Goal: Information Seeking & Learning: Learn about a topic

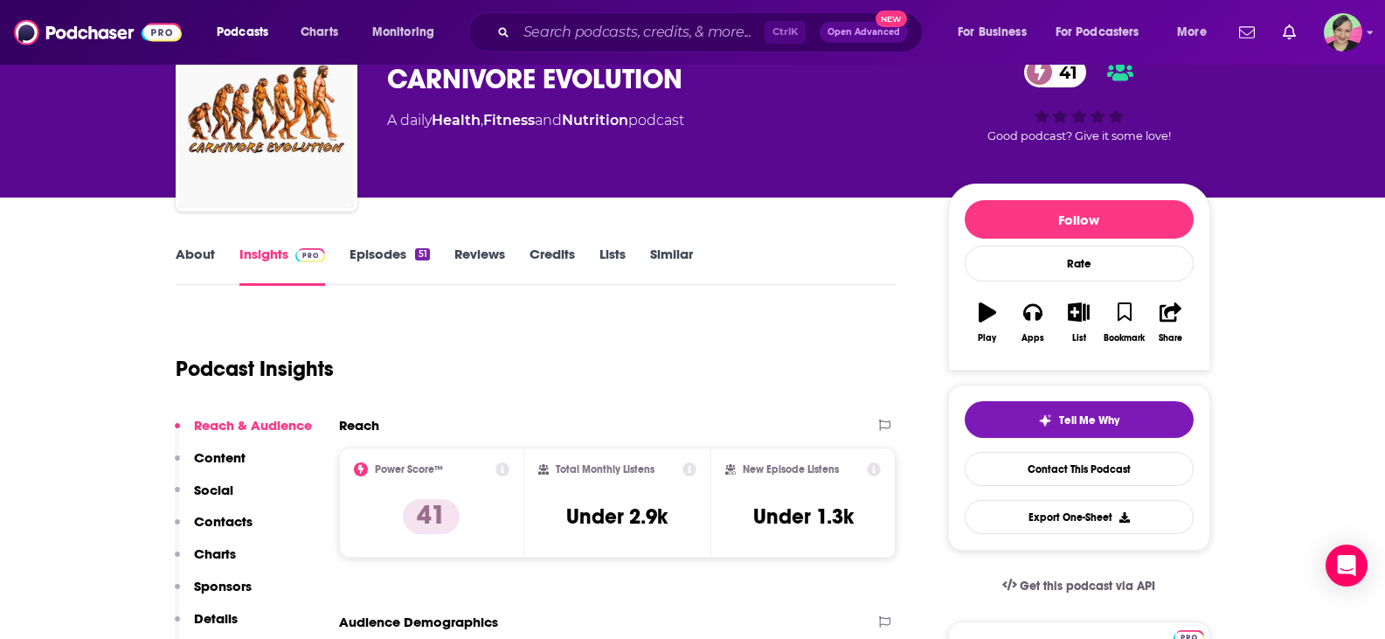
scroll to position [87, 0]
click at [389, 257] on link "Episodes 51" at bounding box center [388, 265] width 79 height 40
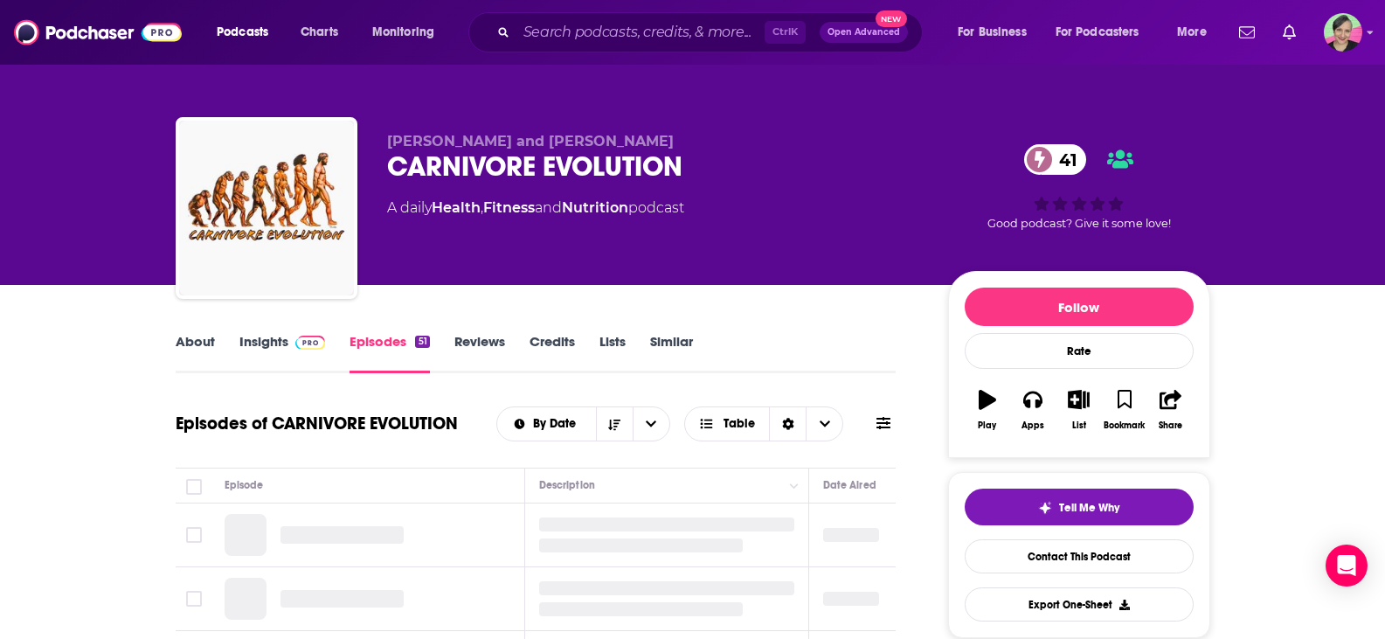
click at [884, 416] on icon at bounding box center [883, 423] width 14 height 14
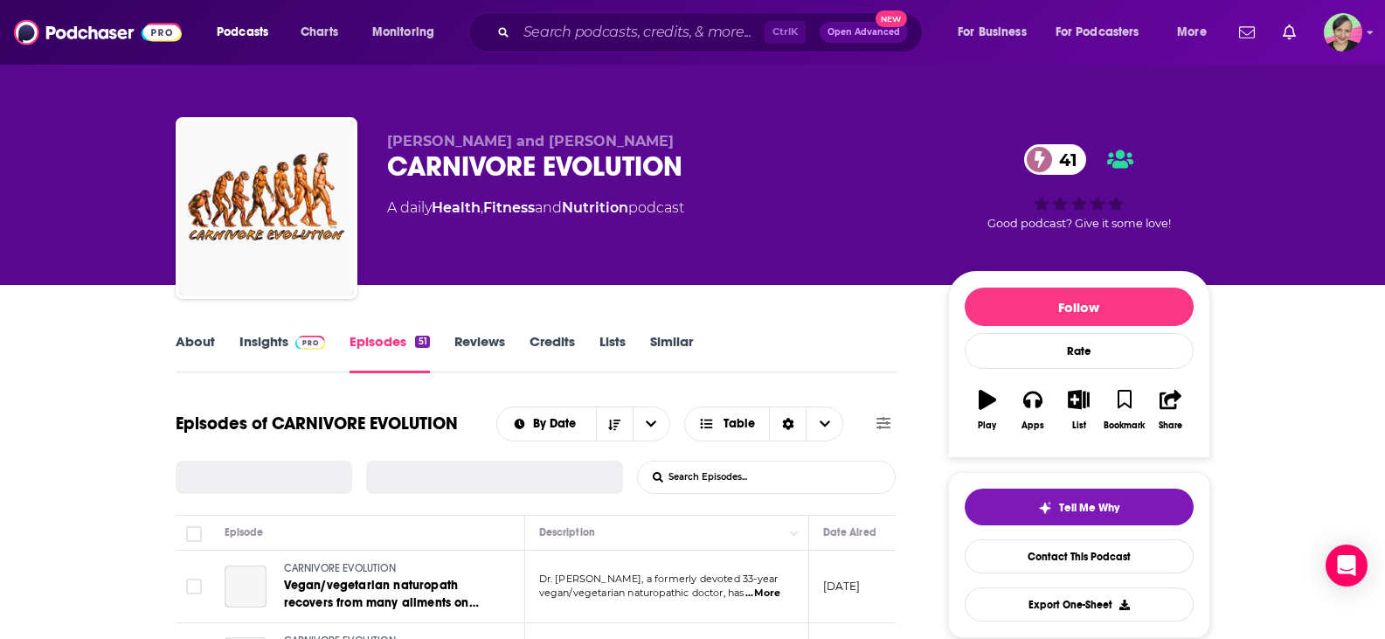
scroll to position [175, 0]
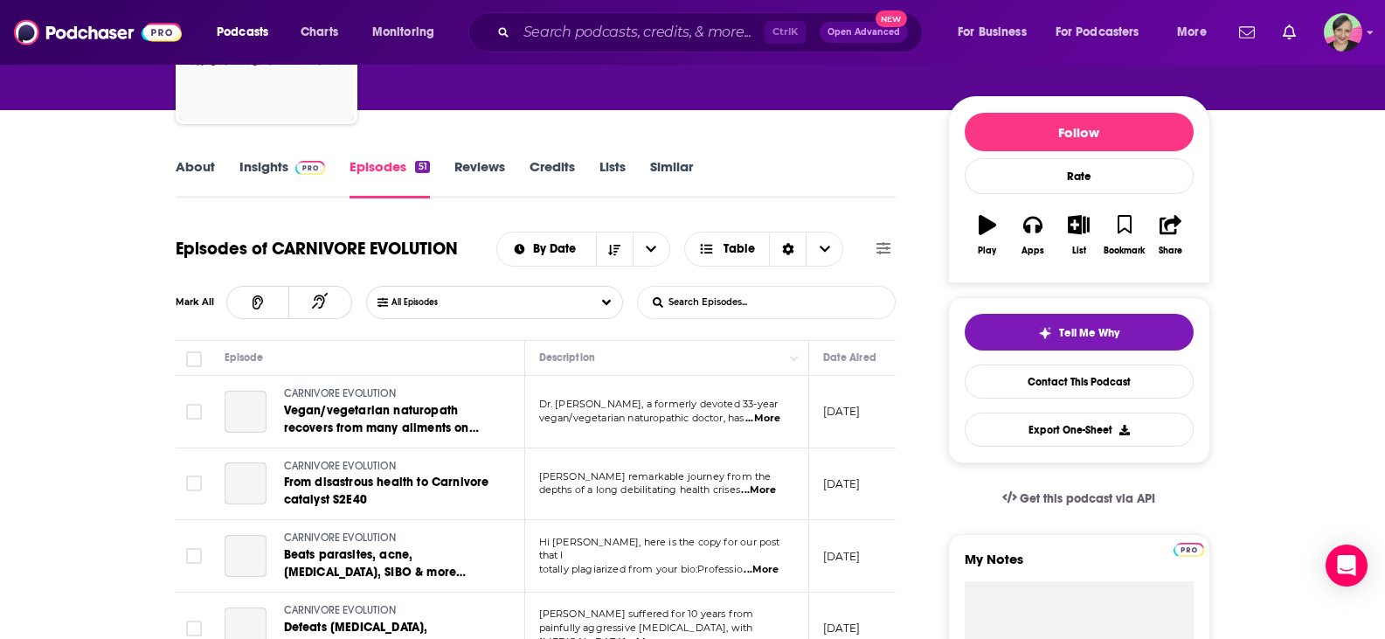
click at [718, 297] on input "List Search Input" at bounding box center [729, 302] width 183 height 31
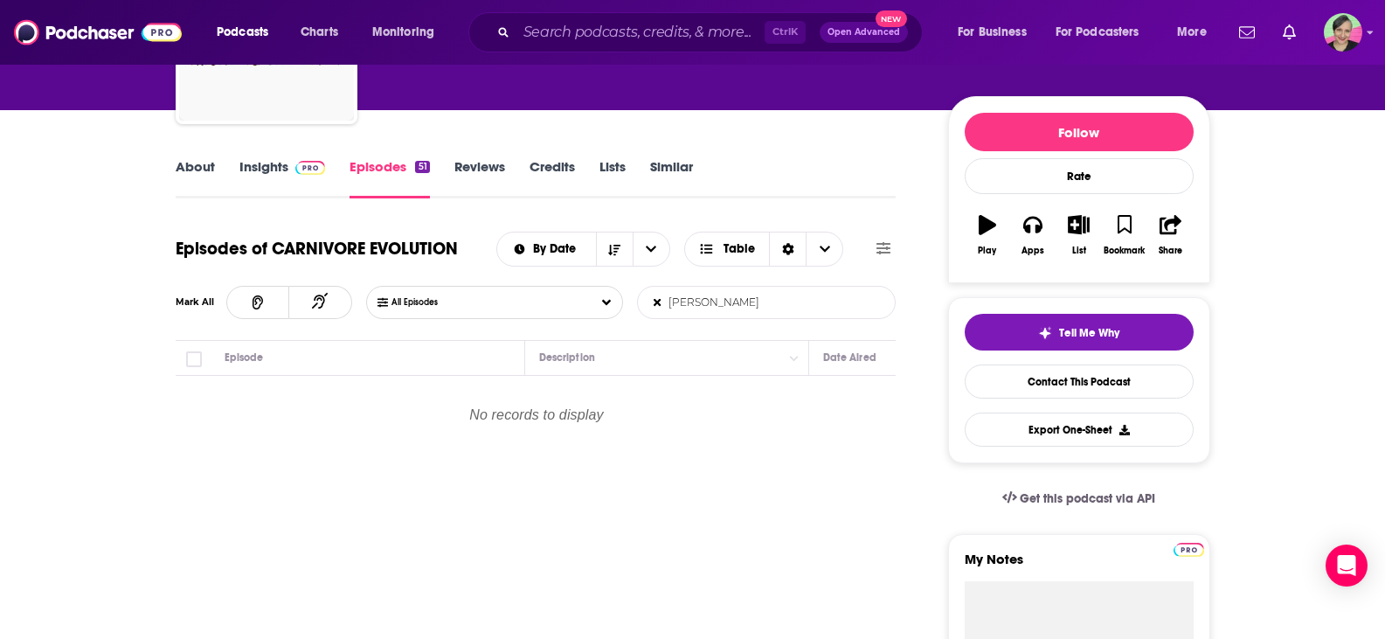
type input "jenny mitich"
click at [203, 168] on link "About" at bounding box center [195, 178] width 39 height 40
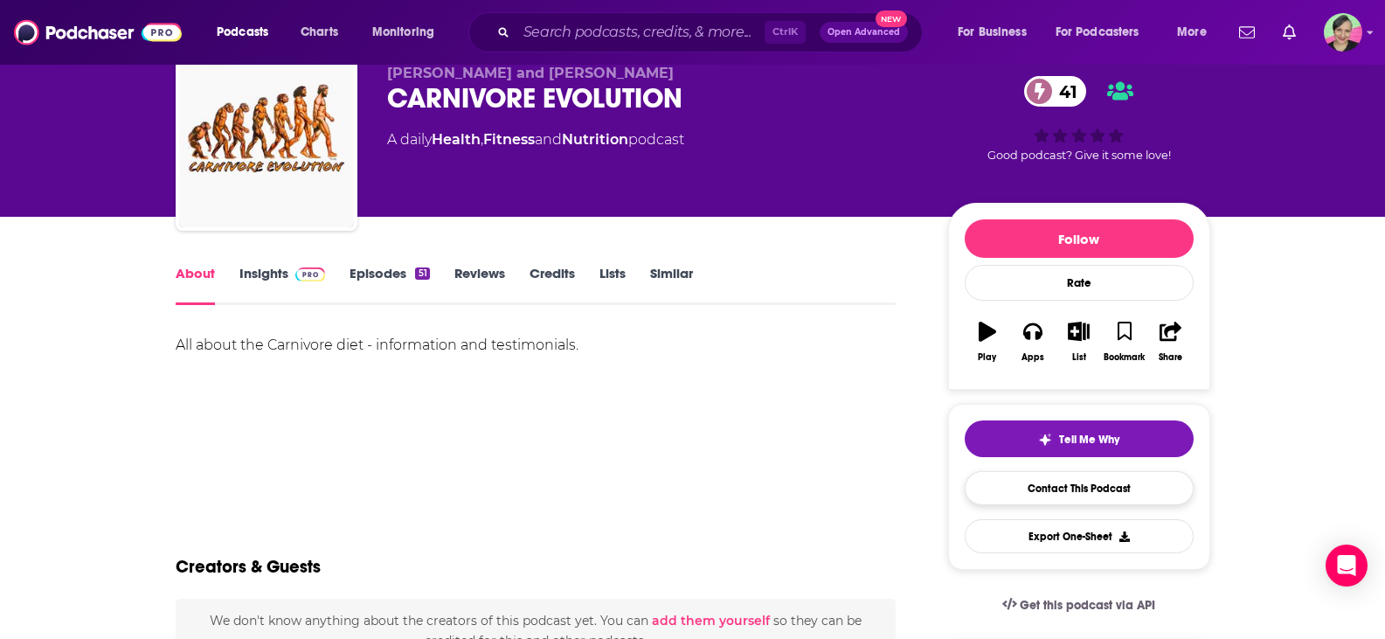
scroll to position [87, 0]
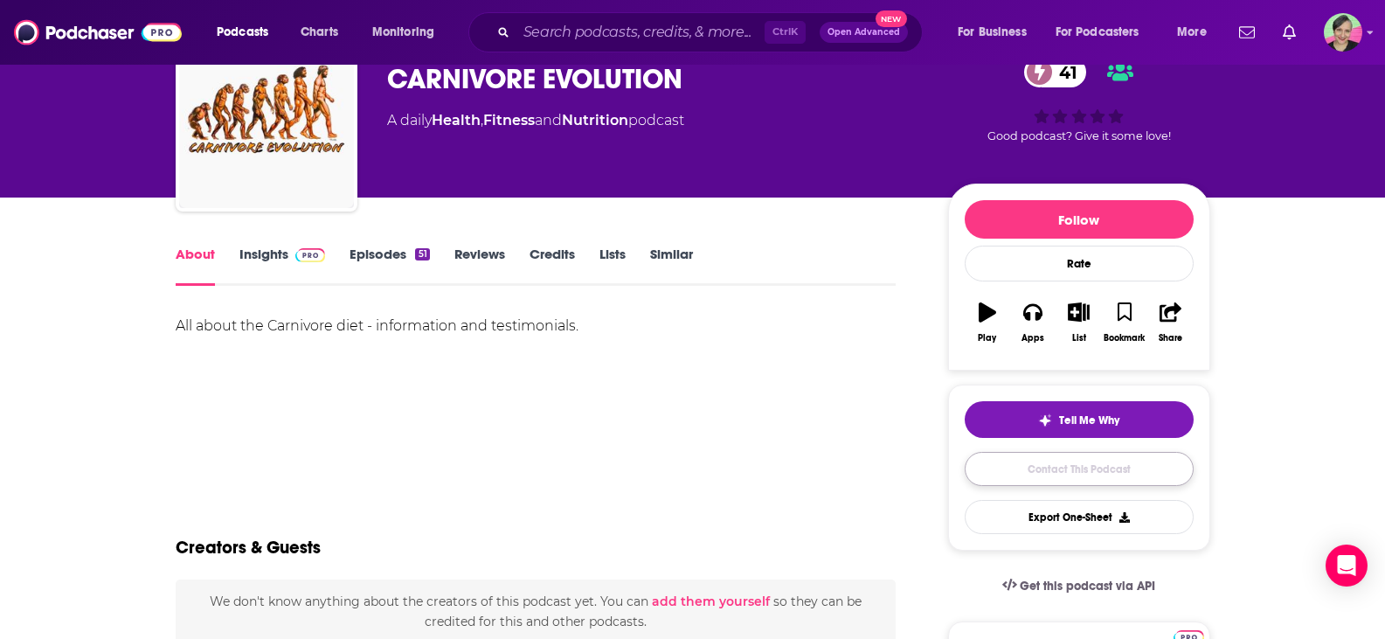
click at [1111, 464] on link "Contact This Podcast" at bounding box center [1078, 469] width 229 height 34
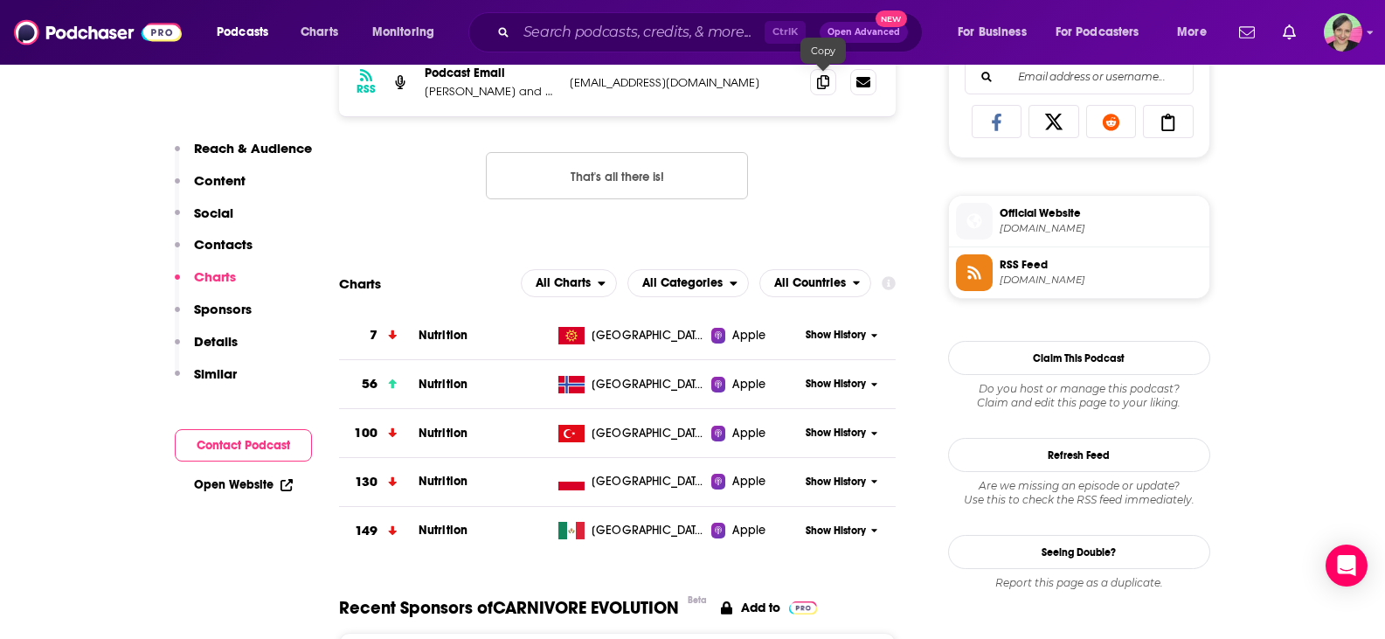
scroll to position [1060, 0]
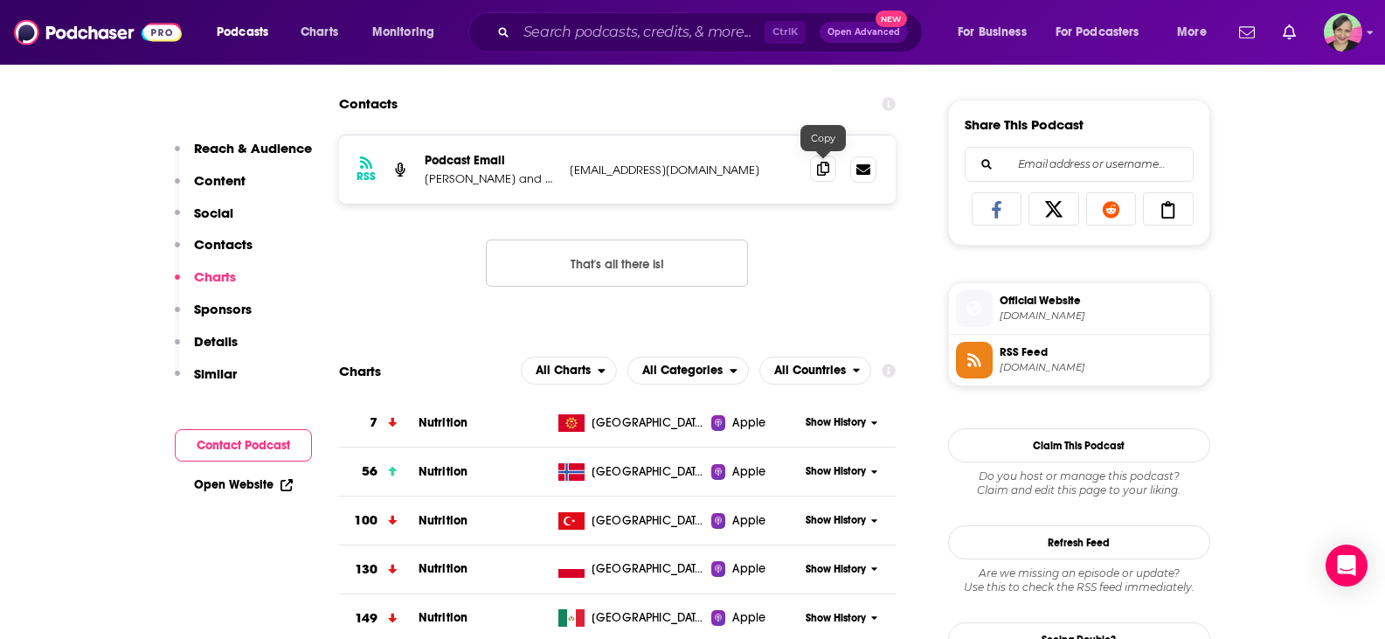
click at [819, 167] on icon at bounding box center [823, 169] width 12 height 14
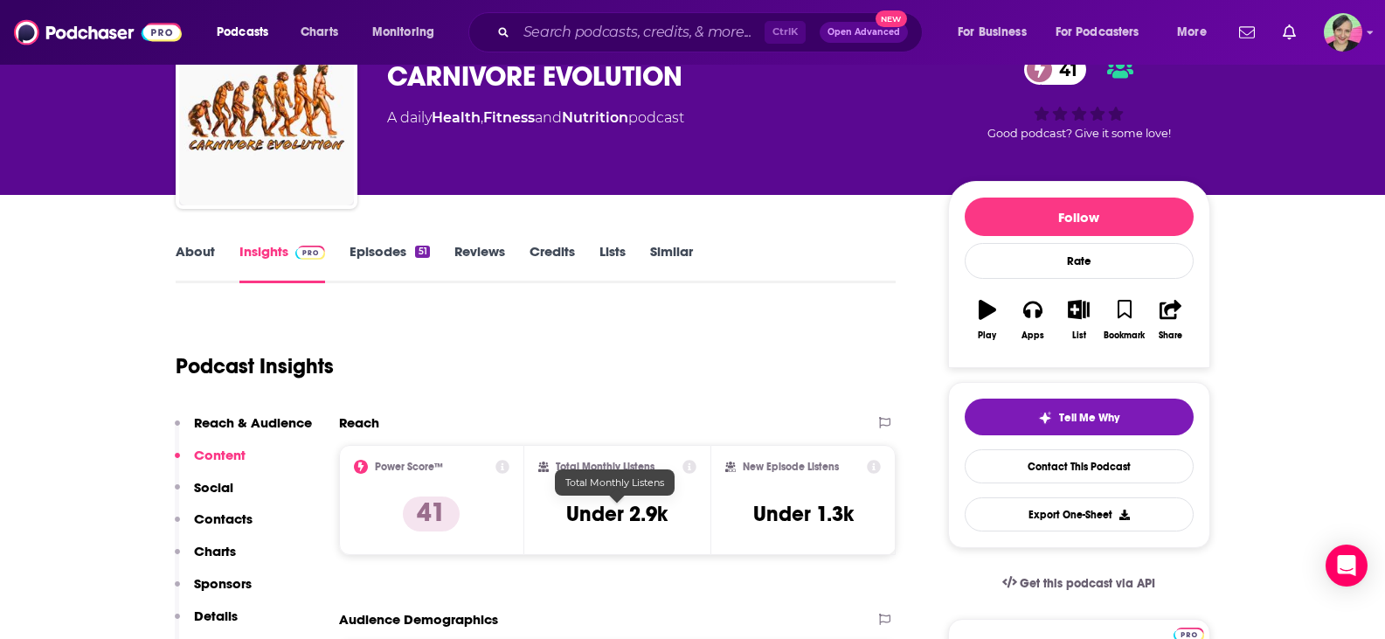
scroll to position [0, 0]
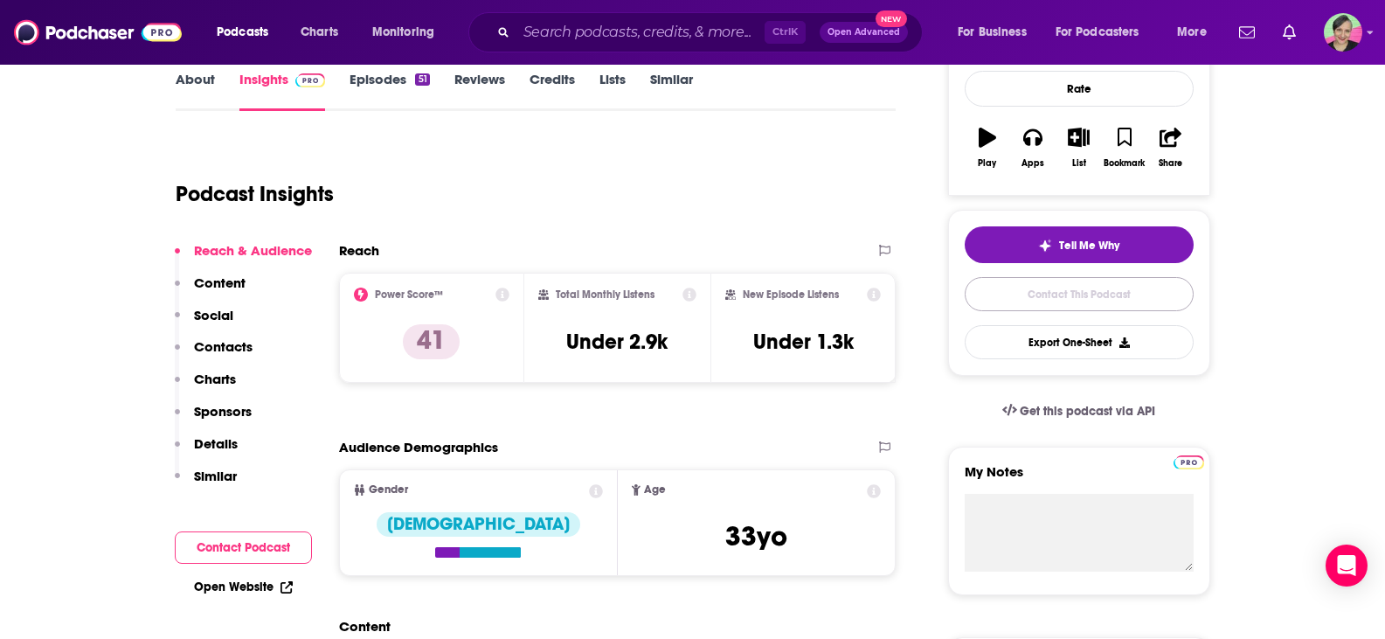
drag, startPoint x: 1069, startPoint y: 294, endPoint x: 982, endPoint y: 319, distance: 91.0
click at [1069, 294] on link "Contact This Podcast" at bounding box center [1078, 294] width 229 height 34
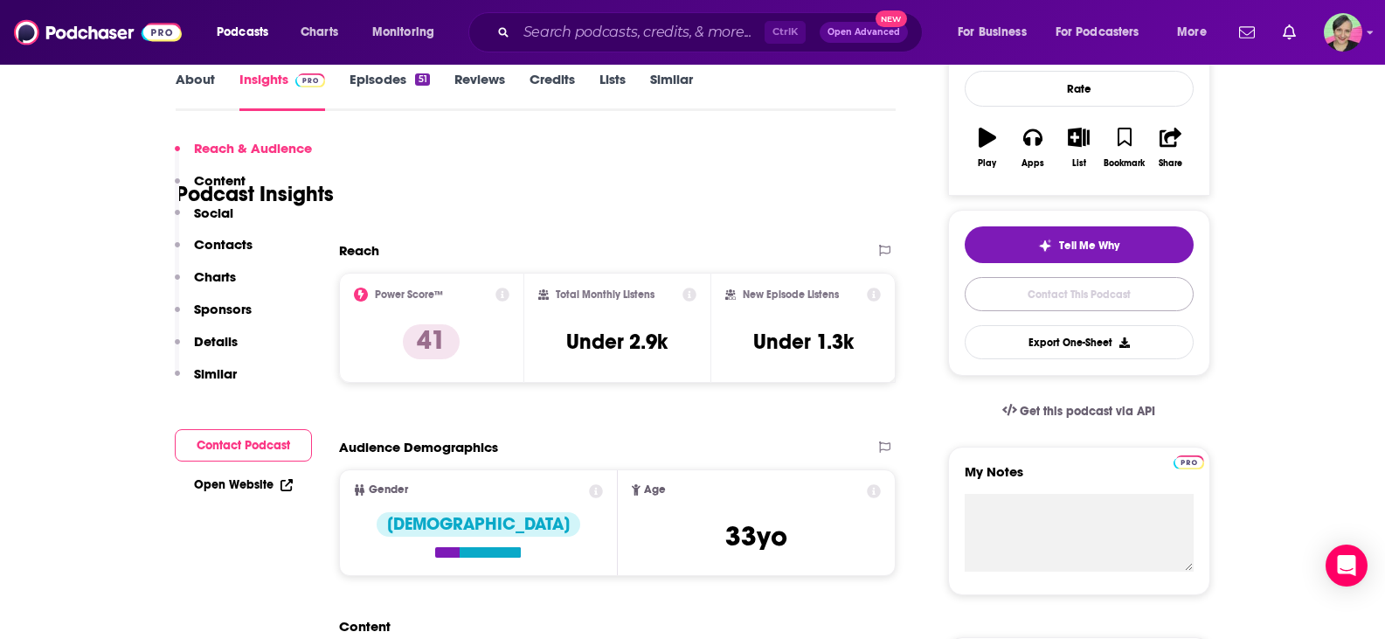
scroll to position [1148, 0]
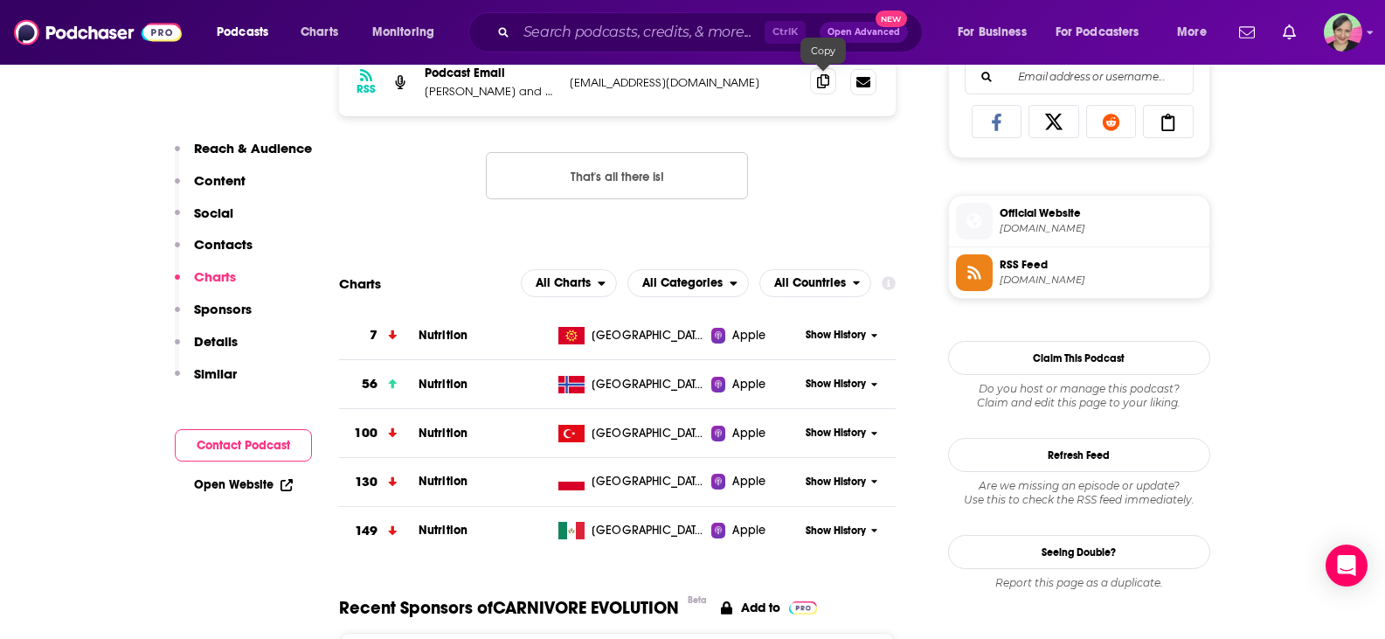
click at [829, 77] on icon at bounding box center [823, 81] width 12 height 14
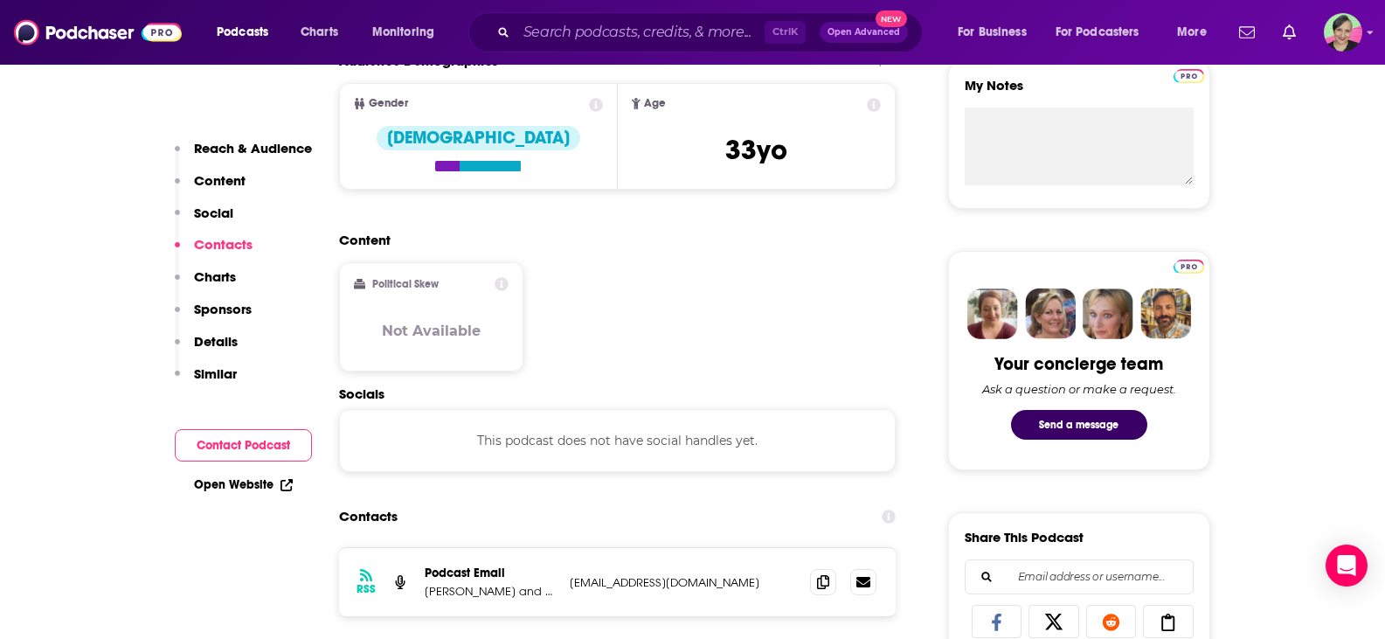
scroll to position [449, 0]
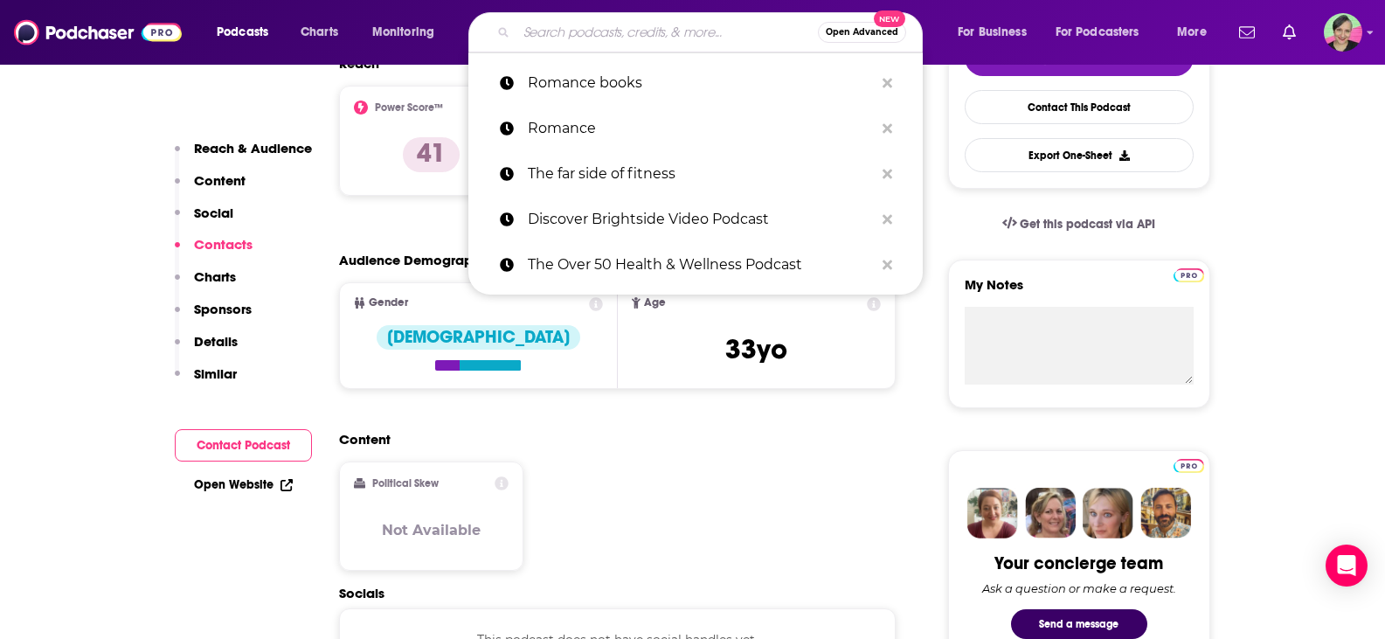
click at [604, 35] on input "Search podcasts, credits, & more..." at bounding box center [666, 32] width 301 height 28
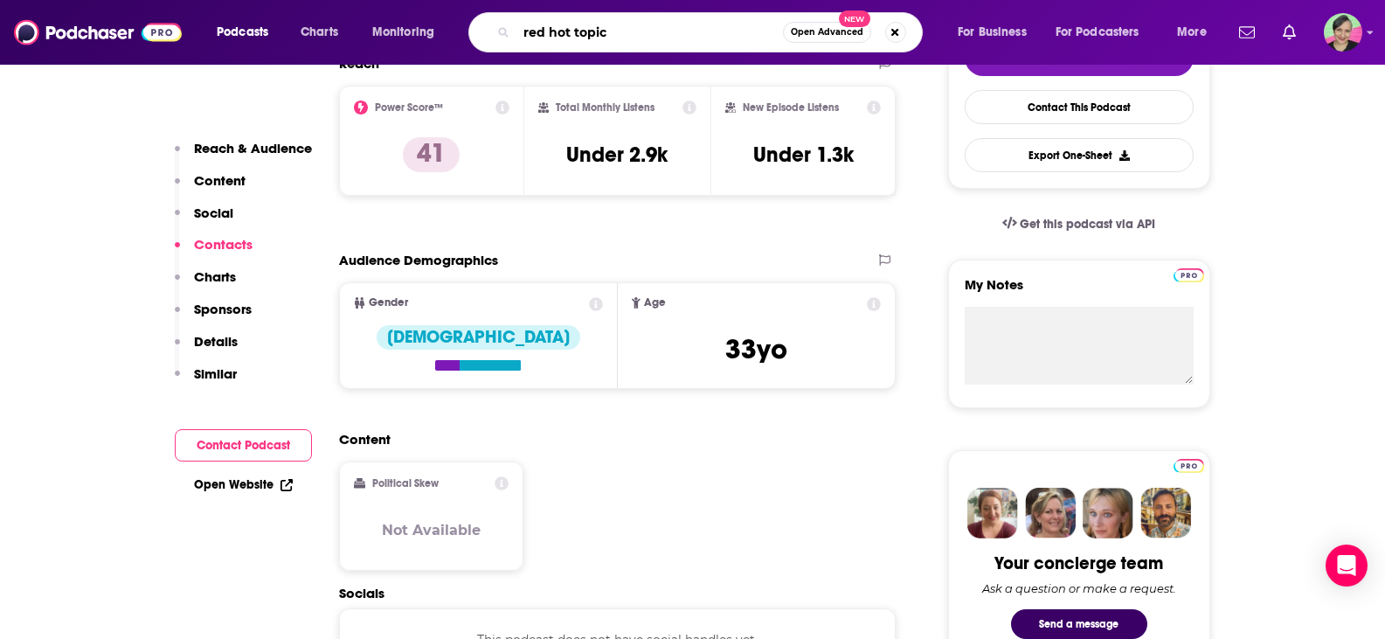
type input "red hot topics"
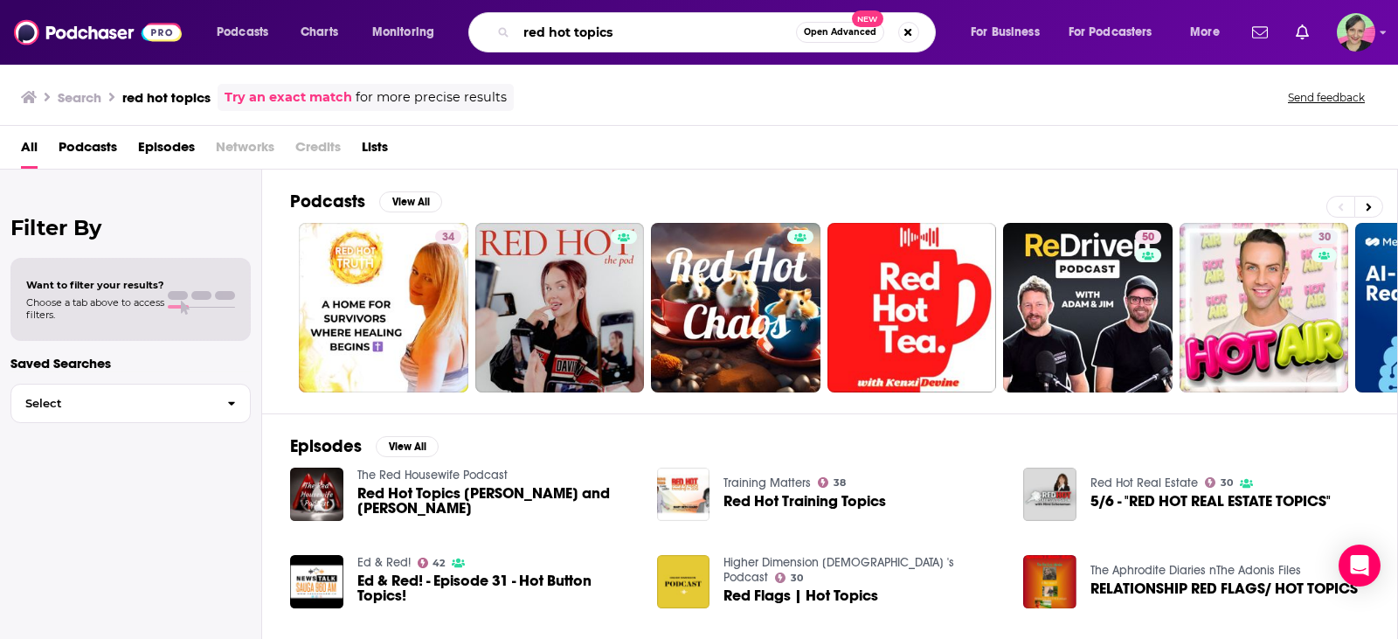
click at [673, 33] on input "red hot topics" at bounding box center [656, 32] width 280 height 28
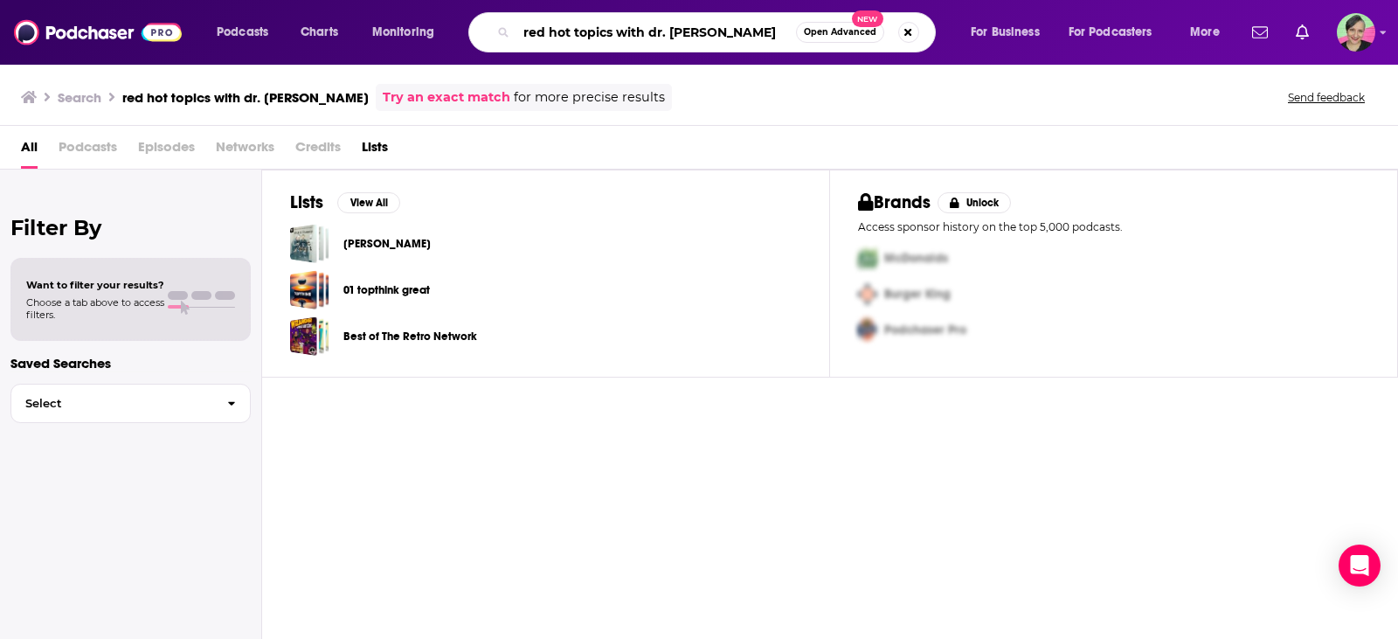
drag, startPoint x: 653, startPoint y: 34, endPoint x: 528, endPoint y: 28, distance: 125.1
click at [528, 28] on input "red hot topics with dr. [PERSON_NAME]" at bounding box center [656, 32] width 280 height 28
paste input "[PERSON_NAME]"
drag, startPoint x: 649, startPoint y: 35, endPoint x: 115, endPoint y: 6, distance: 534.5
click at [115, 6] on div "Podcasts Charts Monitoring rSiobhan Shas Open Advanced New For Business For Pod…" at bounding box center [699, 32] width 1398 height 65
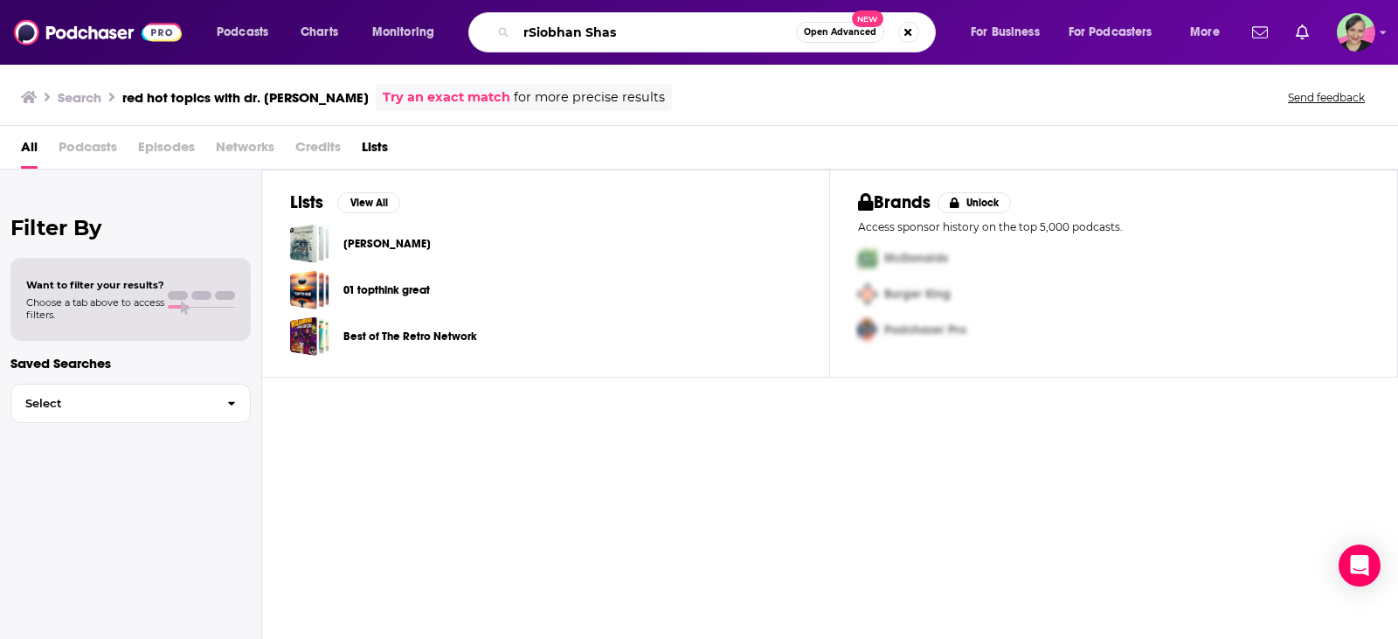
paste input "[PERSON_NAME]"
type input "[PERSON_NAME]"
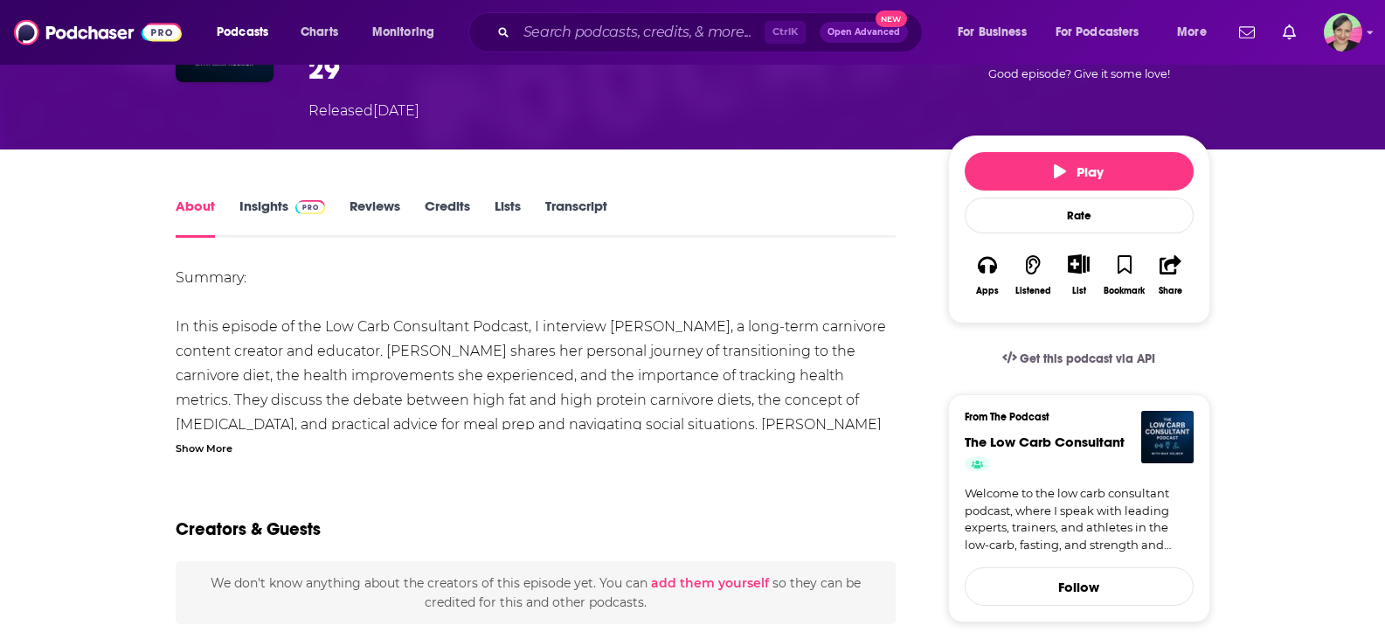
scroll to position [175, 0]
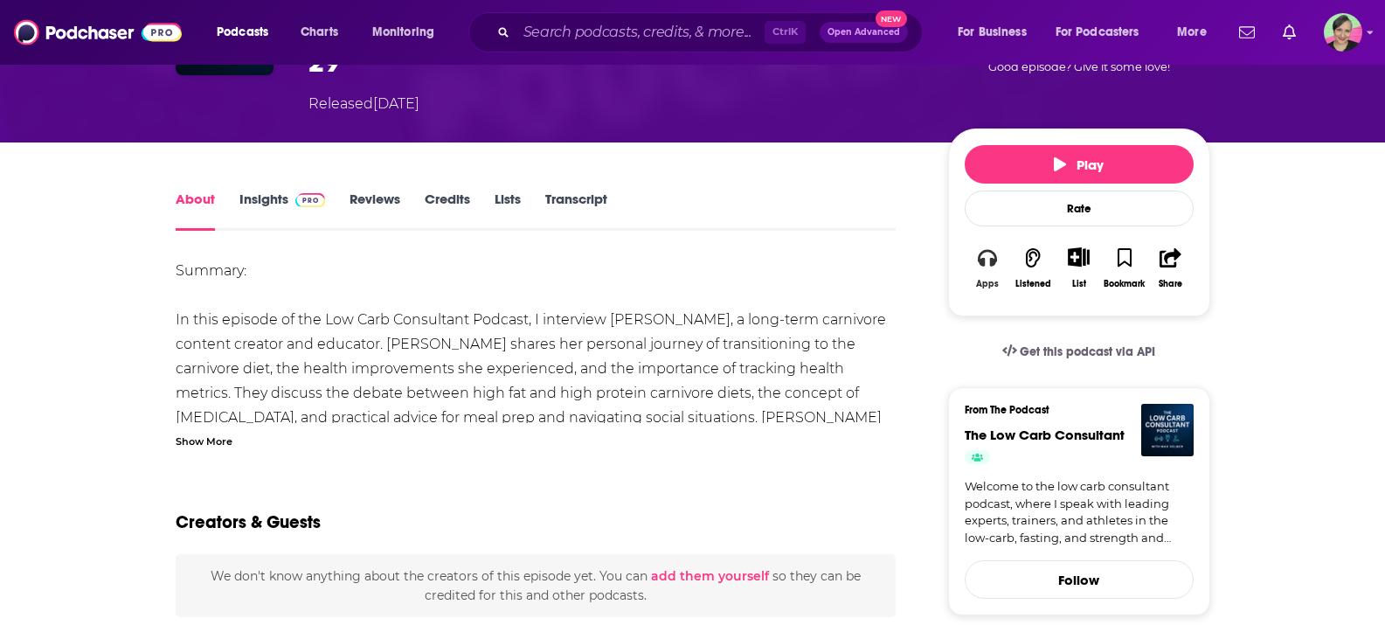
click at [994, 257] on icon "button" at bounding box center [987, 257] width 19 height 17
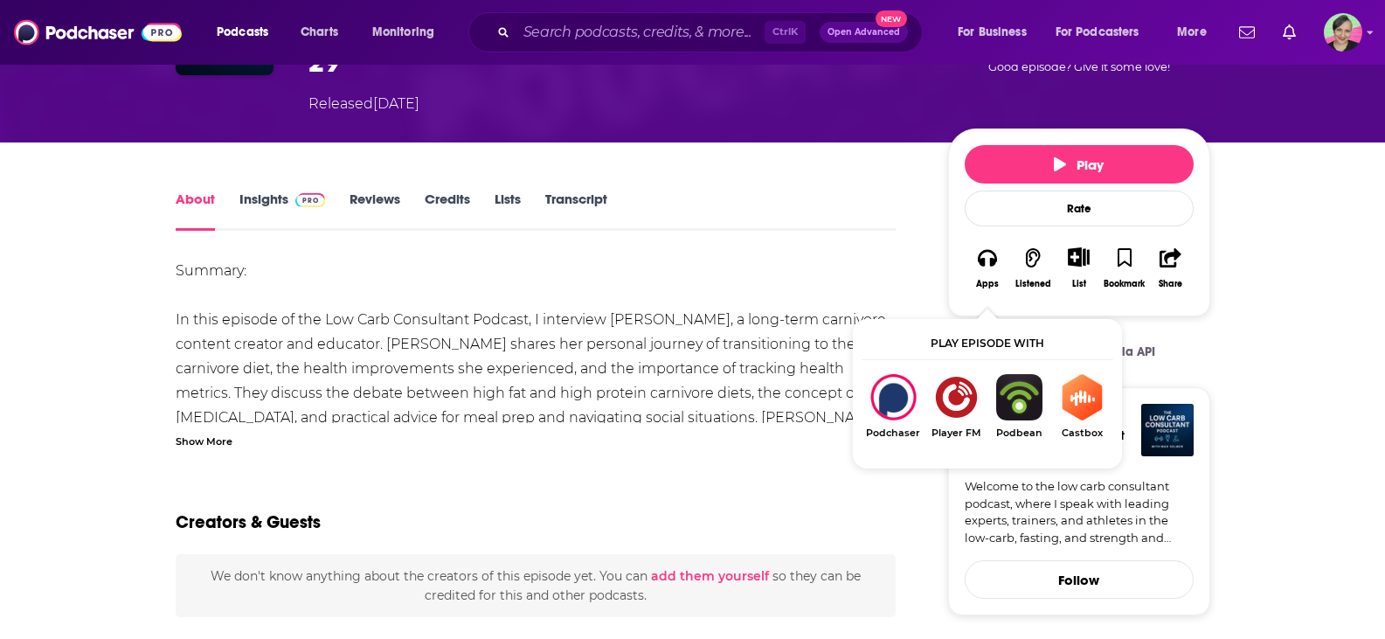
click at [1012, 397] on img "Show Listen On dropdown" at bounding box center [1018, 397] width 63 height 46
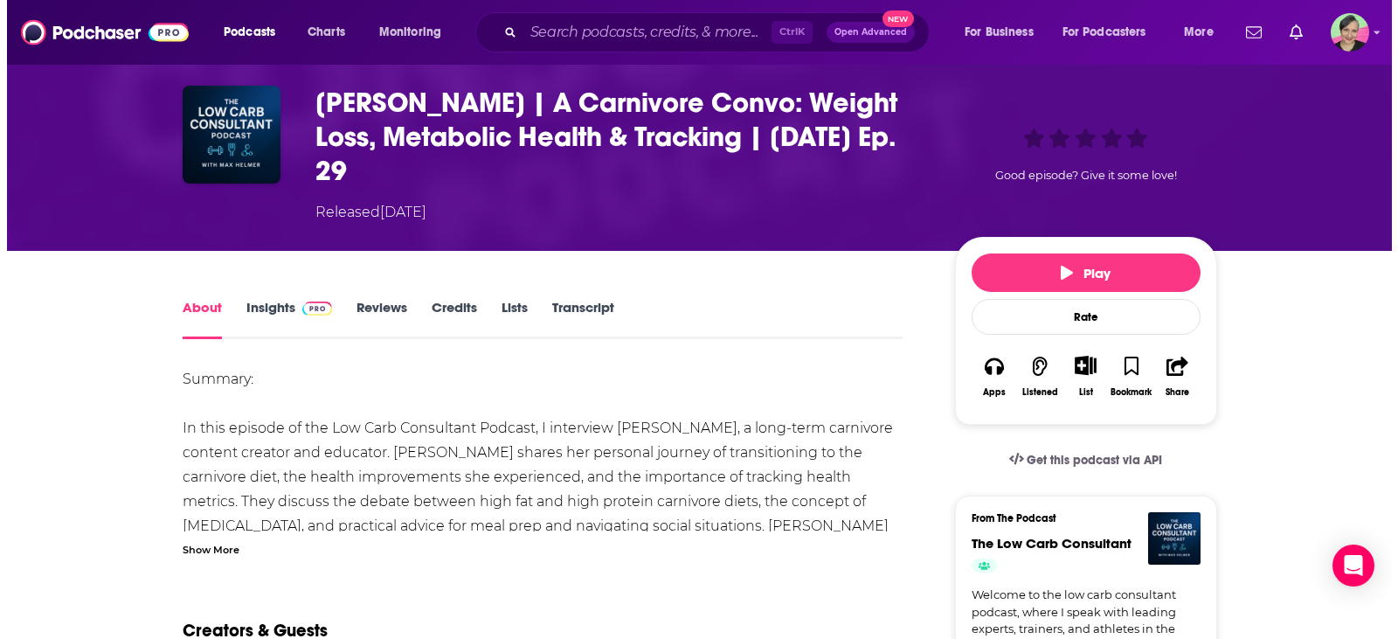
scroll to position [0, 0]
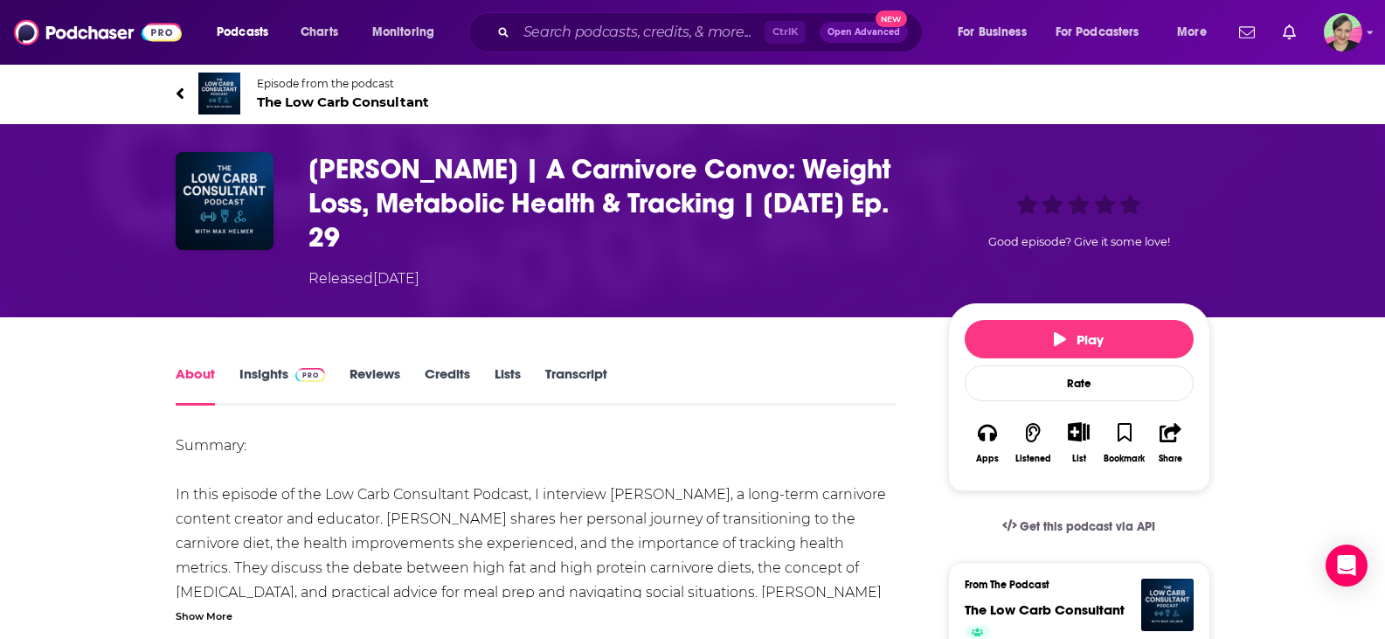
drag, startPoint x: 305, startPoint y: 159, endPoint x: 382, endPoint y: 234, distance: 107.5
click at [382, 234] on div "Jenny Mitich | A Carnivore Convo: Weight Loss, Metabolic Health & Tracking | Oc…" at bounding box center [693, 220] width 1034 height 137
copy h1 "[PERSON_NAME] | A Carnivore Convo: Weight Loss, Metabolic Health & Tracking | […"
click at [606, 37] on input "Search podcasts, credits, & more..." at bounding box center [640, 32] width 248 height 28
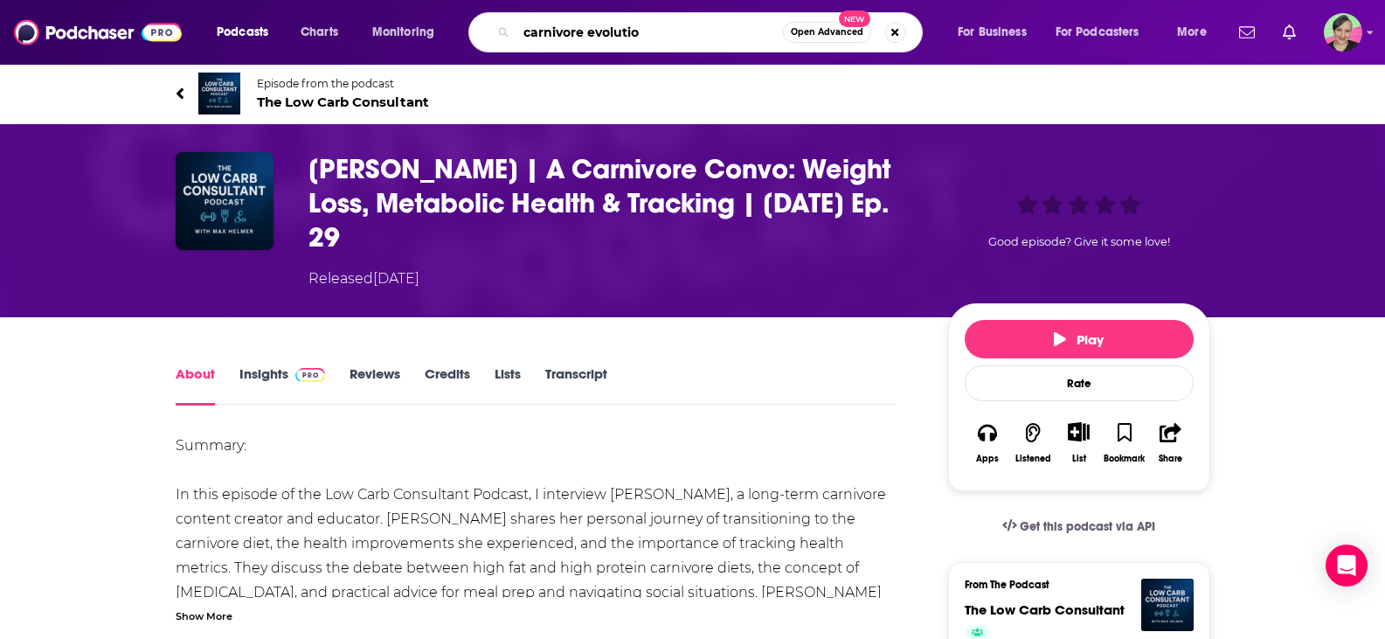
type input "carnivore evolution"
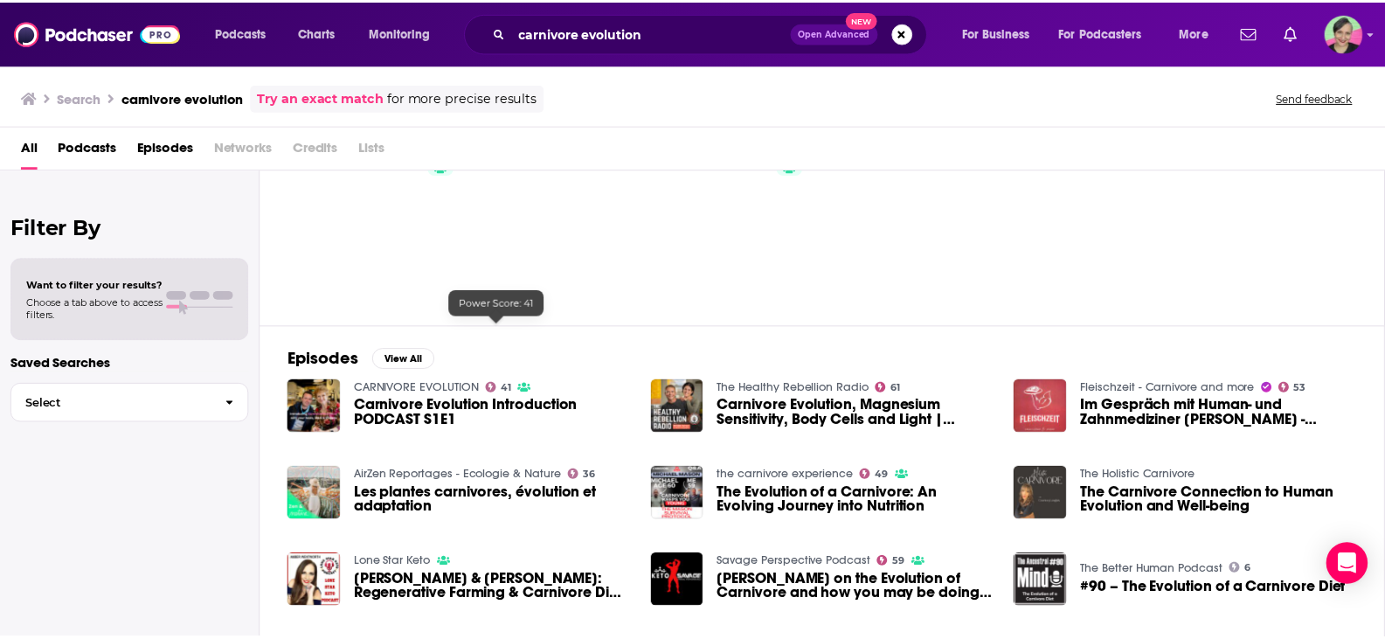
scroll to position [175, 0]
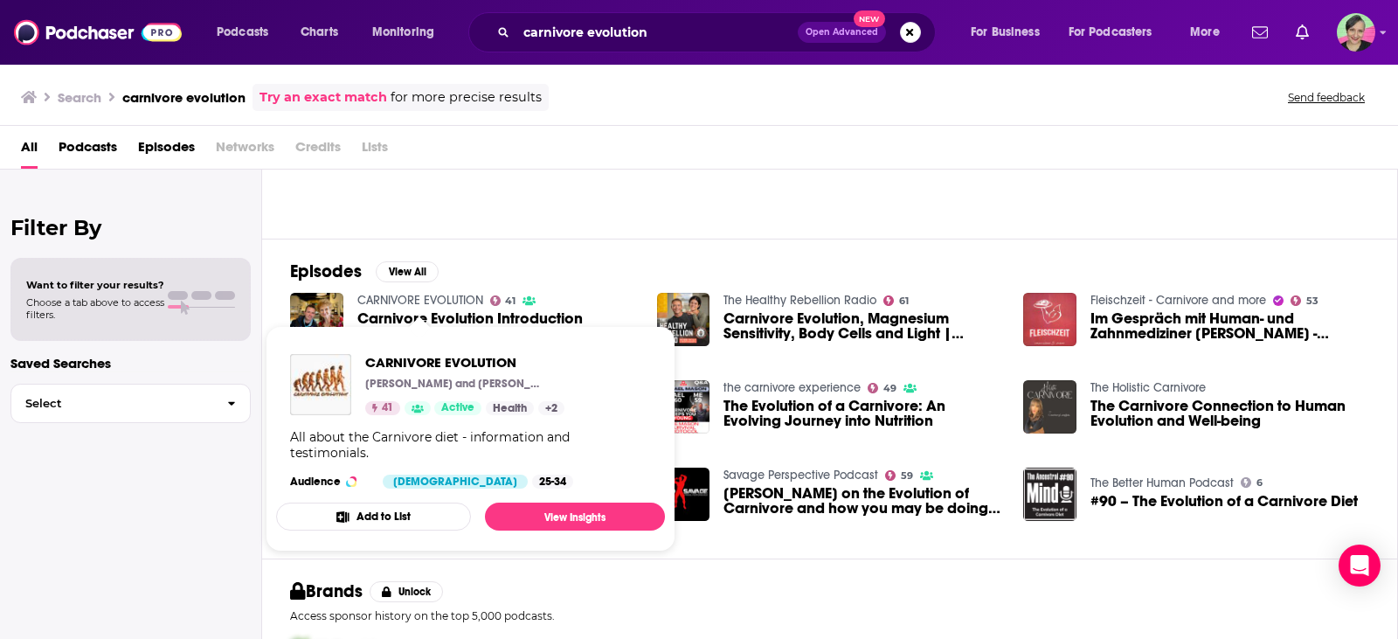
click at [426, 296] on link "CARNIVORE EVOLUTION" at bounding box center [420, 300] width 126 height 15
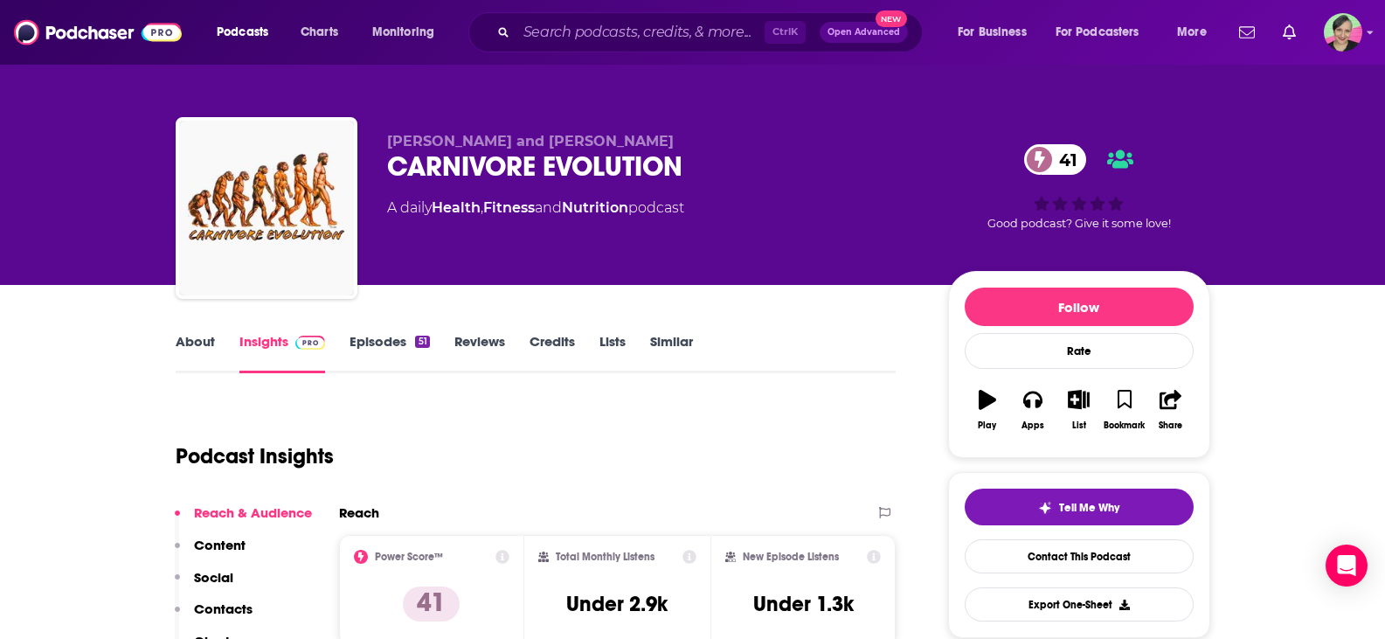
click at [672, 343] on link "Similar" at bounding box center [671, 353] width 43 height 40
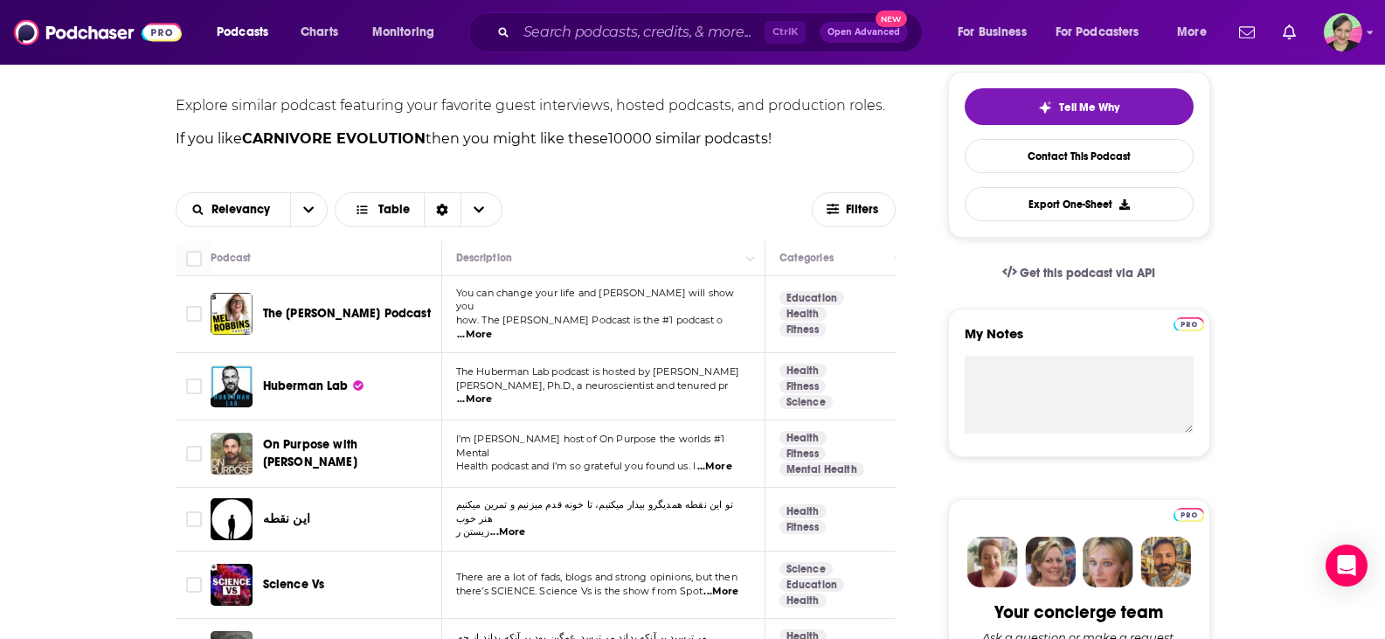
scroll to position [437, 0]
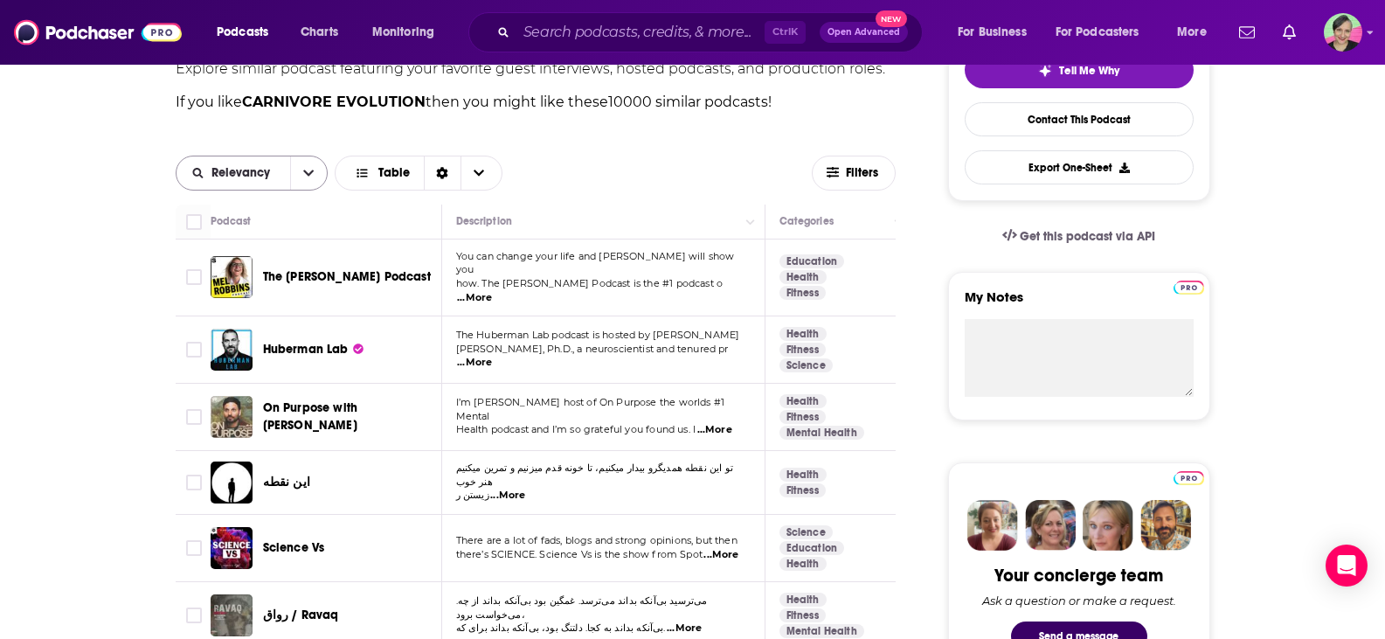
click at [308, 171] on icon "open menu" at bounding box center [308, 173] width 10 height 12
click at [222, 259] on span "New" at bounding box center [262, 264] width 103 height 10
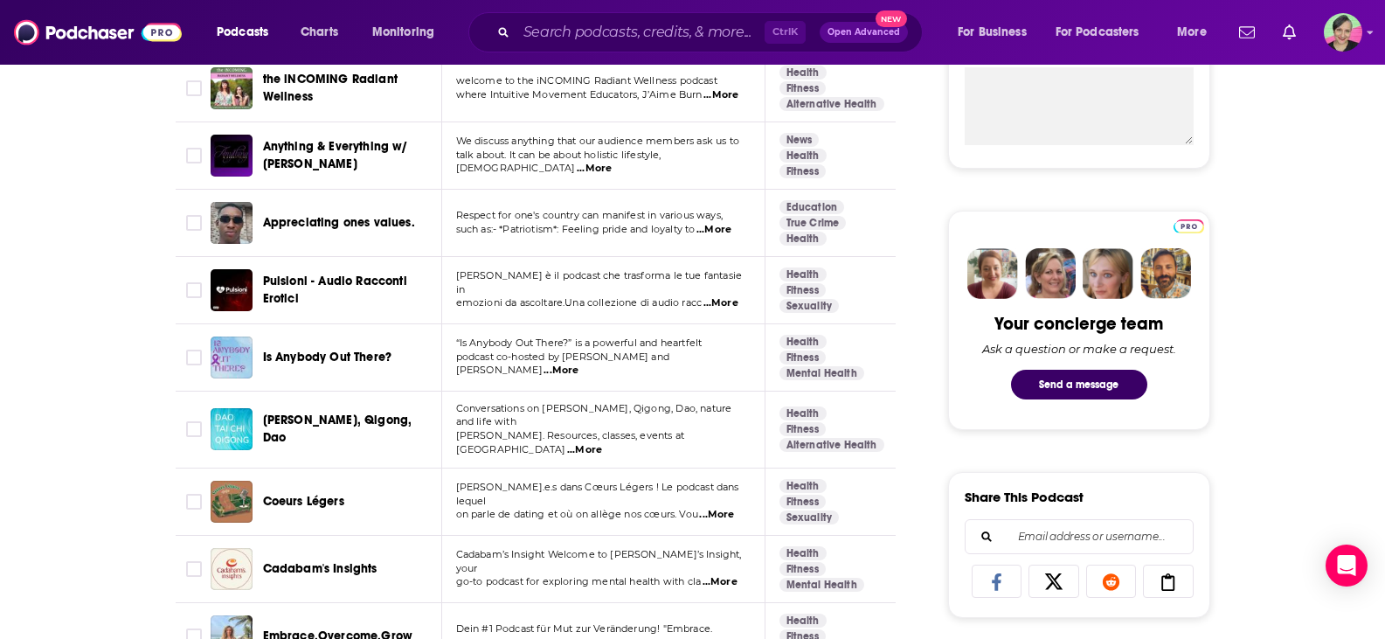
scroll to position [786, 0]
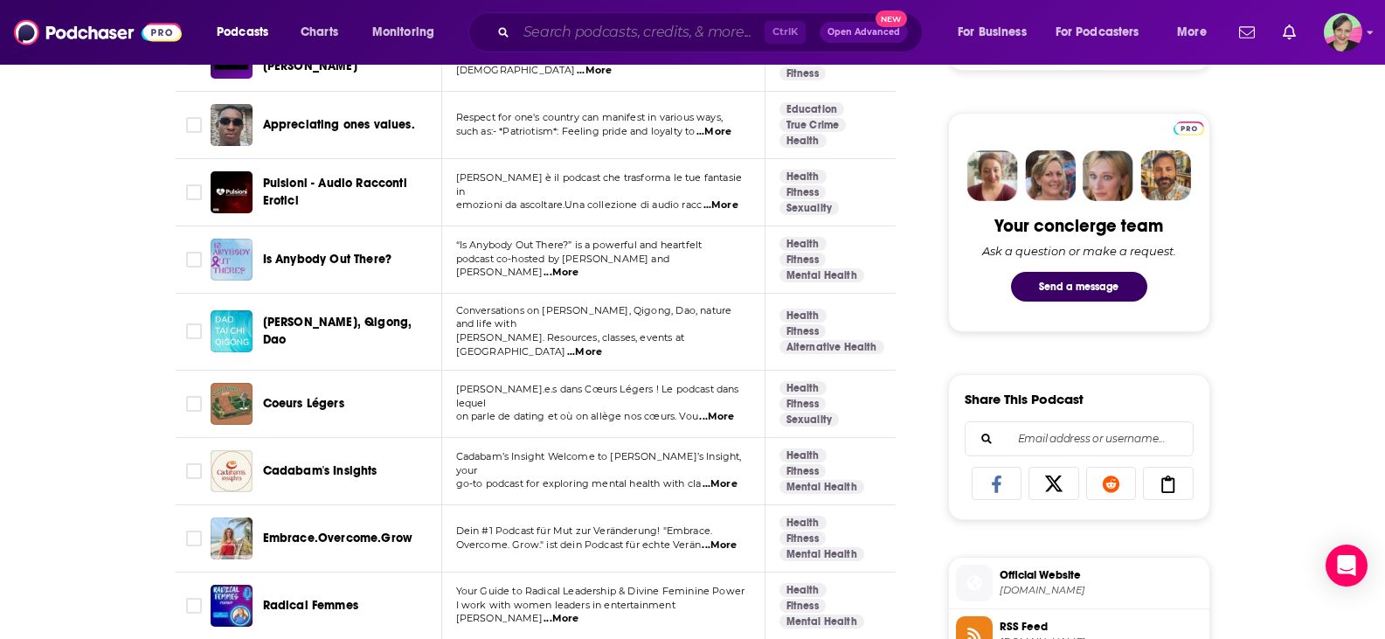
click at [670, 43] on input "Search podcasts, credits, & more..." at bounding box center [640, 32] width 248 height 28
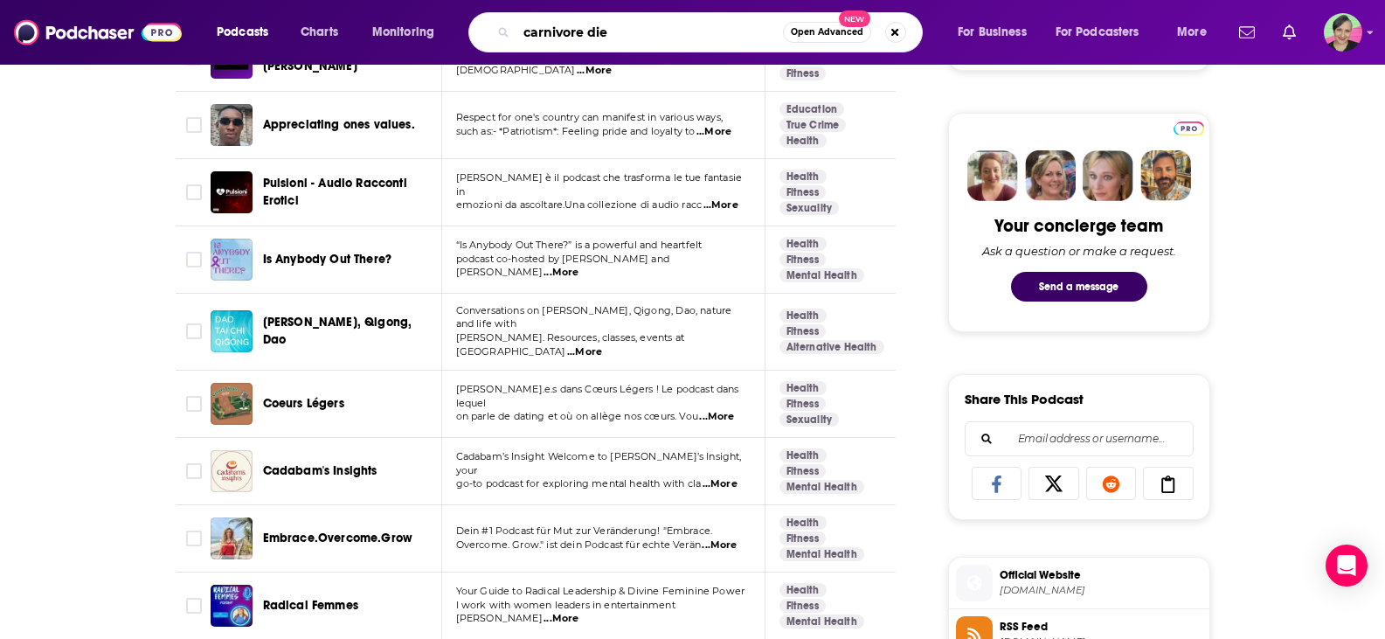
type input "carnivore diet"
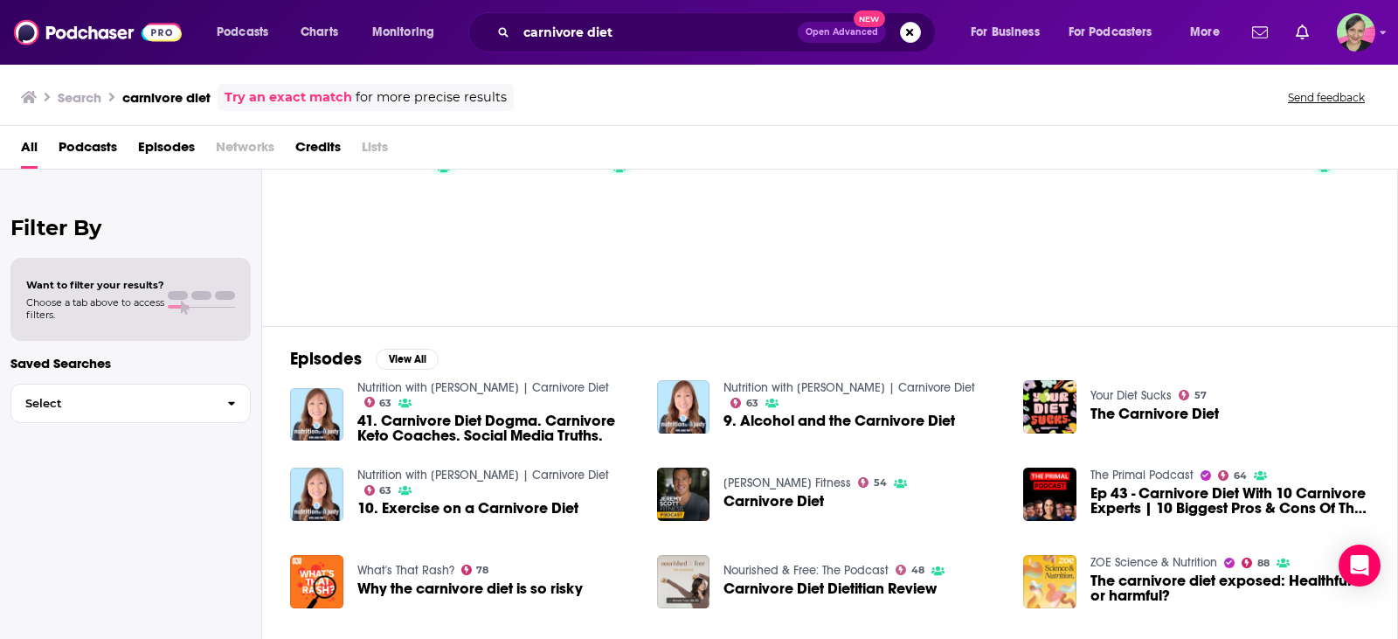
scroll to position [175, 0]
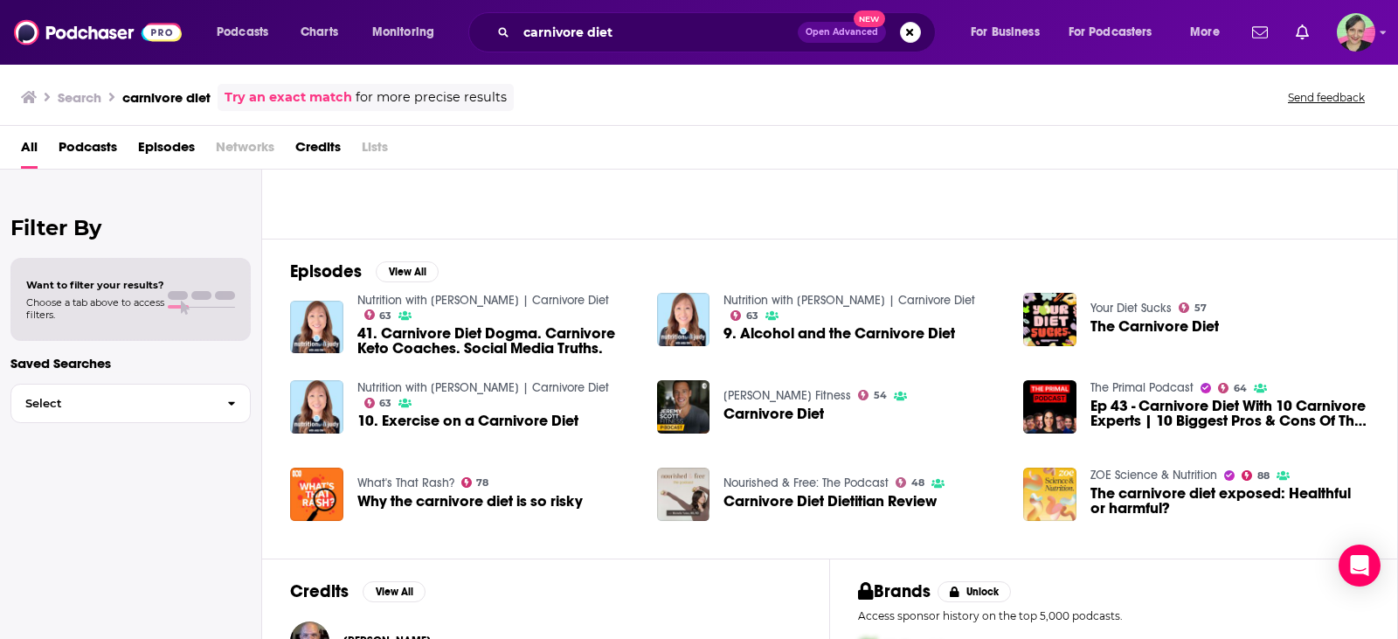
click at [1141, 306] on link "Your Diet Sucks" at bounding box center [1130, 308] width 81 height 15
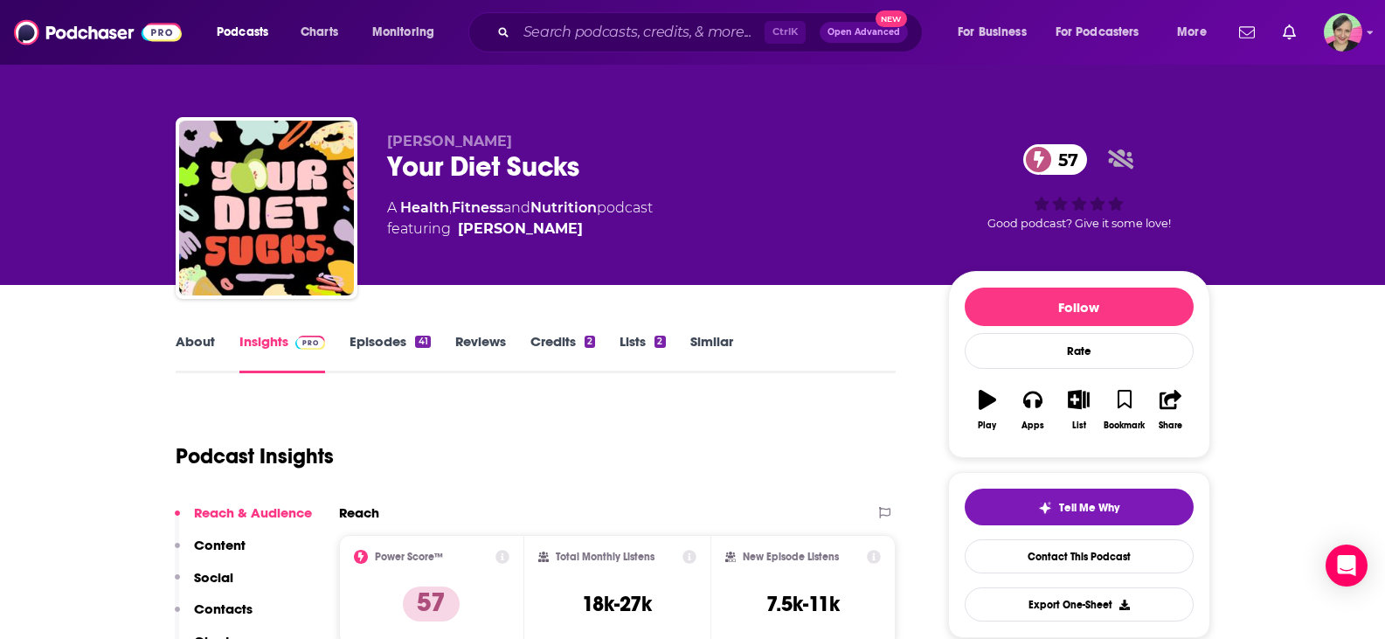
click at [200, 341] on link "About" at bounding box center [195, 353] width 39 height 40
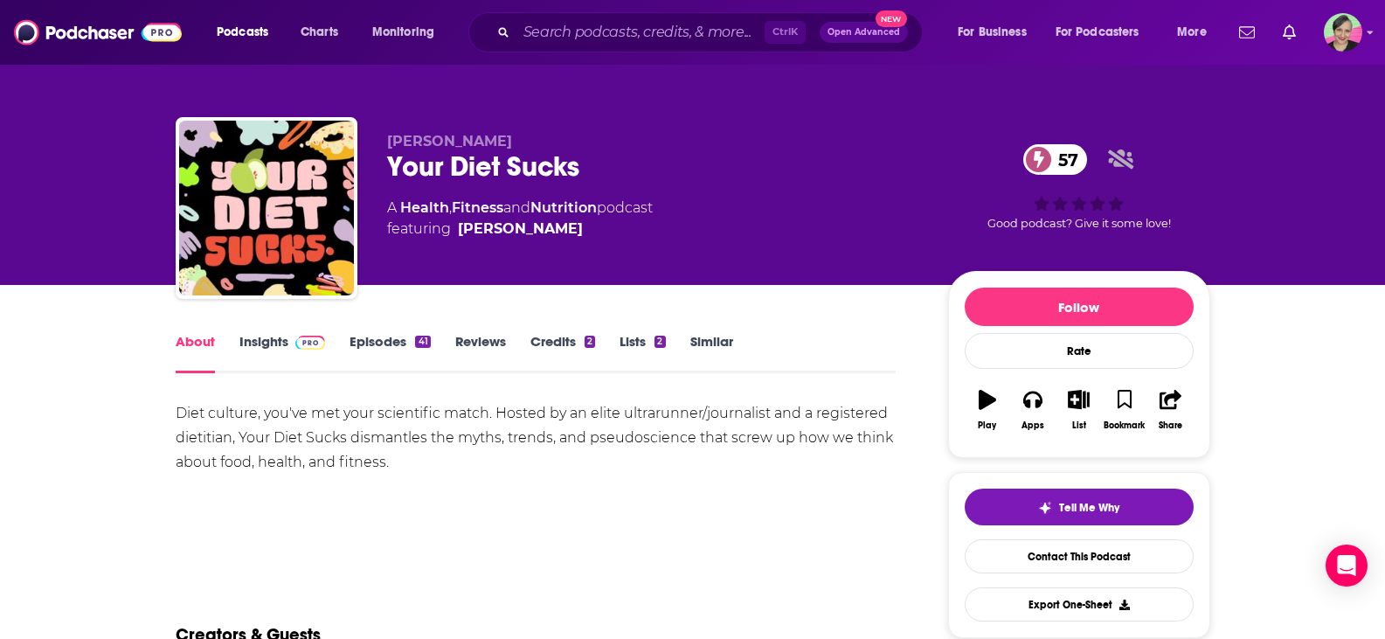
click at [261, 341] on link "Insights" at bounding box center [282, 353] width 86 height 40
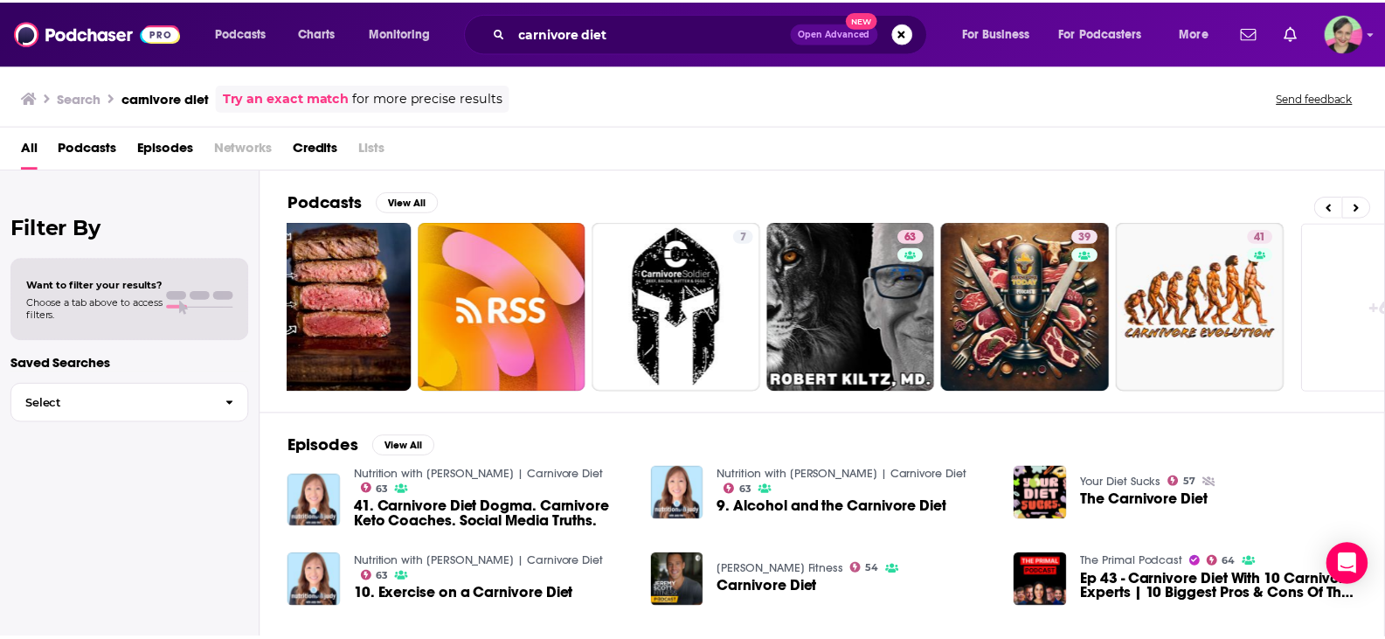
scroll to position [0, 497]
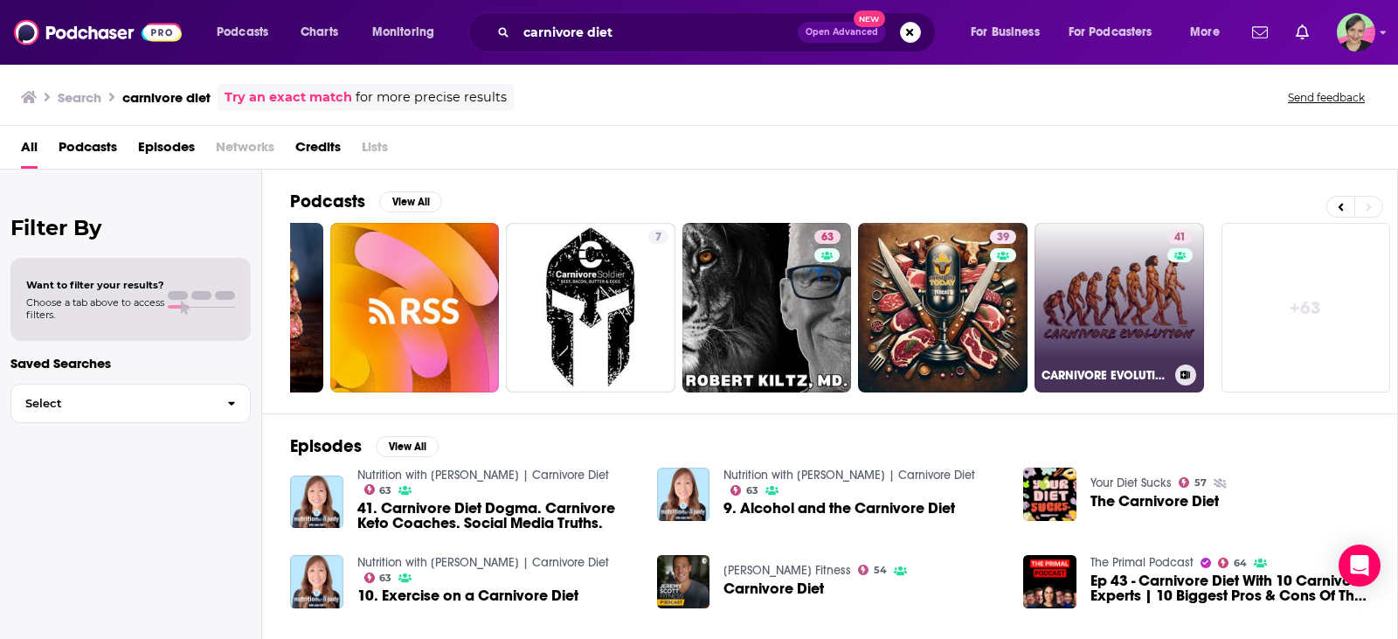
click at [1104, 302] on link "41 CARNIVORE EVOLUTION" at bounding box center [1118, 307] width 169 height 169
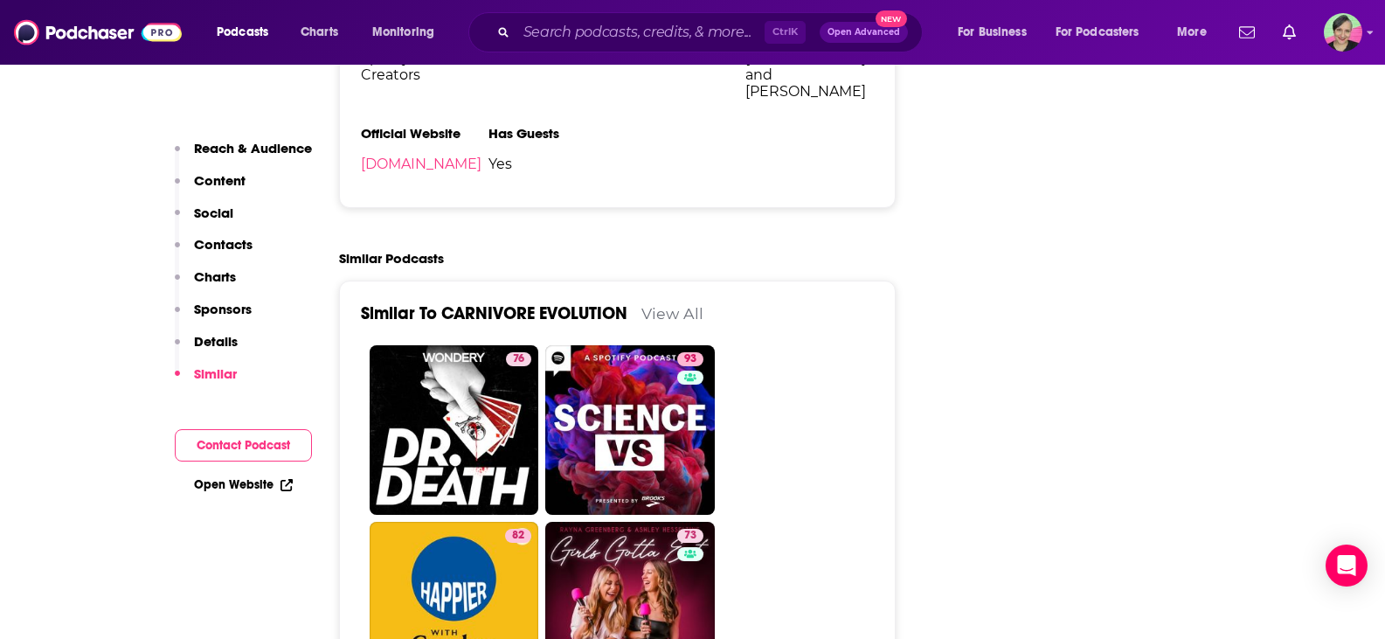
scroll to position [2009, 0]
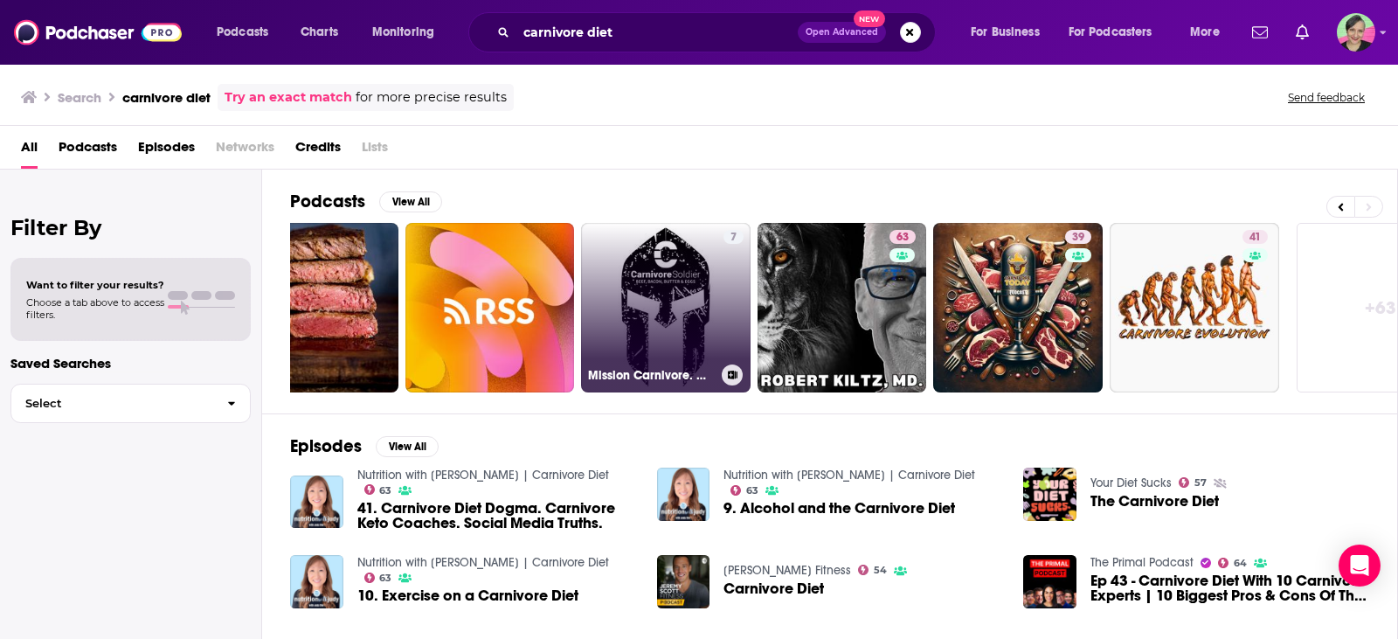
scroll to position [0, 497]
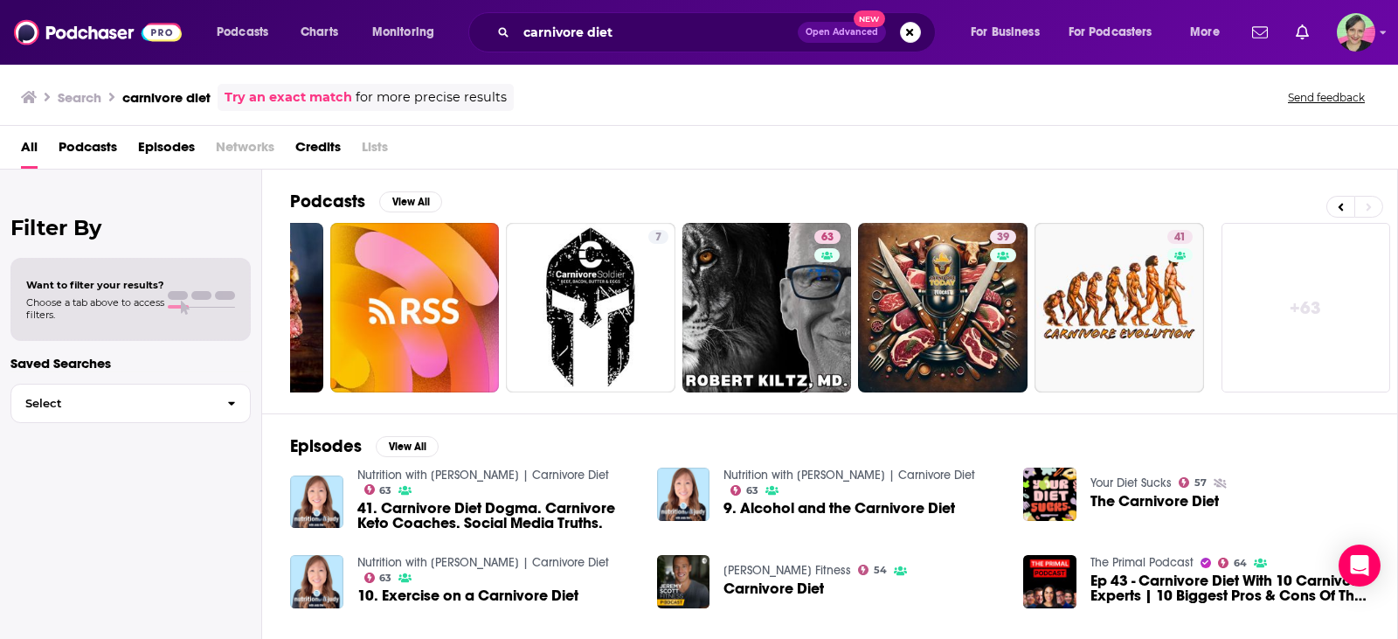
click at [1309, 307] on link "+ 63" at bounding box center [1305, 307] width 169 height 169
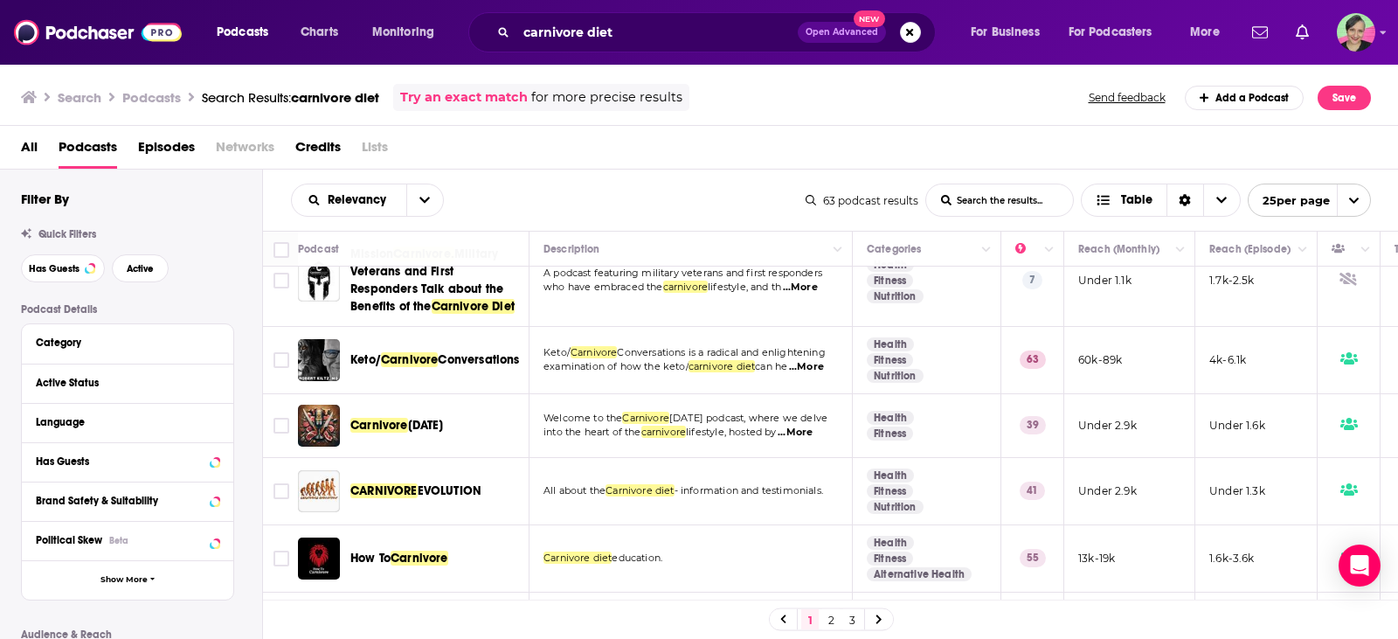
scroll to position [349, 0]
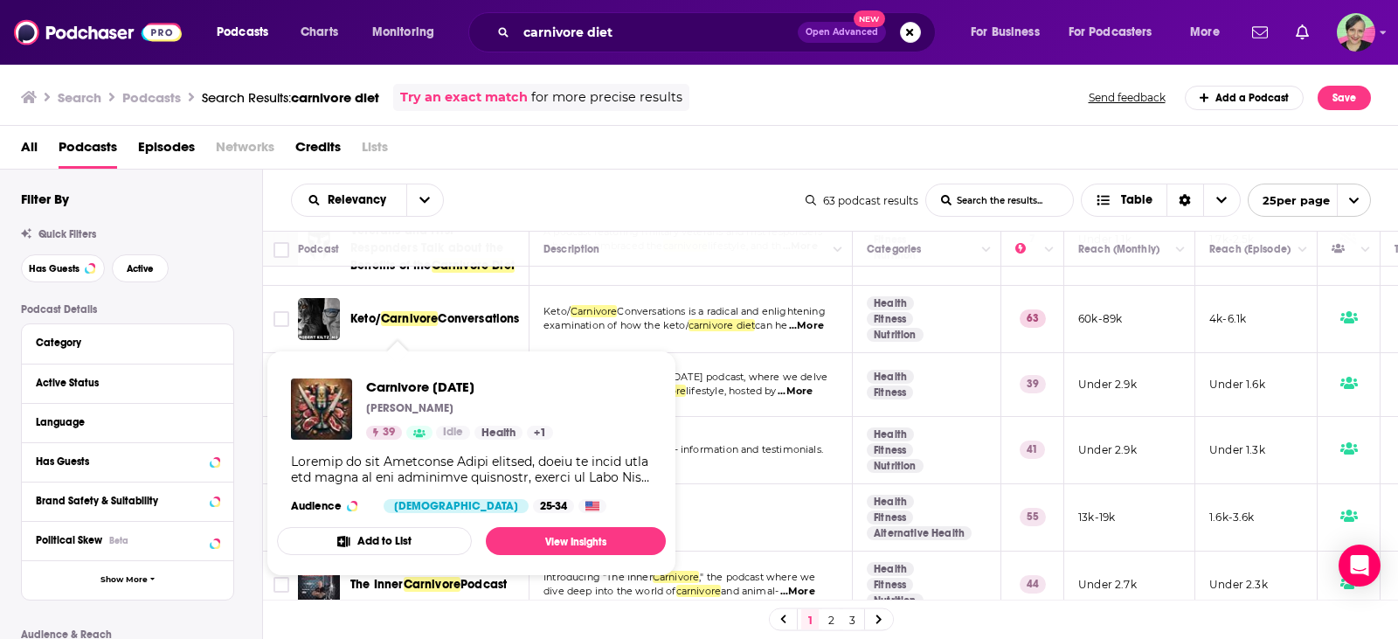
click at [397, 367] on div "Carnivore Today Adam Lacy 39 Idle Health + 1 Audience Female 25-34" at bounding box center [471, 445] width 389 height 162
click at [403, 390] on span "Carnivore Today" at bounding box center [459, 386] width 187 height 17
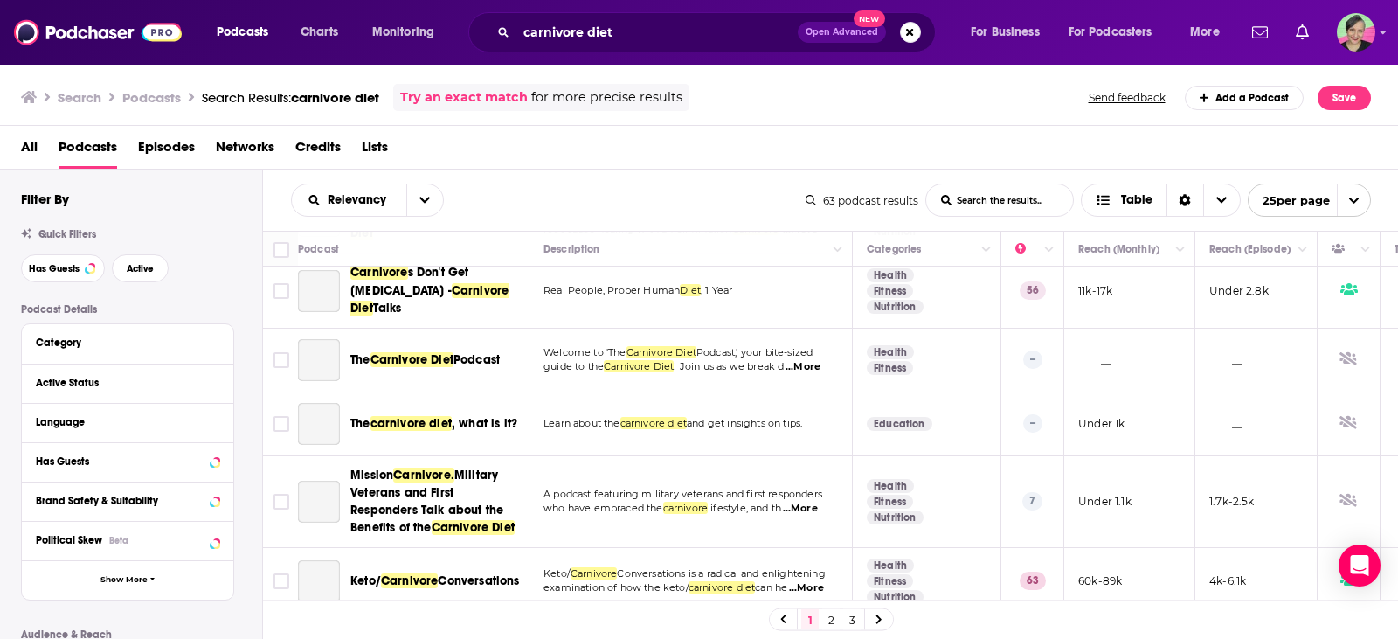
scroll to position [175, 0]
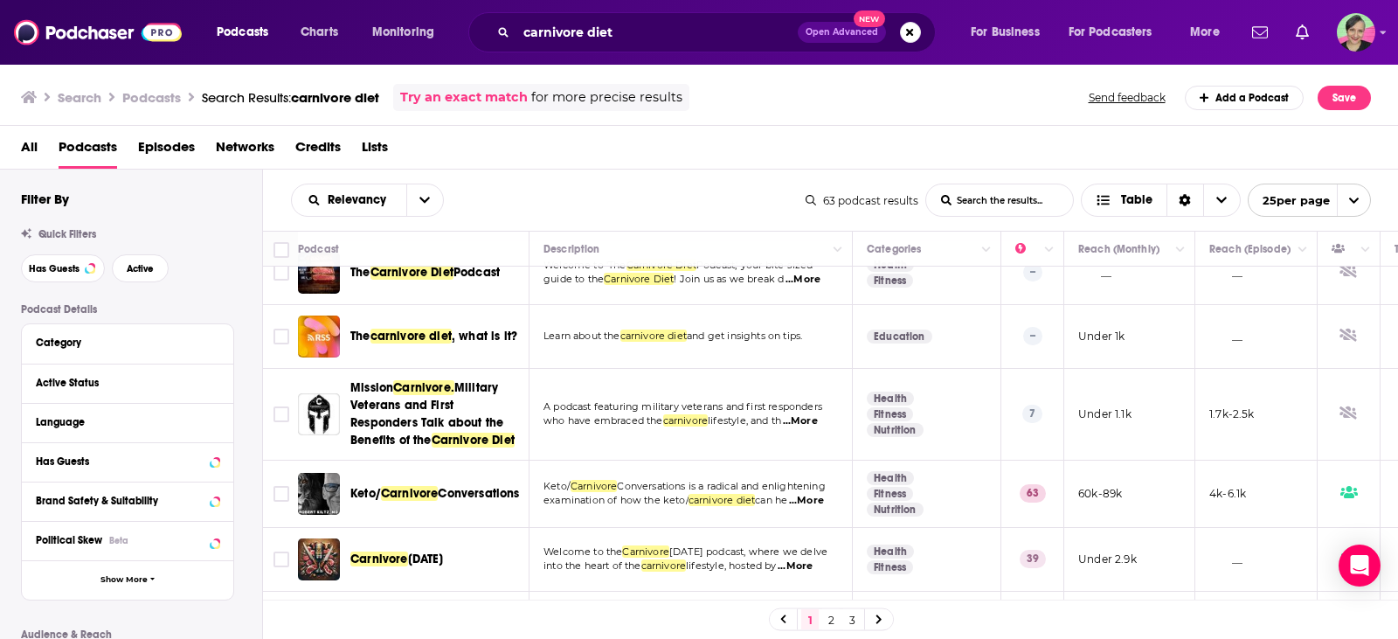
click at [867, 107] on div "Search Podcasts Search Results: carnivore diet Try an exact match for more prec…" at bounding box center [696, 97] width 1350 height 27
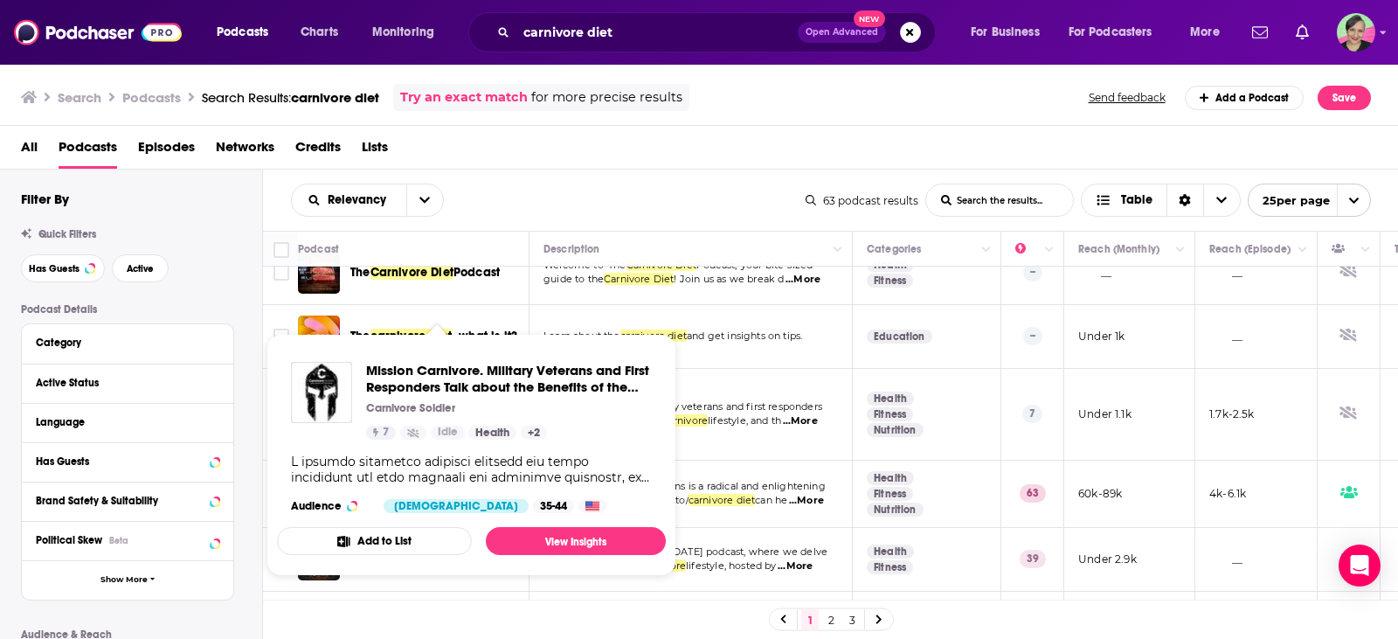
click at [857, 122] on div "Search Podcasts Search Results: carnivore diet Try an exact match for more prec…" at bounding box center [699, 94] width 1399 height 63
click at [398, 383] on span "Mission Carnivore. Military Veterans and First Responders Talk about the Benefi…" at bounding box center [509, 378] width 286 height 33
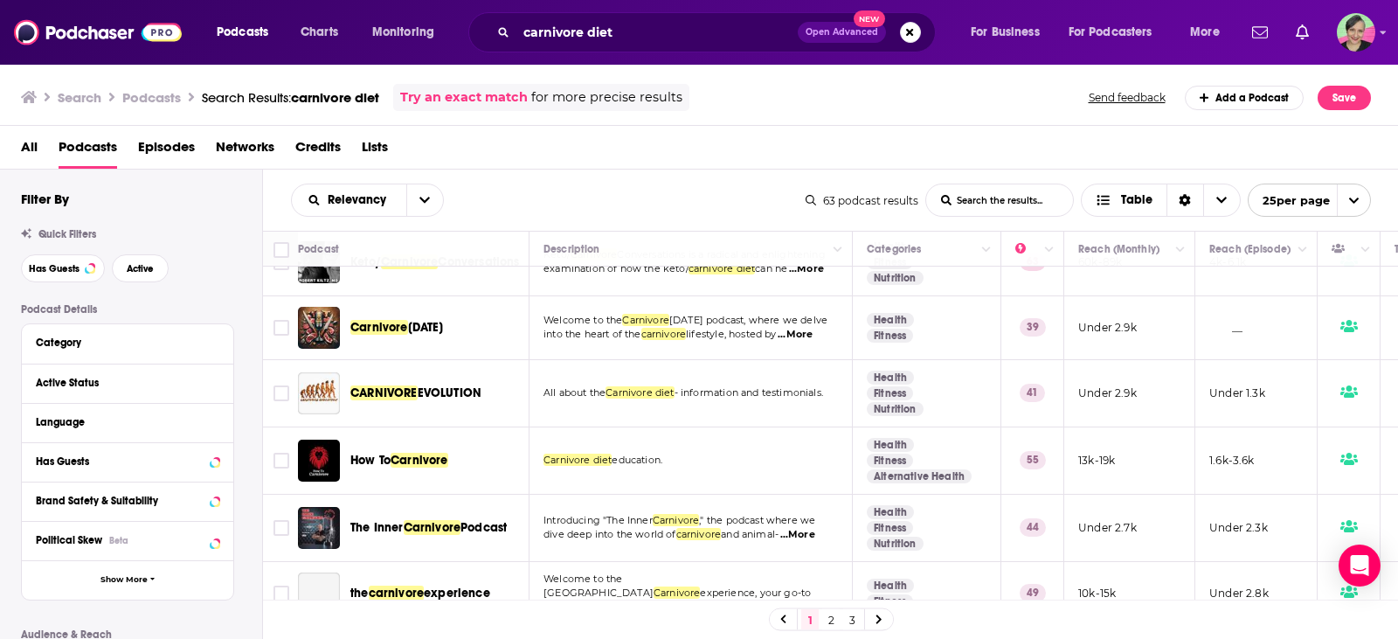
scroll to position [437, 0]
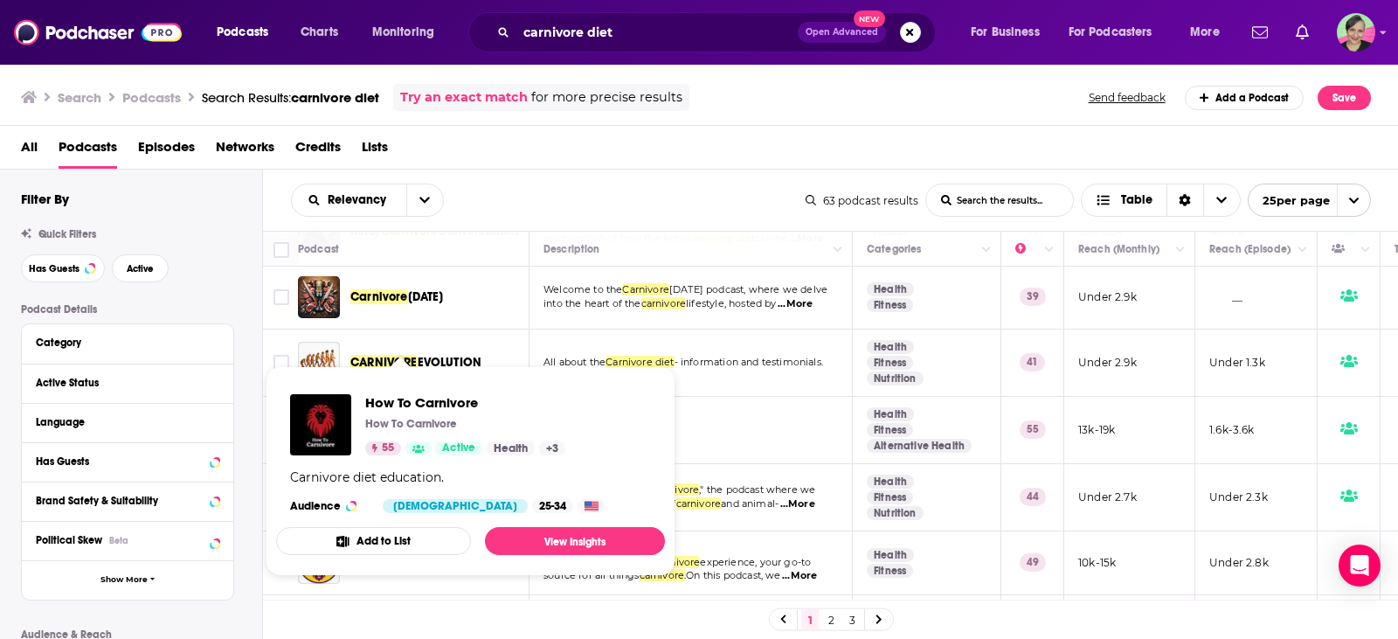
click at [404, 413] on div "How To Carnivore How To Carnivore 55 Active Health + 3" at bounding box center [465, 424] width 200 height 61
click at [409, 400] on span "How To Carnivore" at bounding box center [465, 402] width 200 height 17
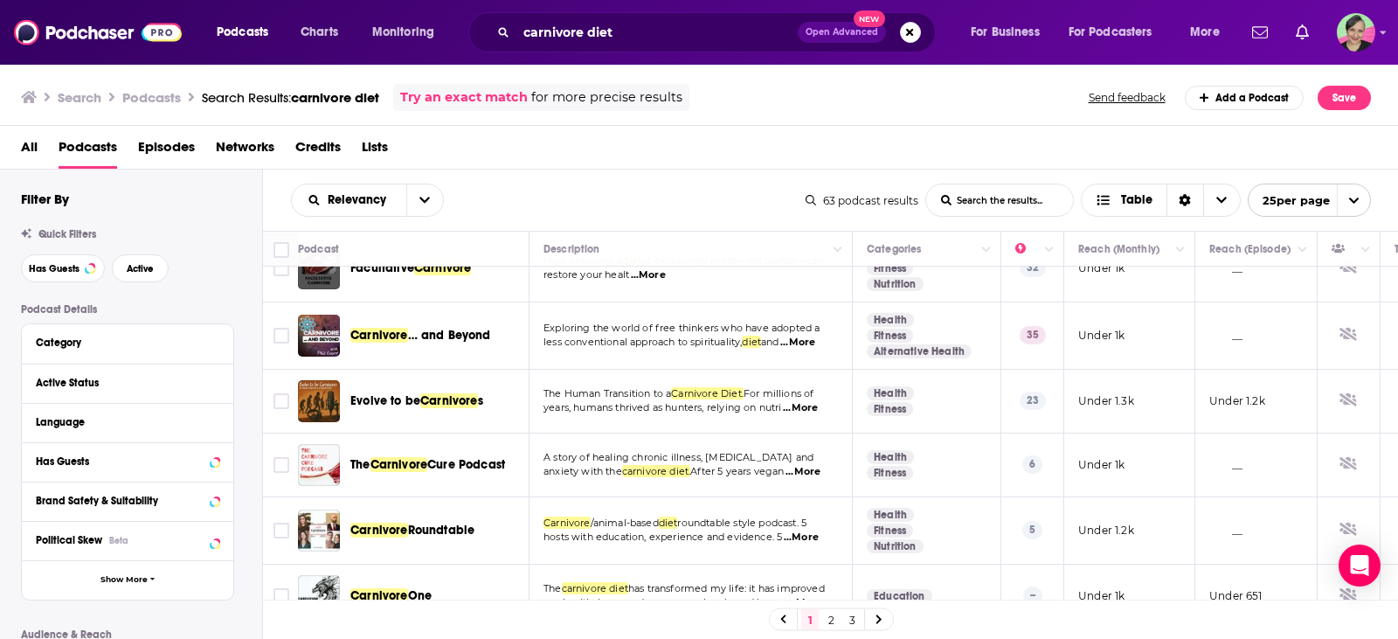
scroll to position [786, 0]
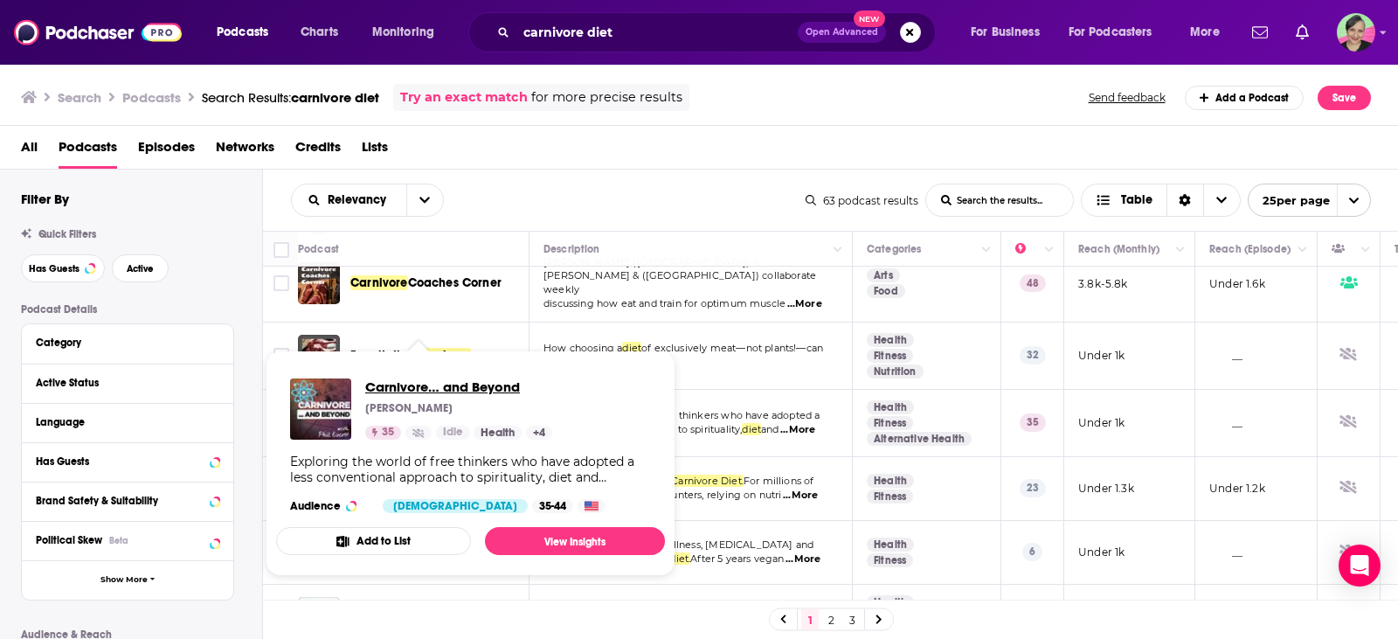
click at [379, 392] on span "Carnivore… and Beyond" at bounding box center [458, 386] width 187 height 17
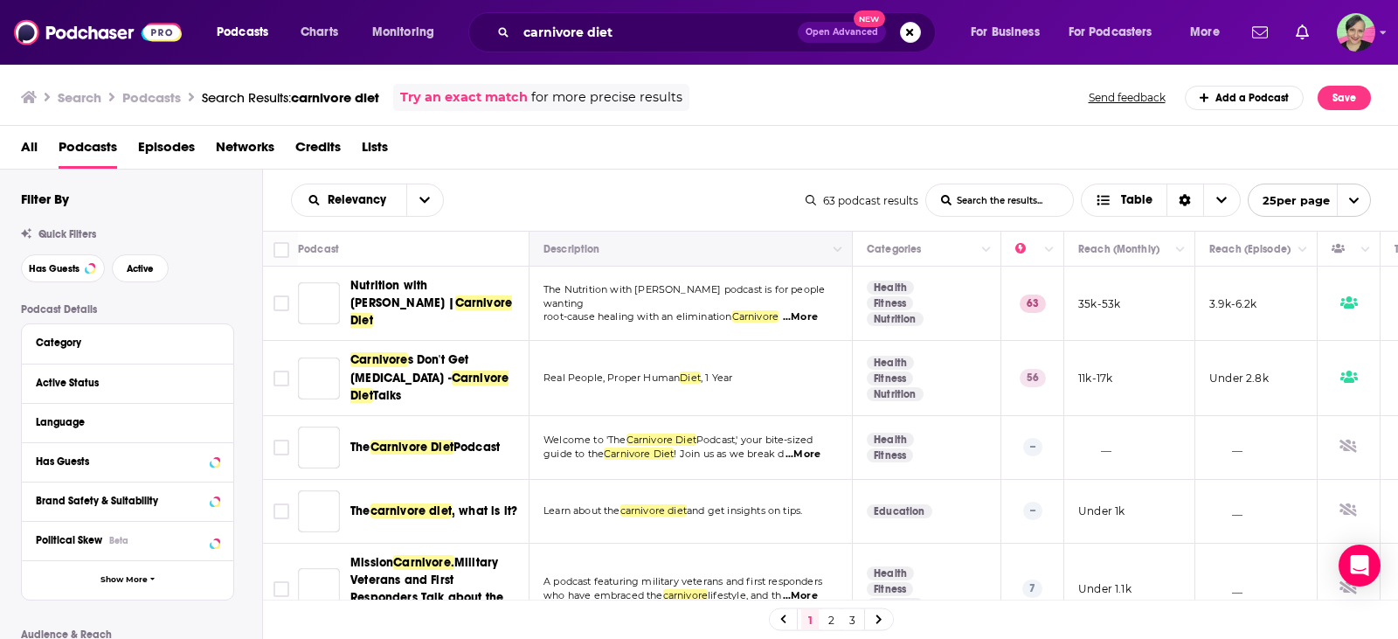
scroll to position [87, 0]
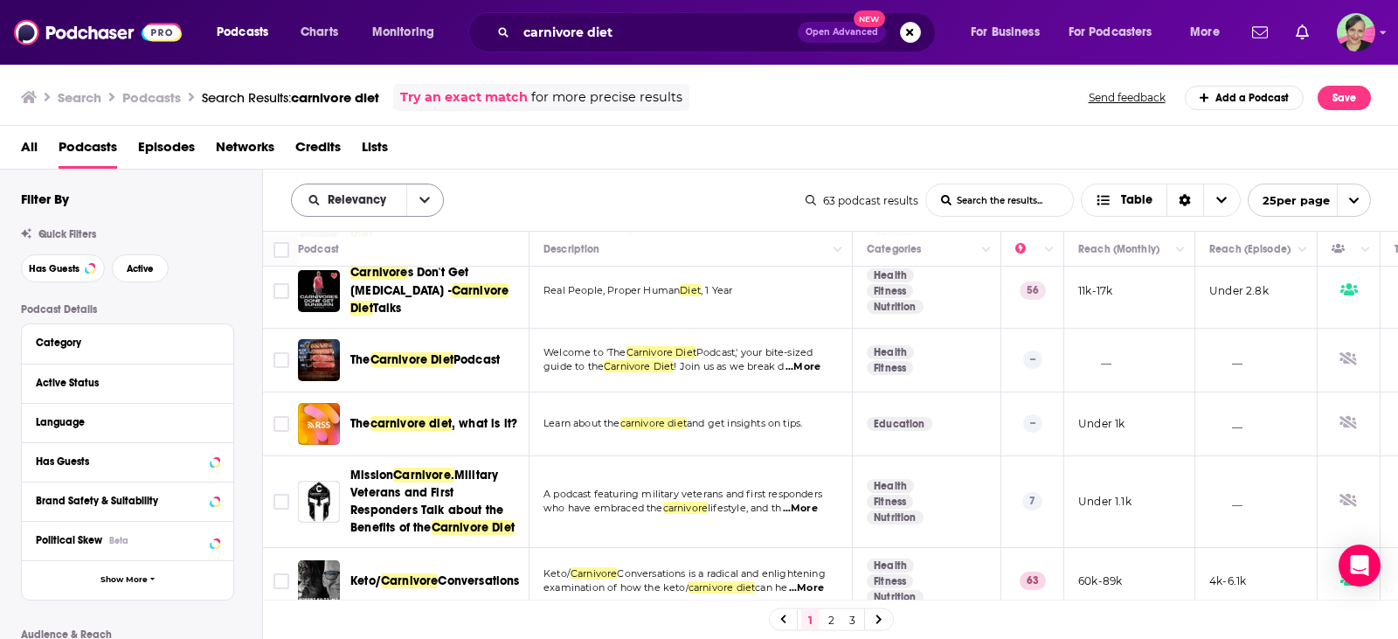
click at [421, 199] on icon "open menu" at bounding box center [424, 200] width 10 height 6
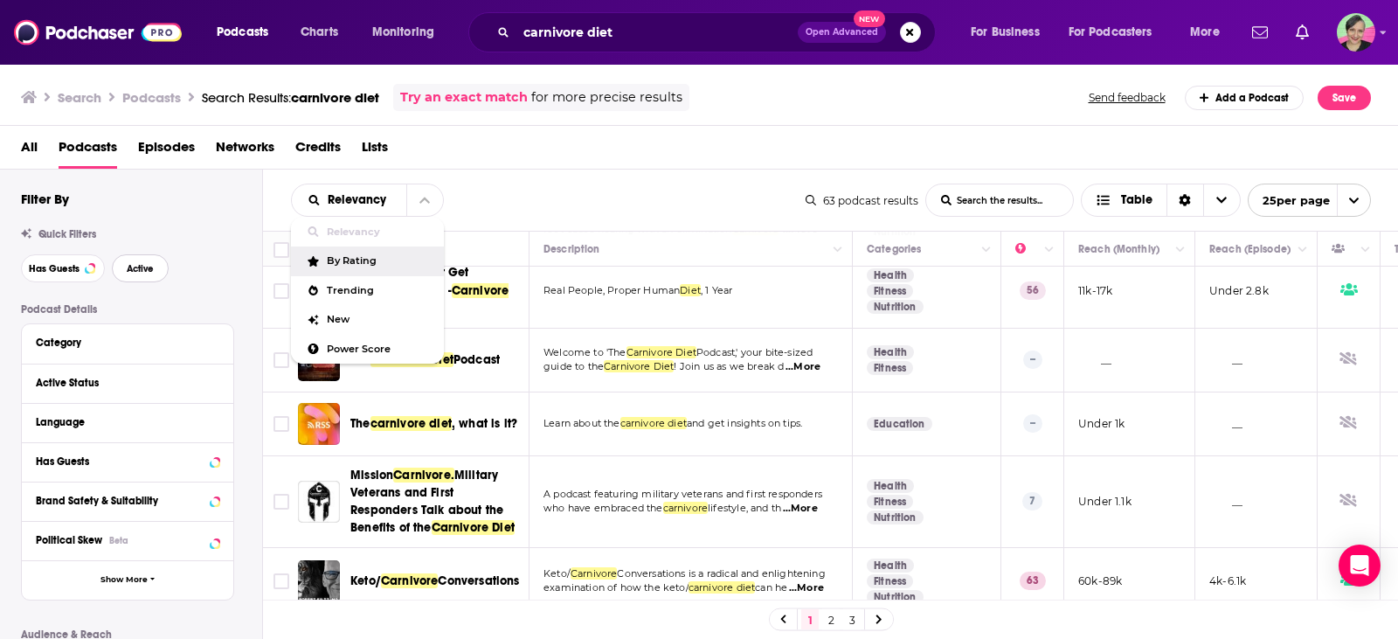
click at [140, 269] on span "Active" at bounding box center [140, 269] width 27 height 10
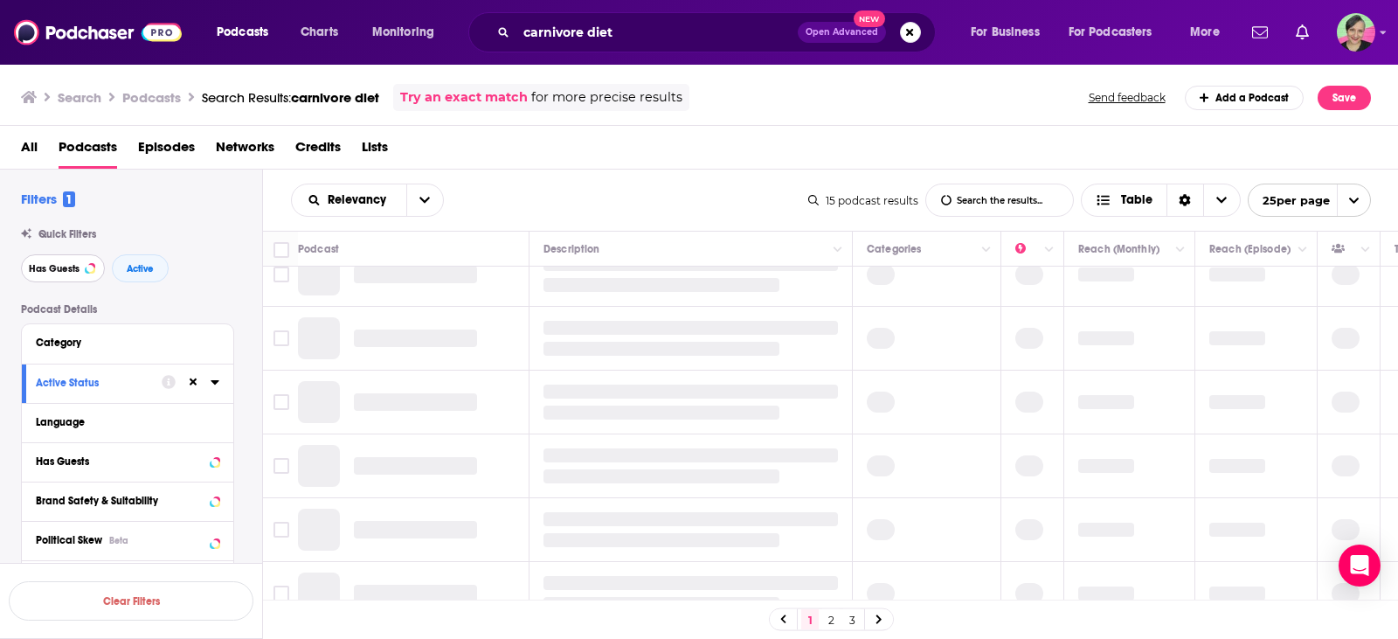
click at [44, 267] on span "Has Guests" at bounding box center [54, 269] width 51 height 10
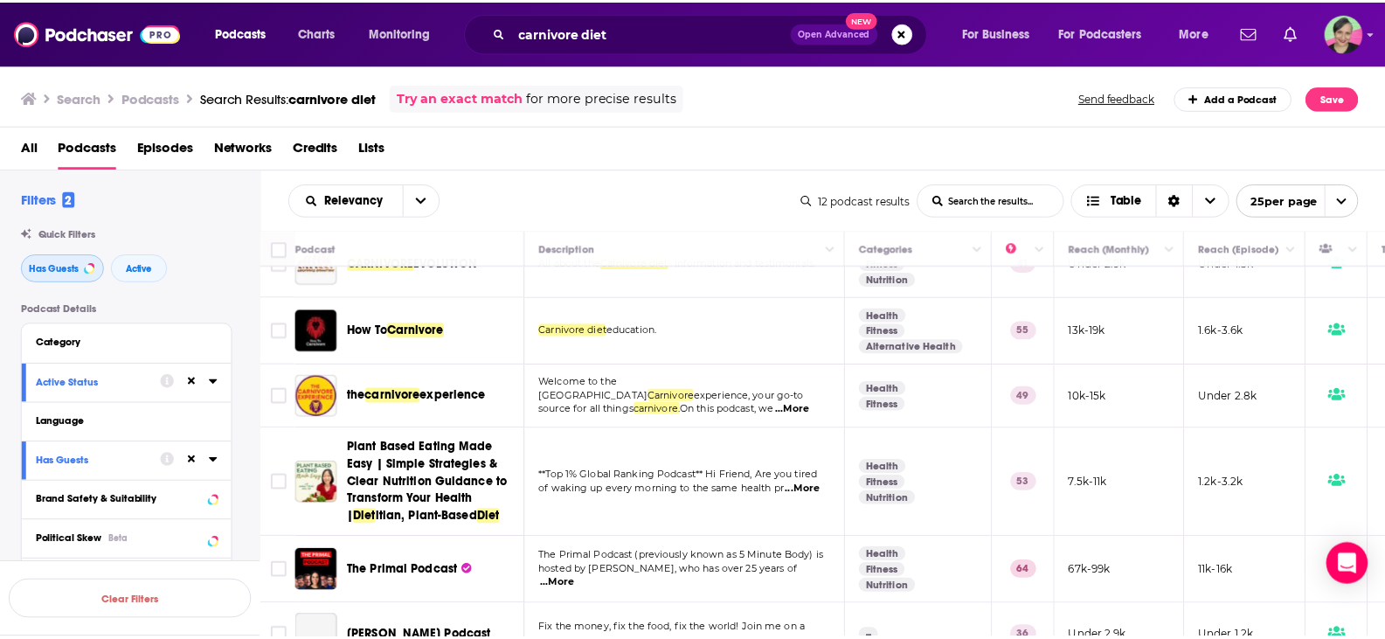
scroll to position [262, 0]
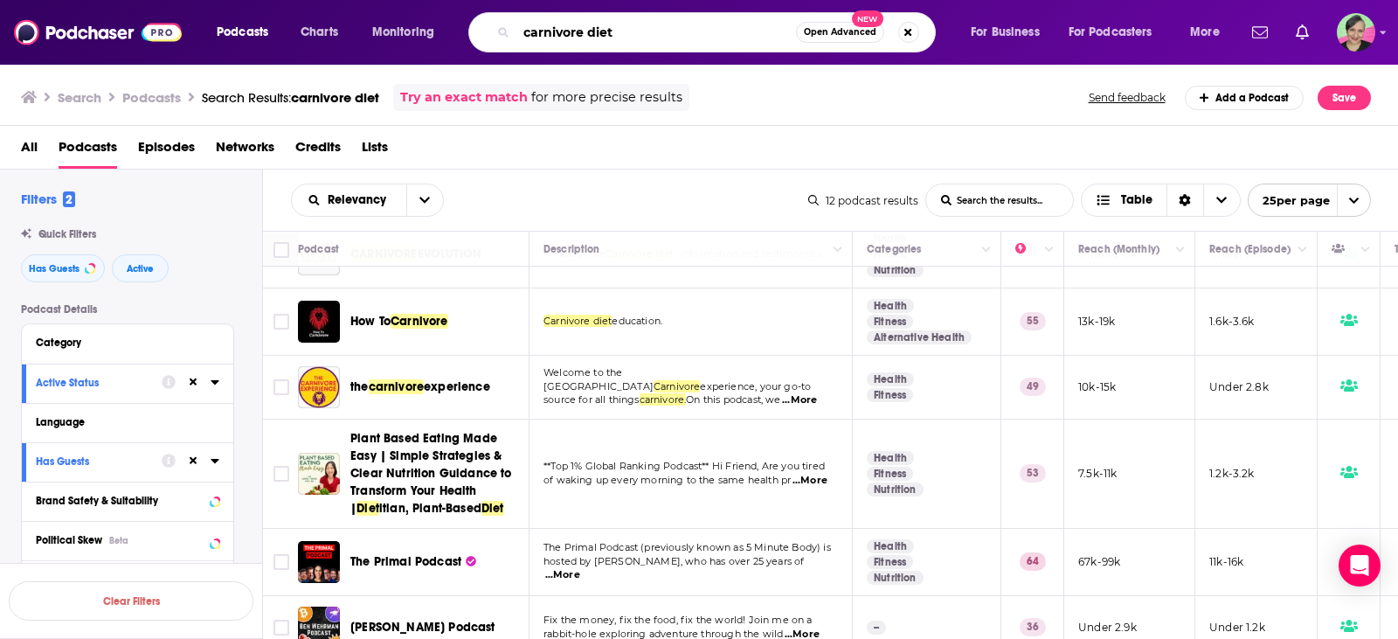
drag, startPoint x: 626, startPoint y: 39, endPoint x: 376, endPoint y: 28, distance: 251.0
click at [376, 28] on div "Podcasts Charts Monitoring carnivore diet Open Advanced New For Business For Po…" at bounding box center [720, 32] width 1032 height 40
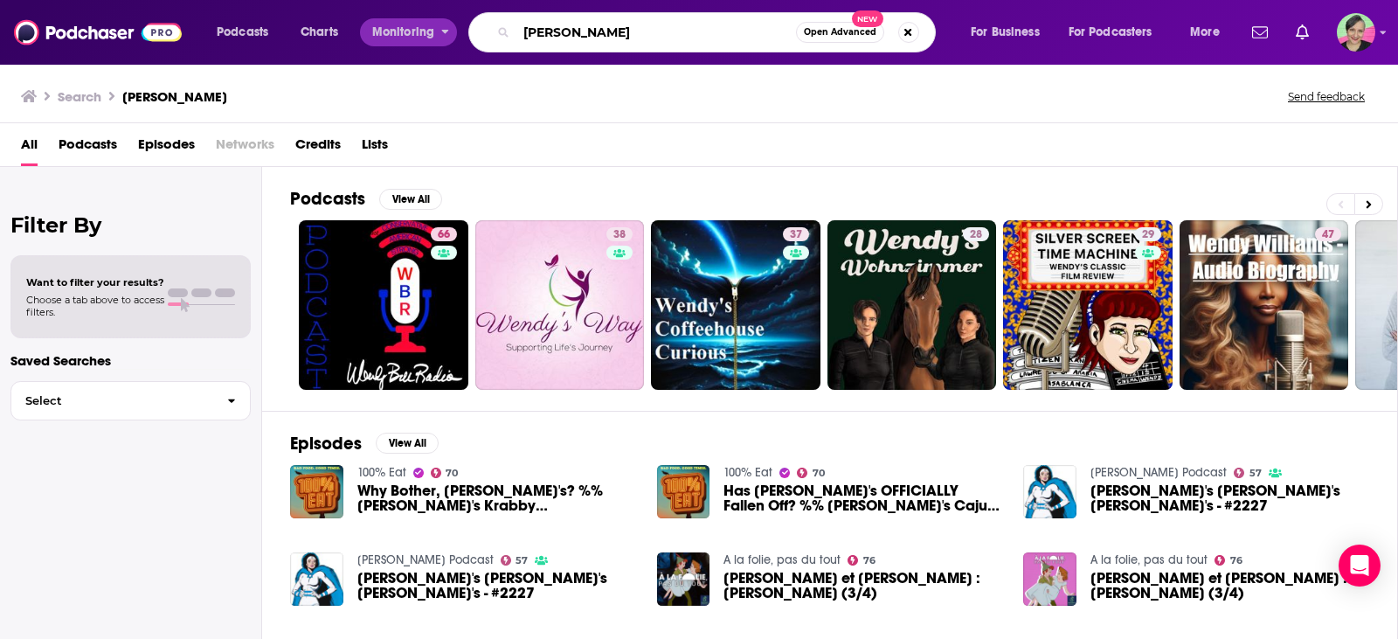
drag, startPoint x: 571, startPoint y: 33, endPoint x: 425, endPoint y: 38, distance: 146.8
click at [402, 38] on div "Podcasts Charts Monitoring wendy Open Advanced New For Business For Podcasters …" at bounding box center [720, 32] width 1032 height 40
type input "midlife makeover"
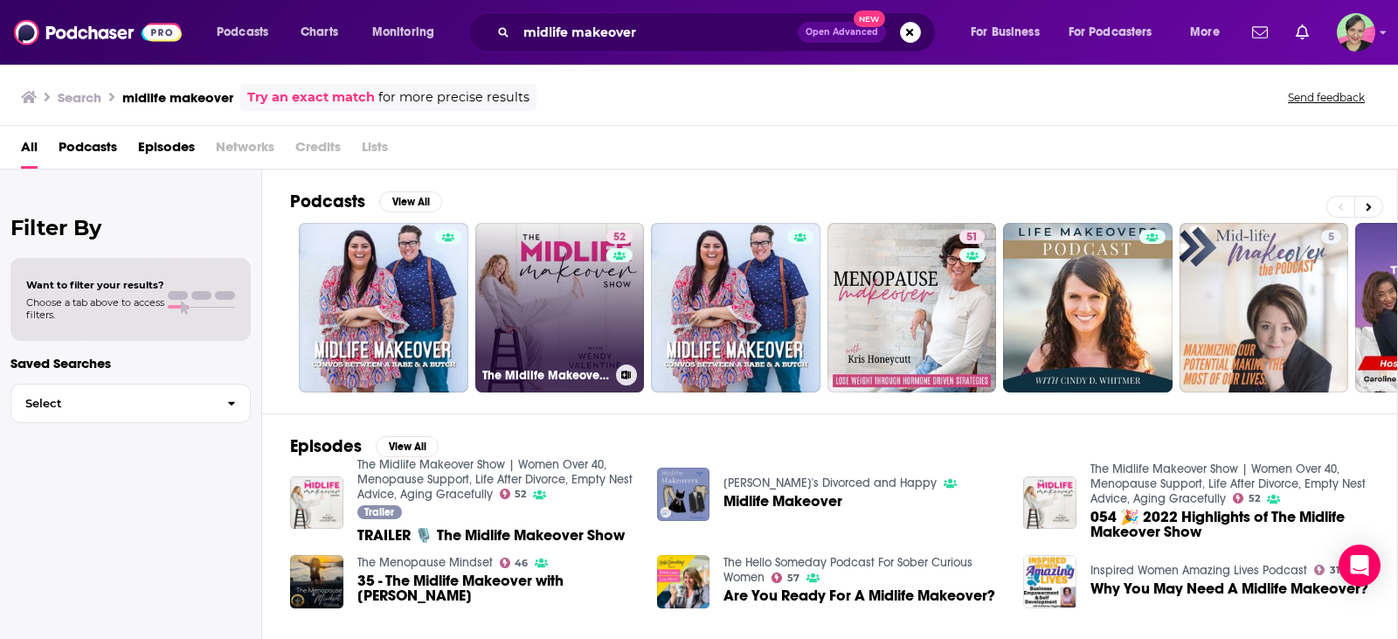
click at [553, 263] on link "52 The Midlife Makeover Show | Women Over 40, Menopause Support, Life After Div…" at bounding box center [559, 307] width 169 height 169
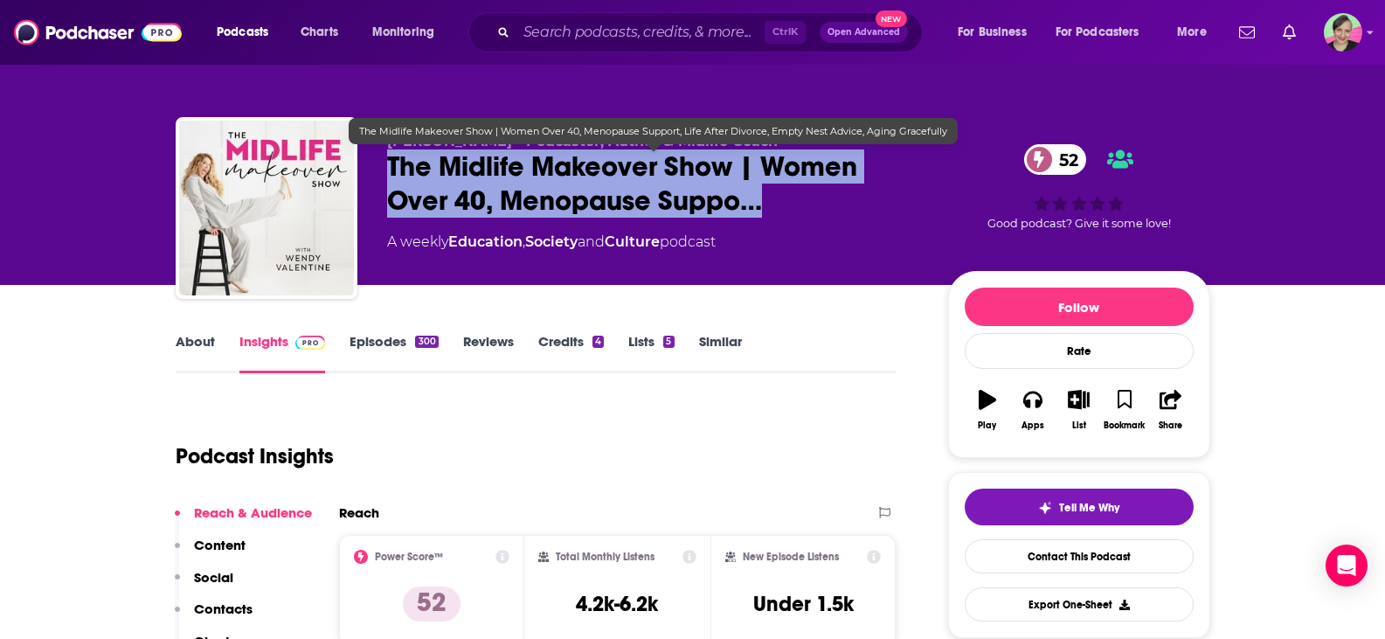
drag, startPoint x: 377, startPoint y: 158, endPoint x: 756, endPoint y: 207, distance: 382.3
click at [756, 207] on div "Wendy Valentine - Podcaster, Author & Midlife Coach The Midlife Makeover Show |…" at bounding box center [693, 211] width 1034 height 189
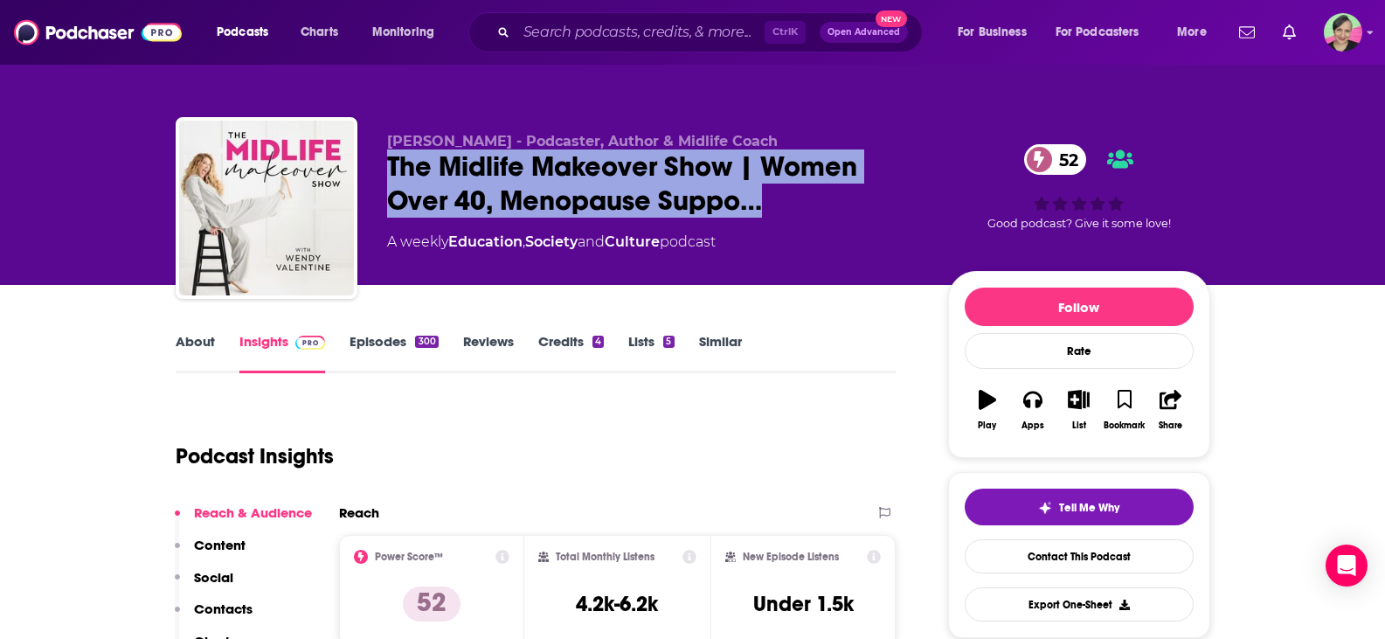
click at [202, 342] on link "About" at bounding box center [195, 353] width 39 height 40
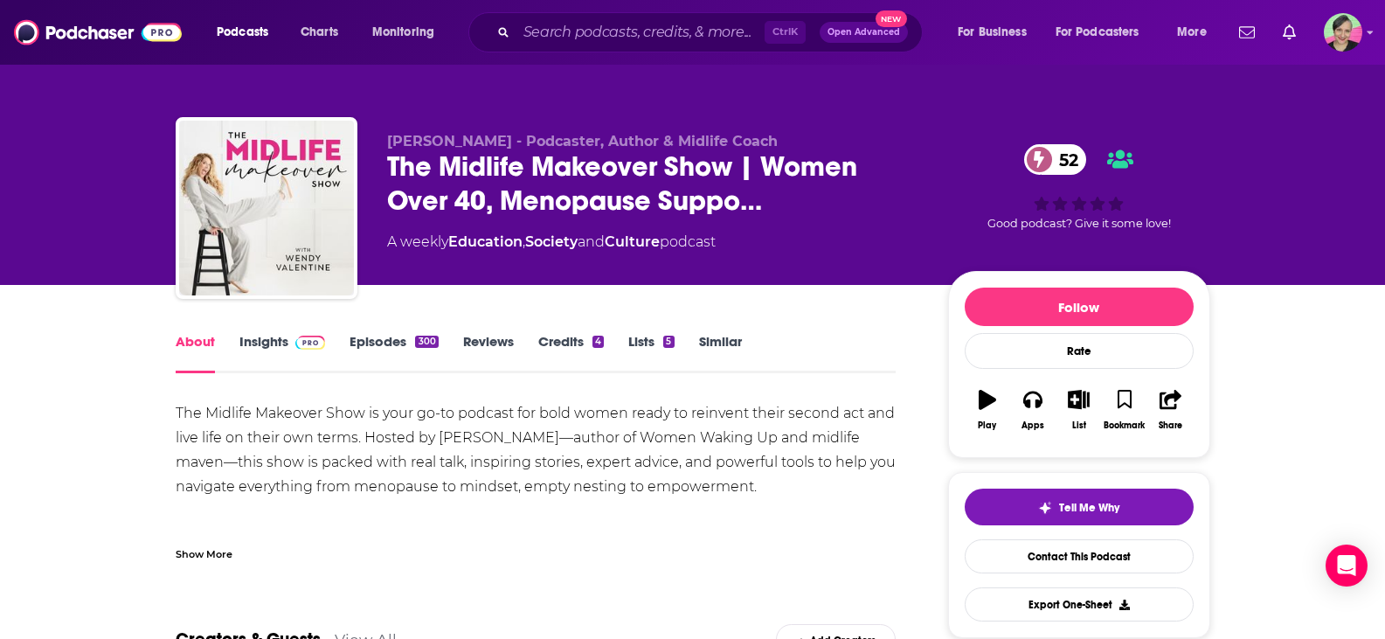
drag, startPoint x: 187, startPoint y: 407, endPoint x: 768, endPoint y: 488, distance: 586.6
copy div "The Midlife Makeover Show is your go-to podcast for bold women ready to reinven…"
click at [274, 339] on link "Insights" at bounding box center [282, 353] width 86 height 40
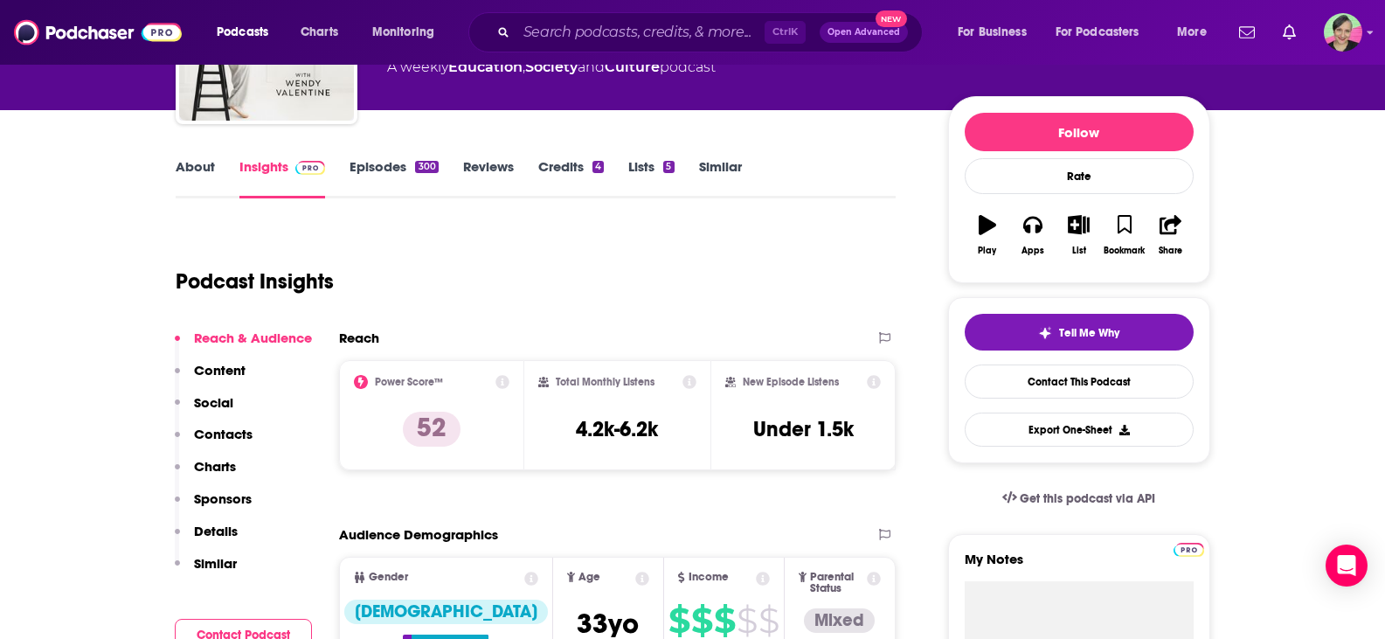
scroll to position [87, 0]
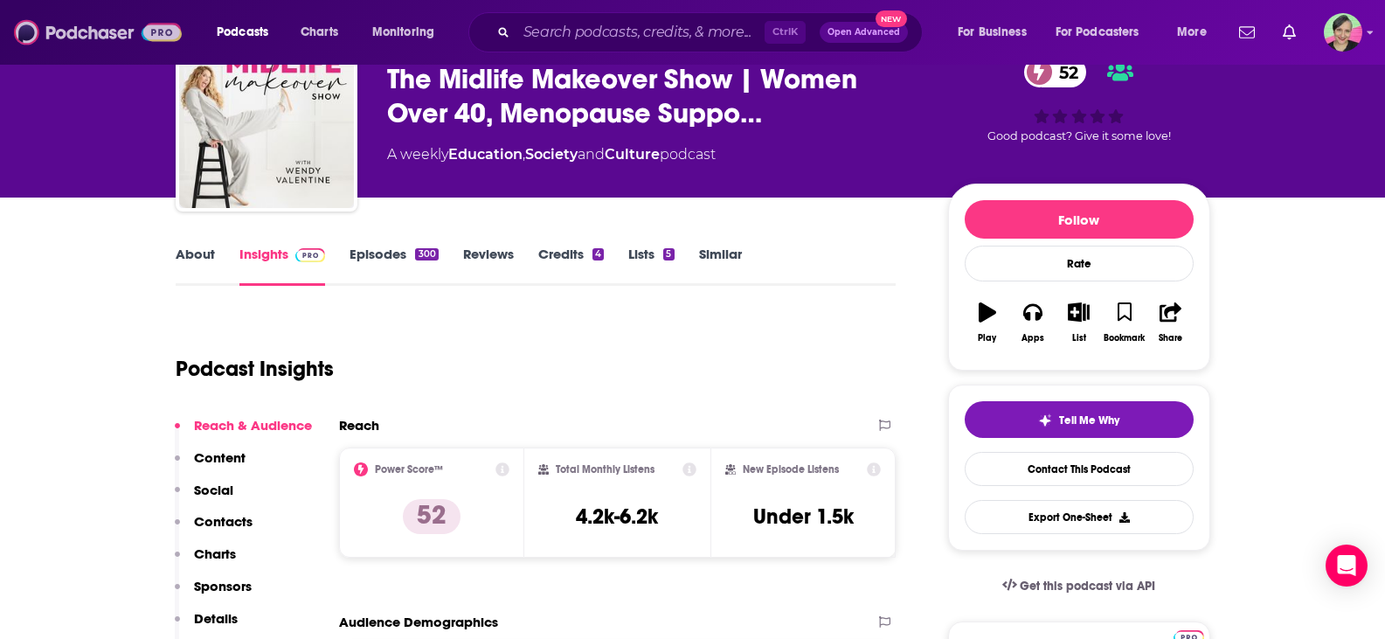
click at [74, 34] on img at bounding box center [98, 32] width 168 height 33
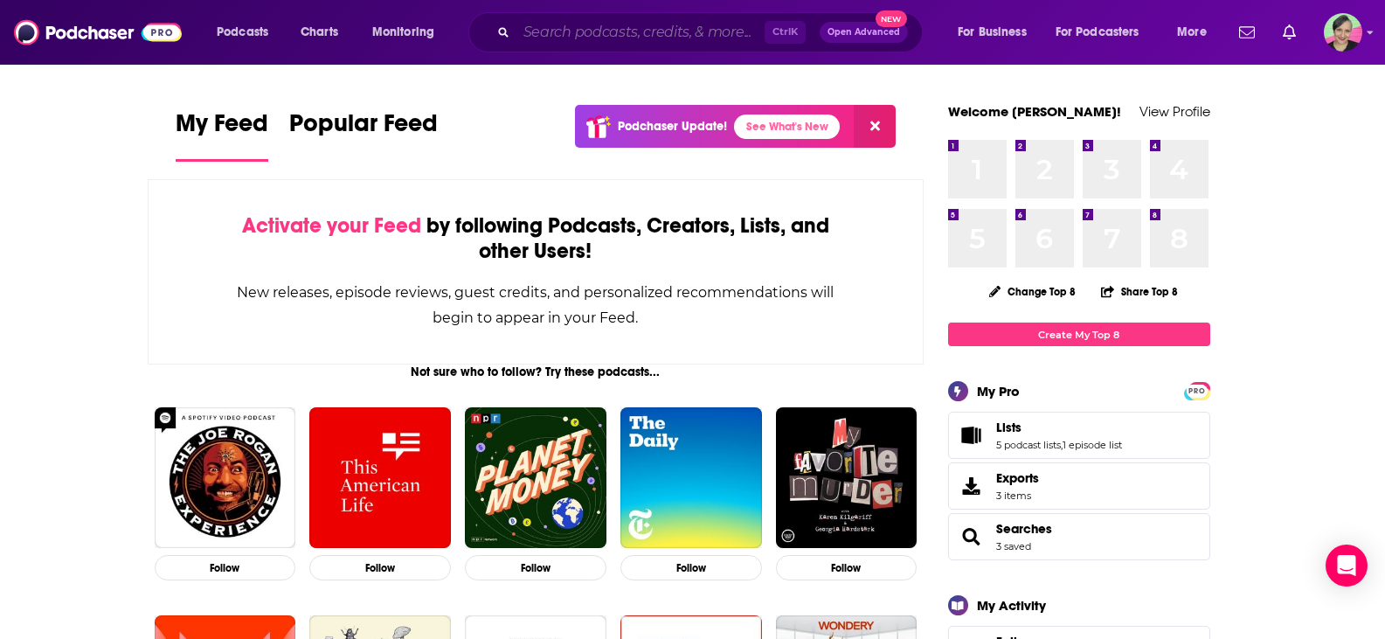
click at [676, 33] on input "Search podcasts, credits, & more..." at bounding box center [640, 32] width 248 height 28
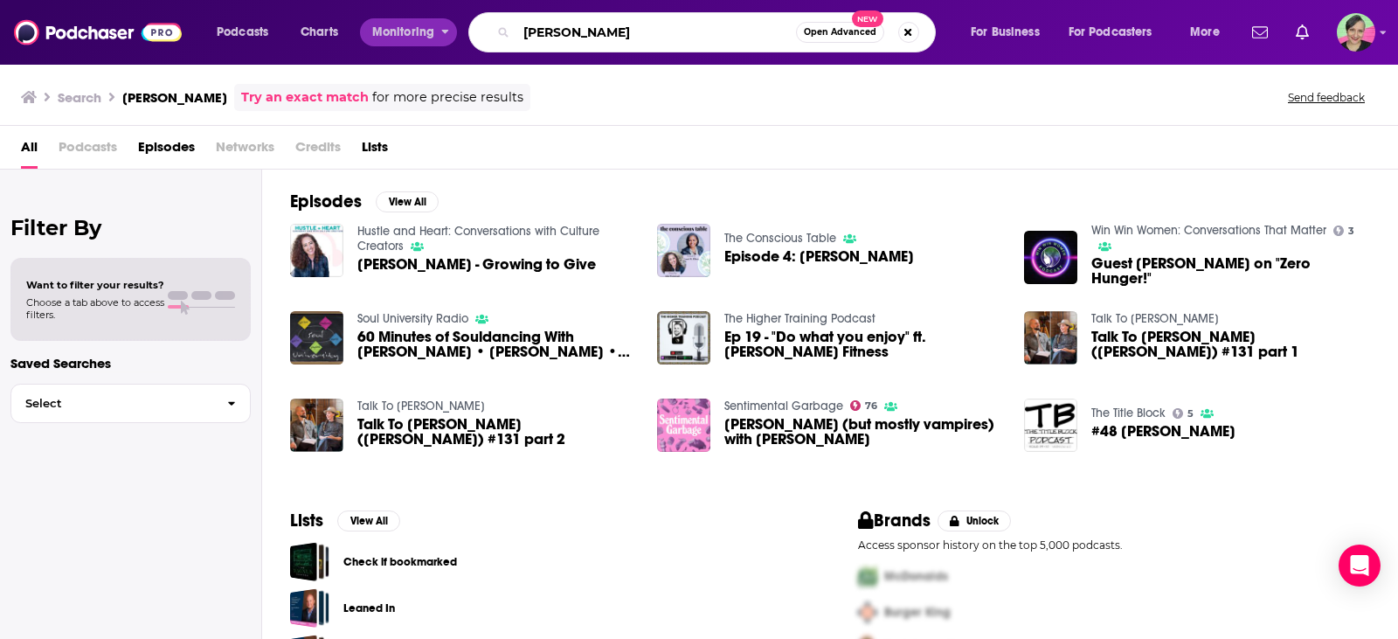
drag, startPoint x: 646, startPoint y: 31, endPoint x: 442, endPoint y: 41, distance: 204.7
click at [442, 41] on div "Podcasts Charts Monitoring Siobhan Shaw Open Advanced New For Business For Podc…" at bounding box center [720, 32] width 1032 height 40
type input "women and addiction and carnivore"
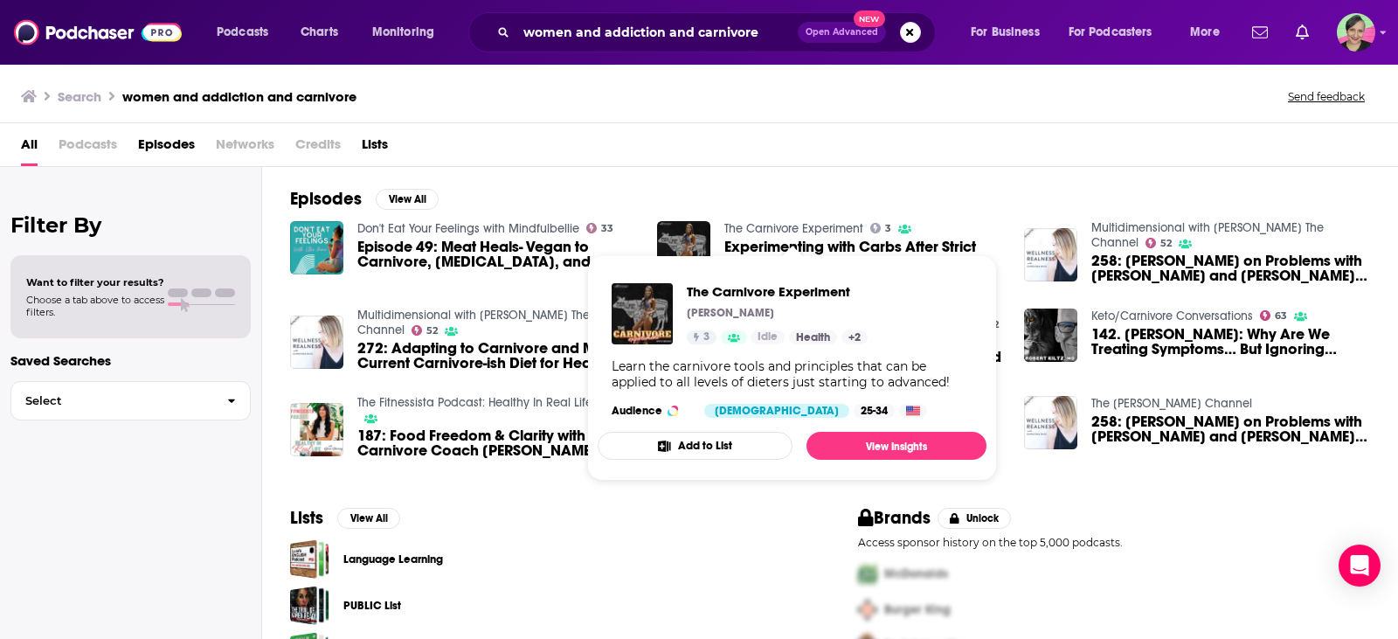
click at [826, 226] on link "The Carnivore Experiment" at bounding box center [793, 228] width 139 height 15
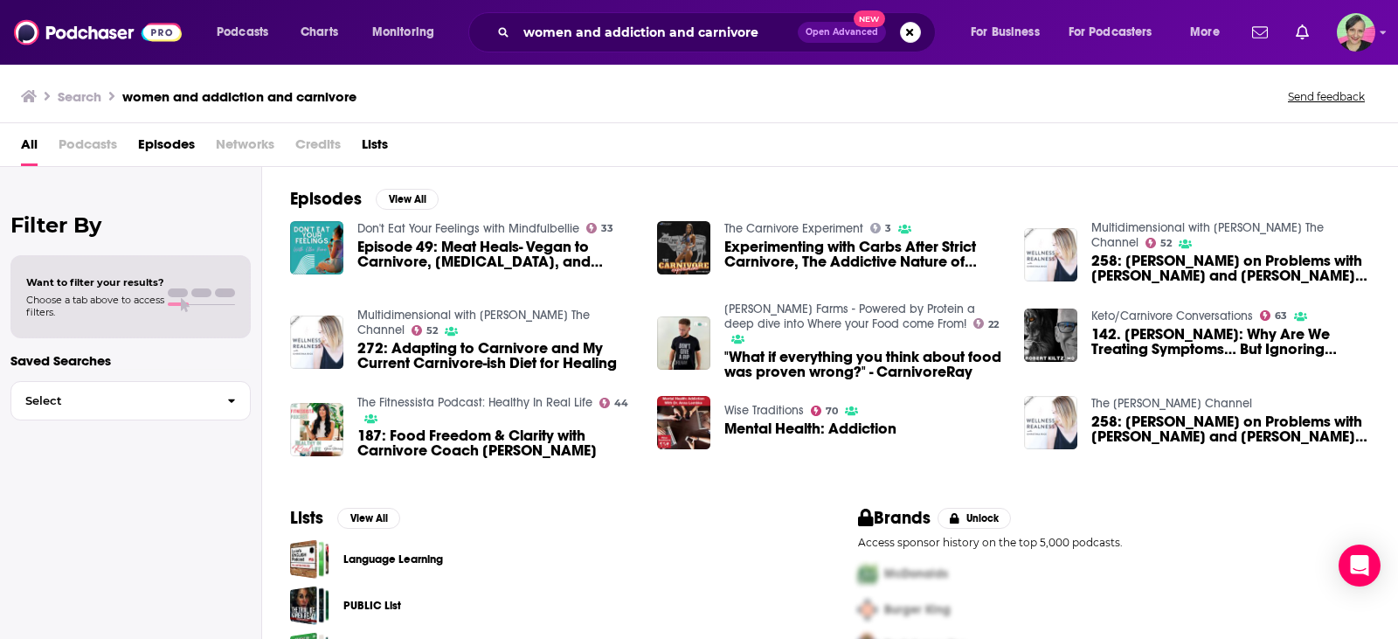
click at [1145, 400] on div "Podcasts Charts Monitoring women and addiction and carnivore Open Advanced New …" at bounding box center [699, 319] width 1398 height 639
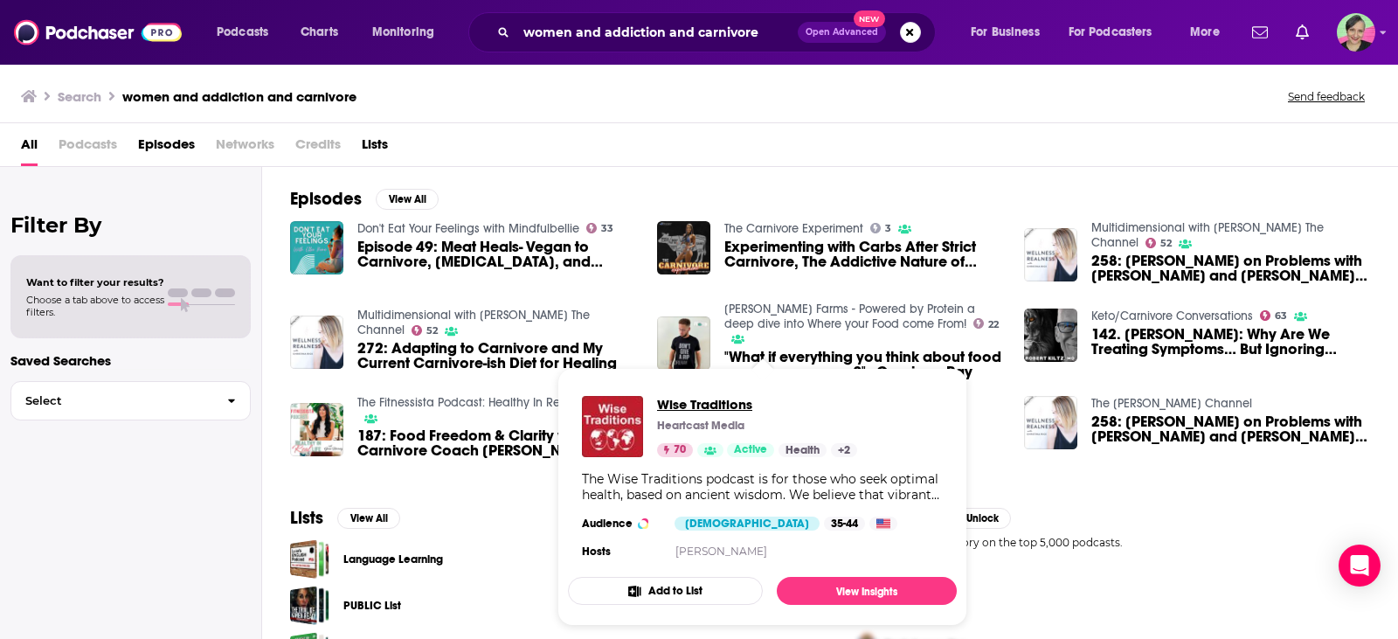
click at [719, 402] on span "Wise Traditions" at bounding box center [757, 404] width 200 height 17
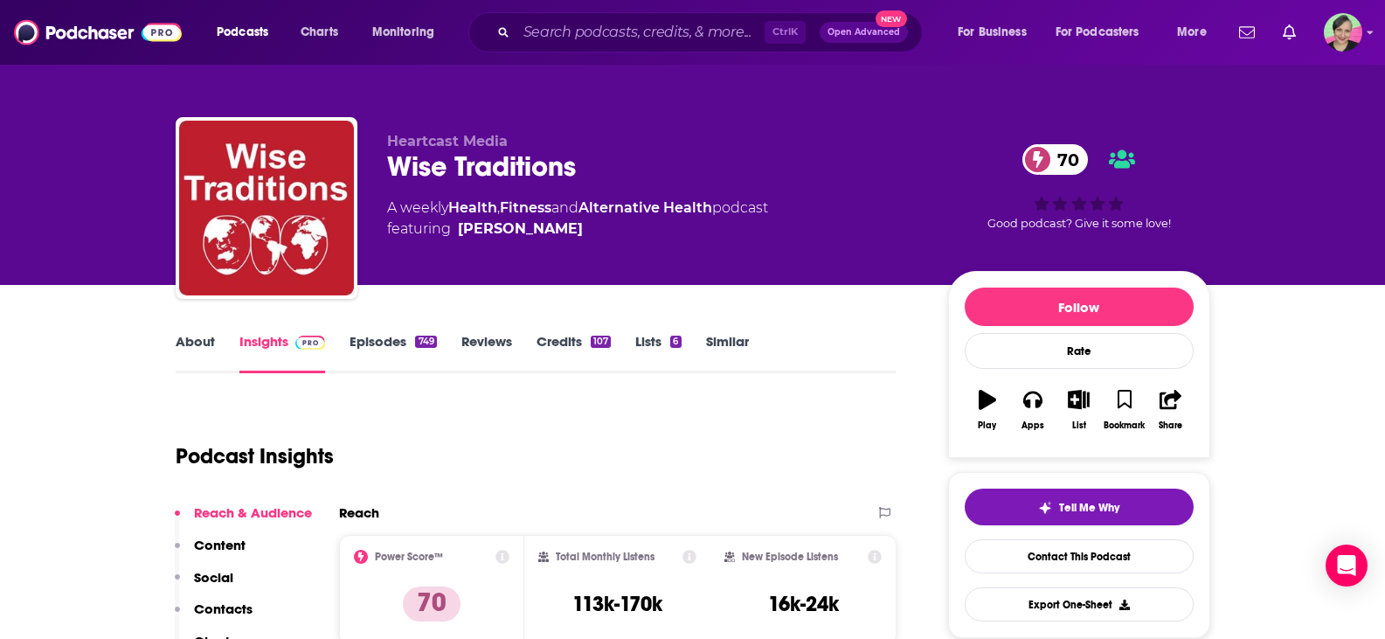
click at [192, 338] on link "About" at bounding box center [195, 353] width 39 height 40
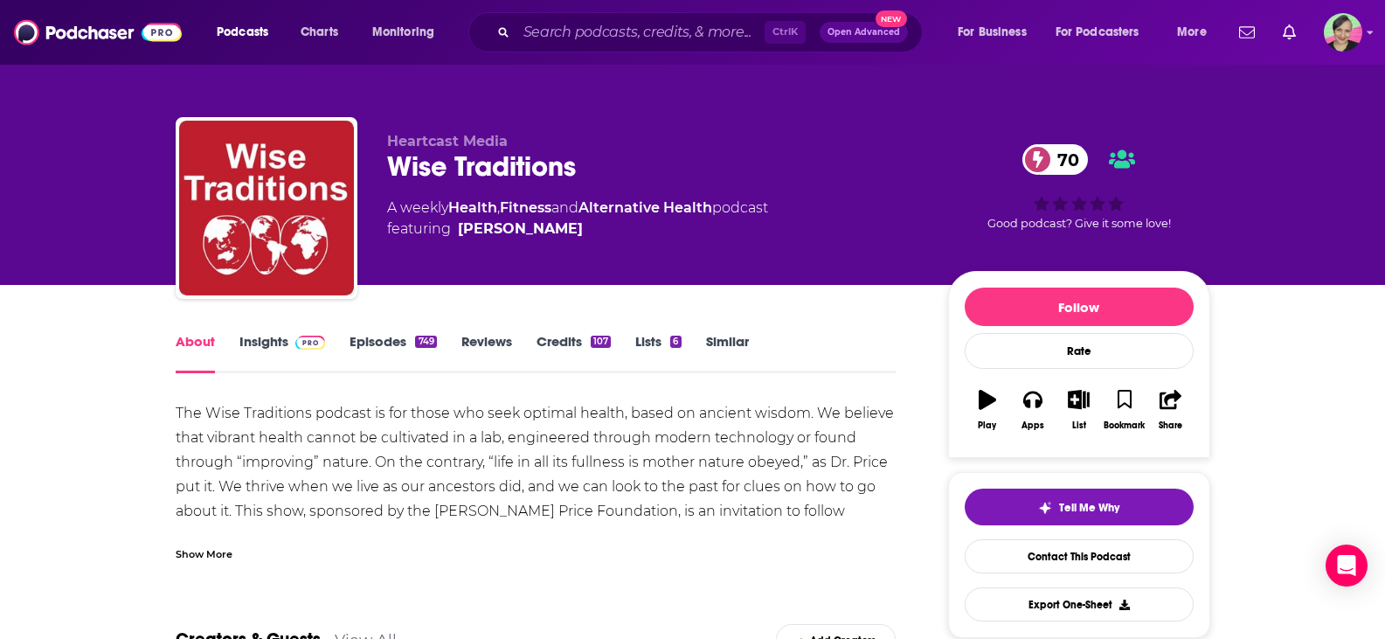
click at [356, 338] on link "Episodes 749" at bounding box center [392, 353] width 86 height 40
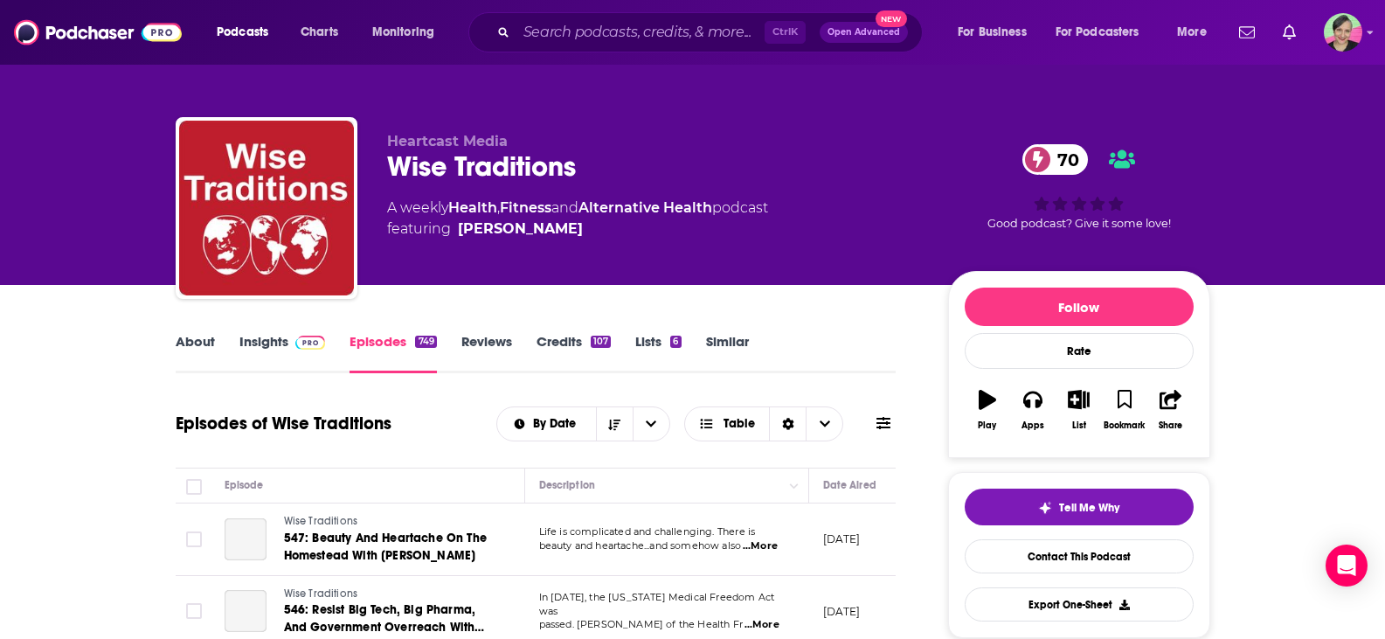
scroll to position [175, 0]
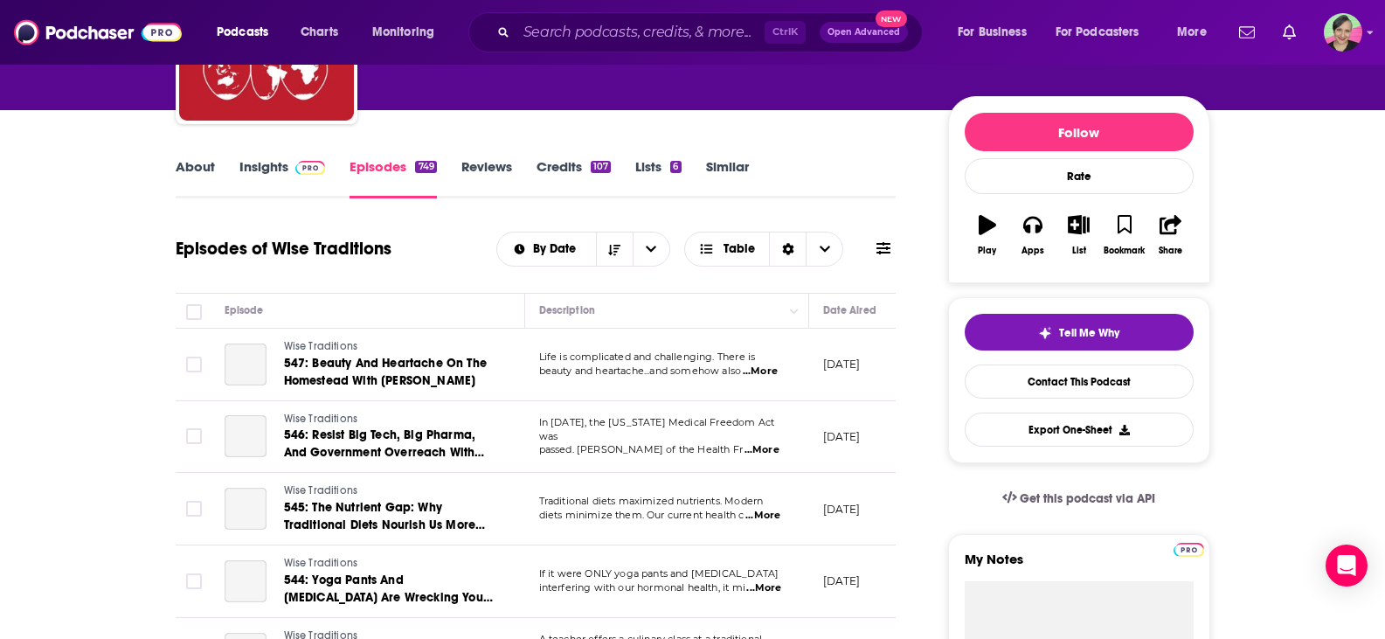
click at [882, 246] on icon at bounding box center [883, 248] width 14 height 14
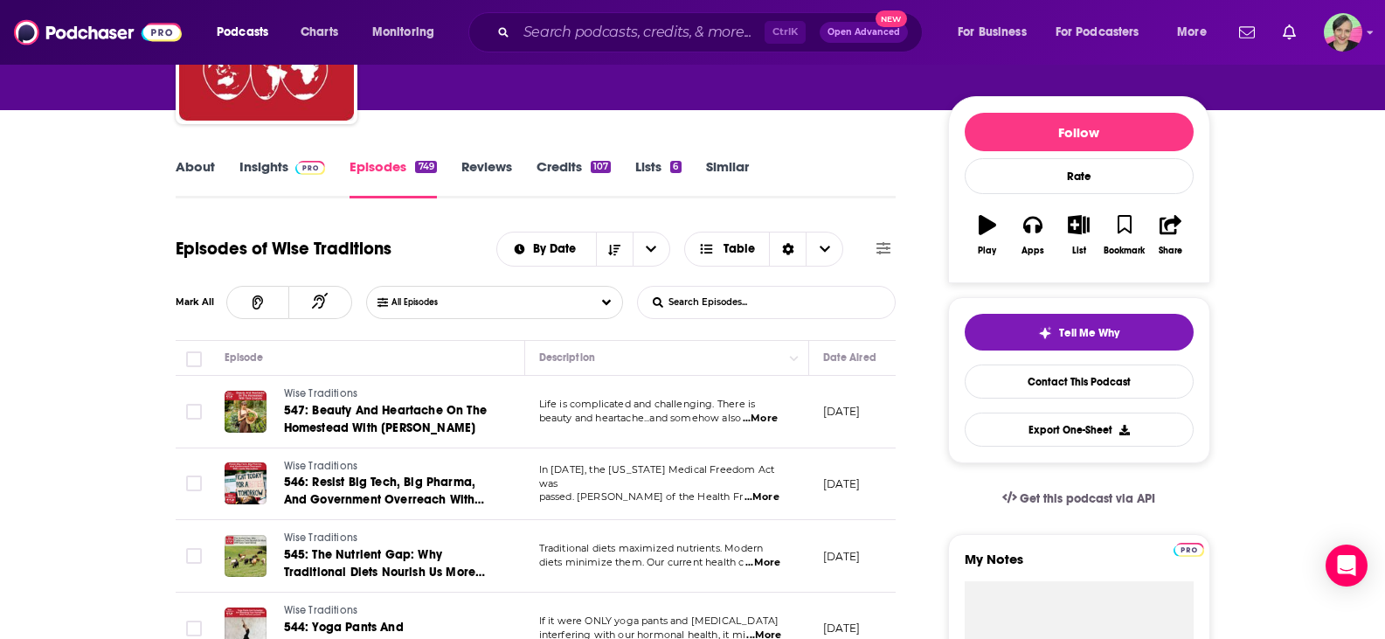
click at [727, 300] on input "List Search Input" at bounding box center [729, 302] width 183 height 31
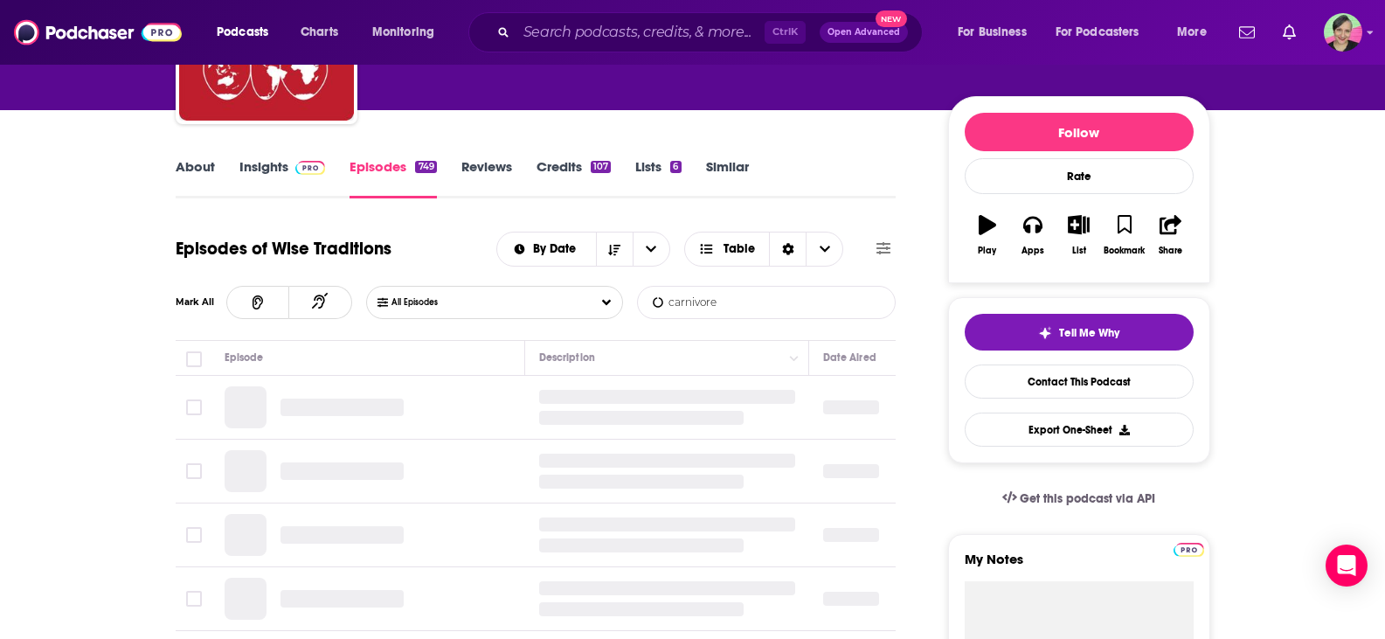
type input "carnivore"
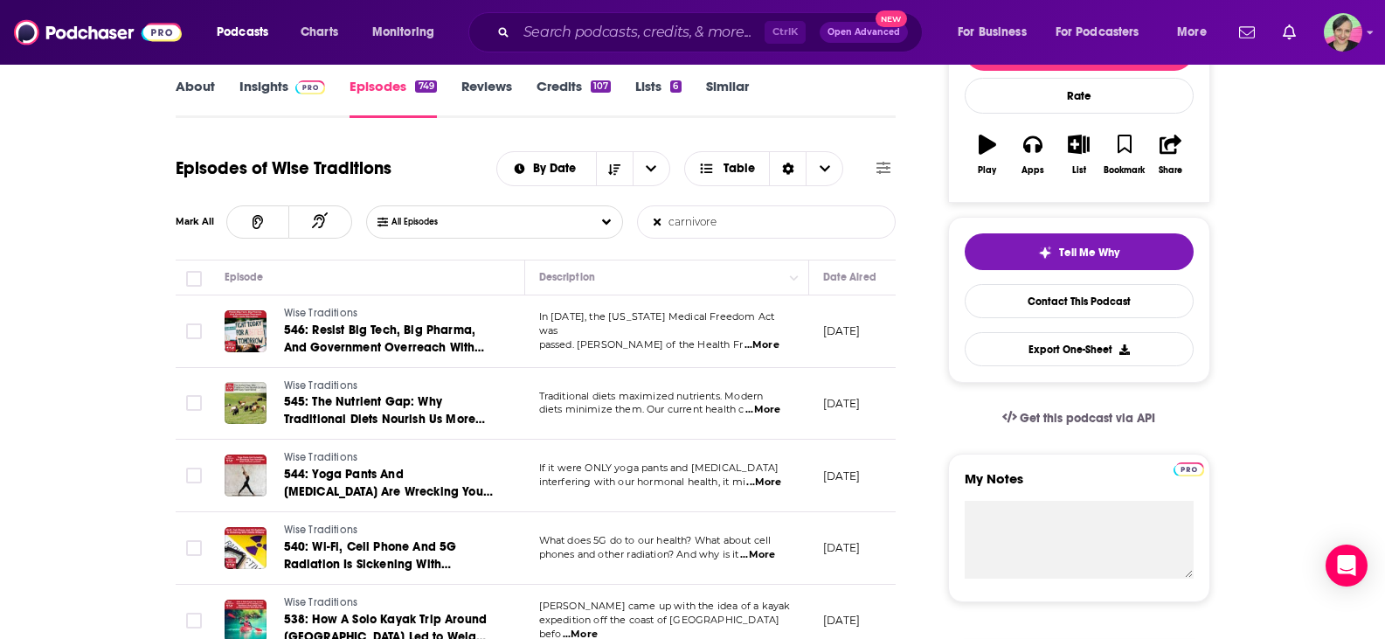
scroll to position [349, 0]
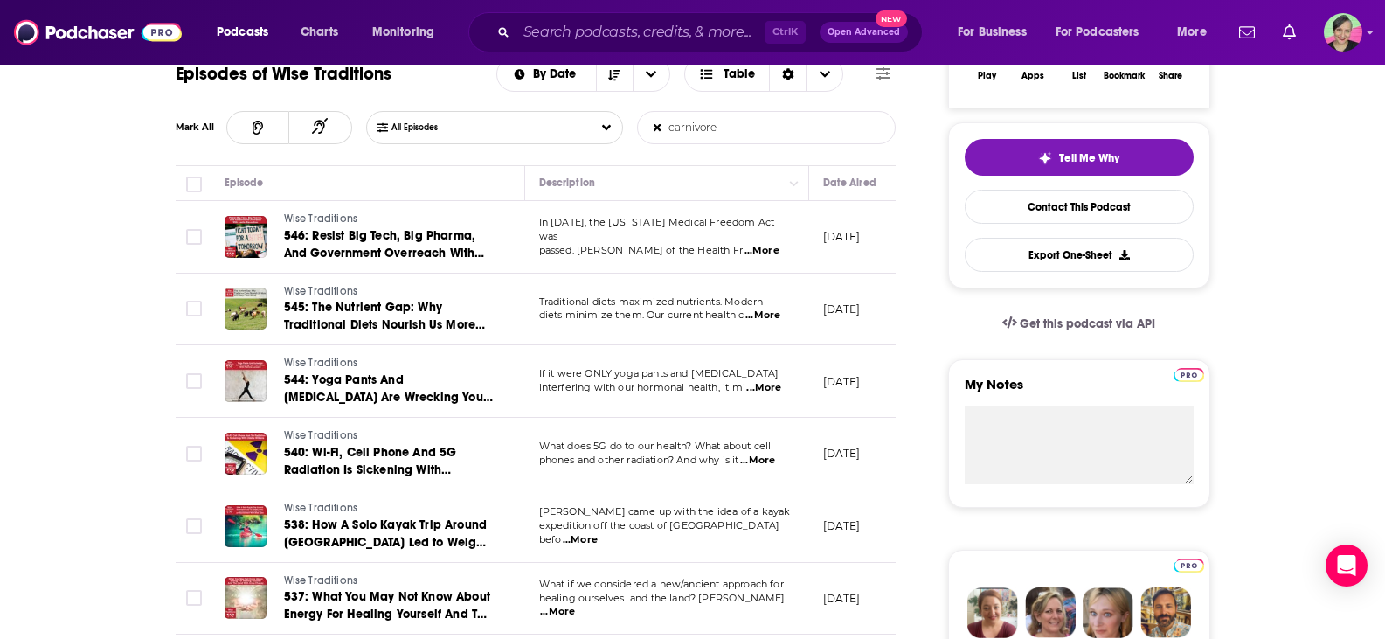
click at [759, 244] on span "...More" at bounding box center [761, 251] width 35 height 14
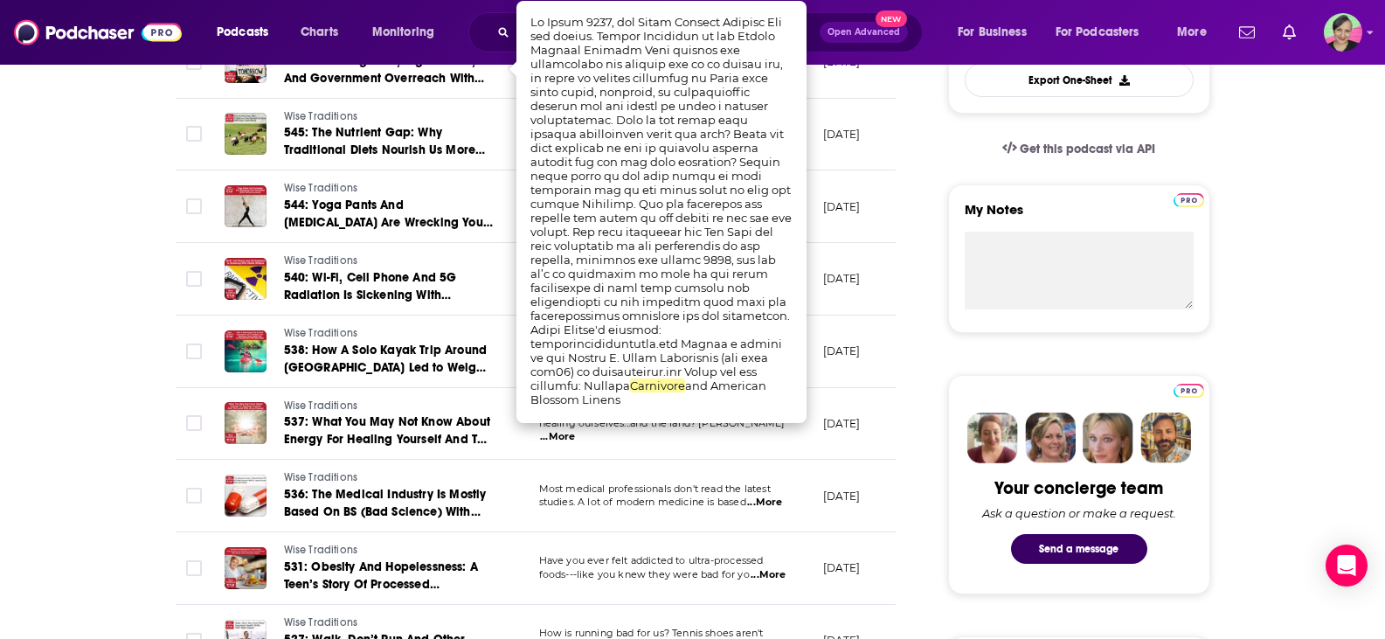
scroll to position [437, 0]
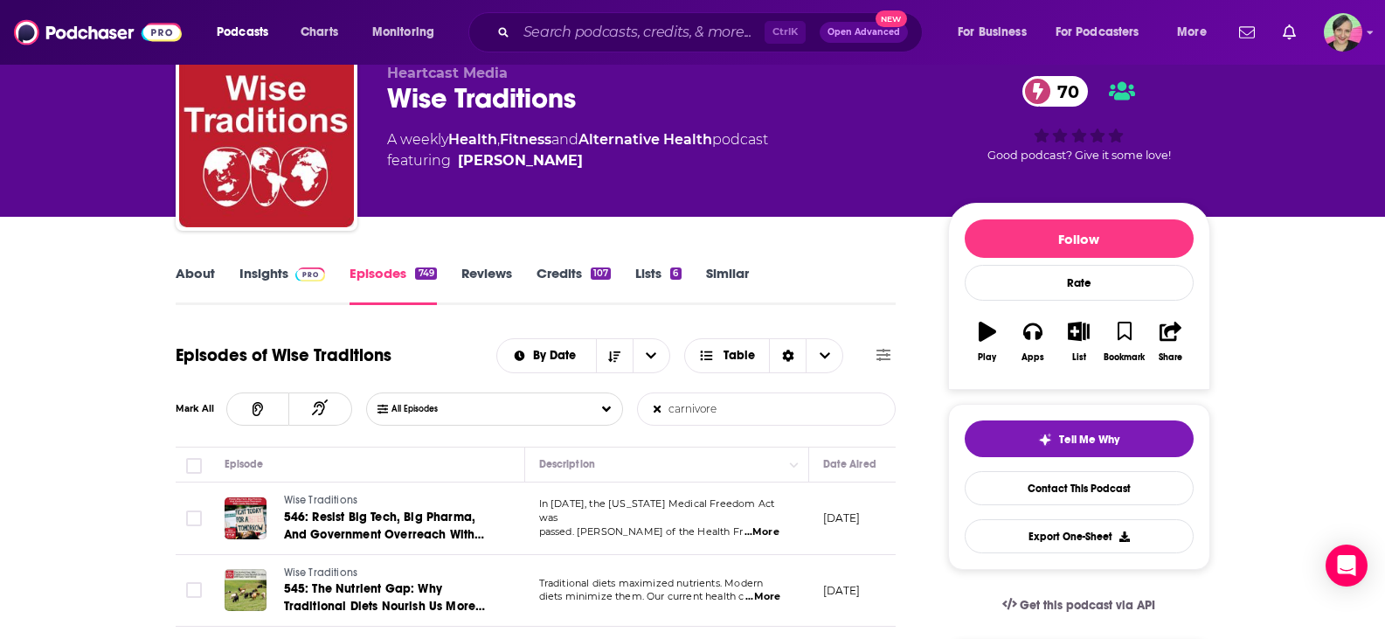
scroll to position [0, 0]
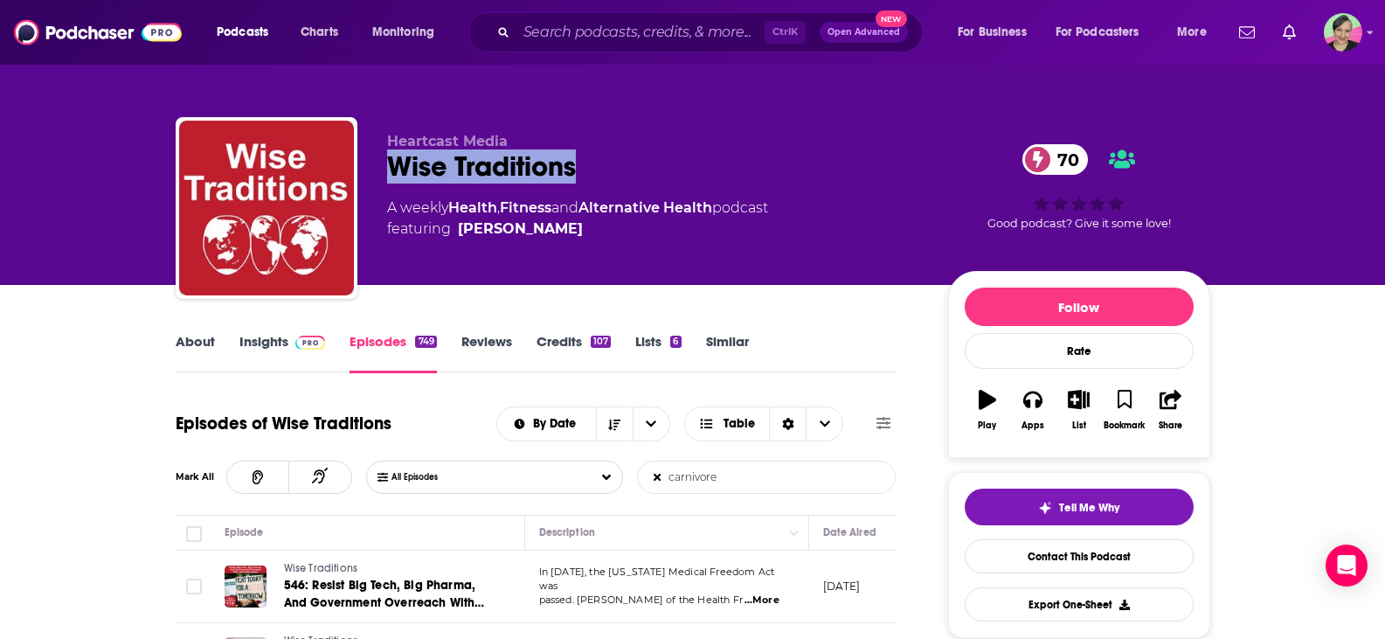
drag, startPoint x: 537, startPoint y: 165, endPoint x: 393, endPoint y: 168, distance: 144.2
click at [393, 168] on div "Wise Traditions 70" at bounding box center [653, 166] width 533 height 34
copy h2 "Wise Traditions"
click at [257, 343] on link "Insights" at bounding box center [282, 353] width 86 height 40
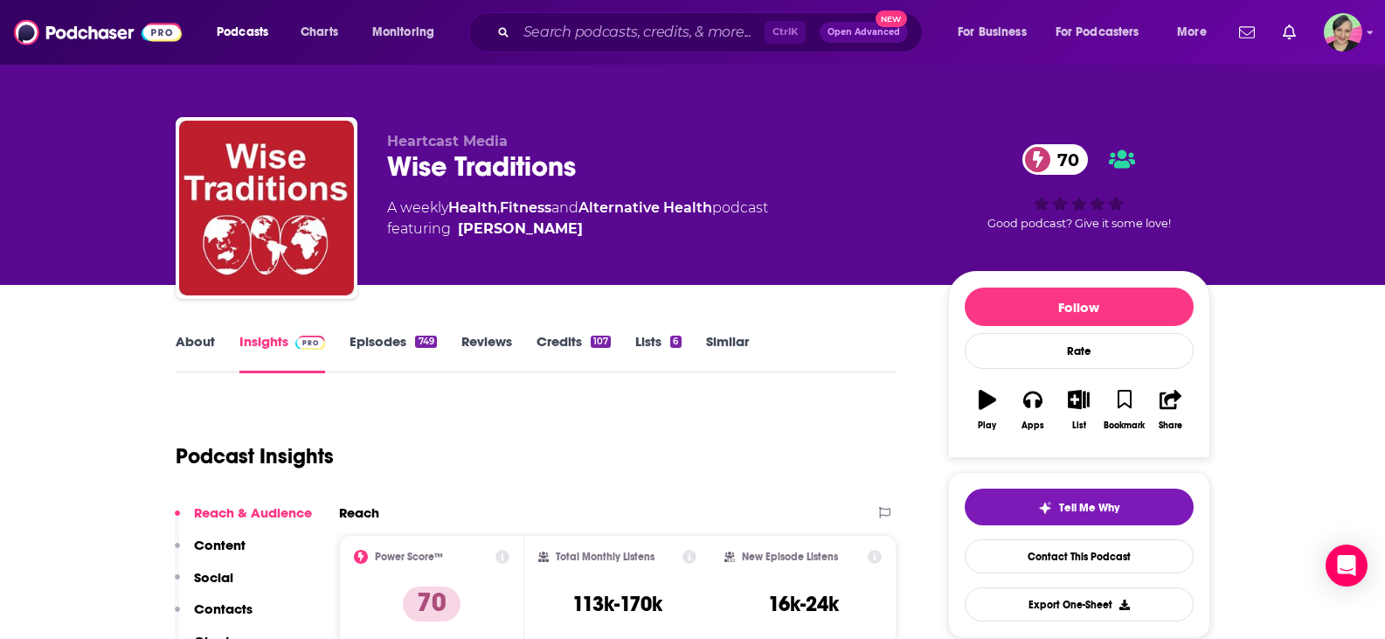
click at [191, 341] on link "About" at bounding box center [195, 353] width 39 height 40
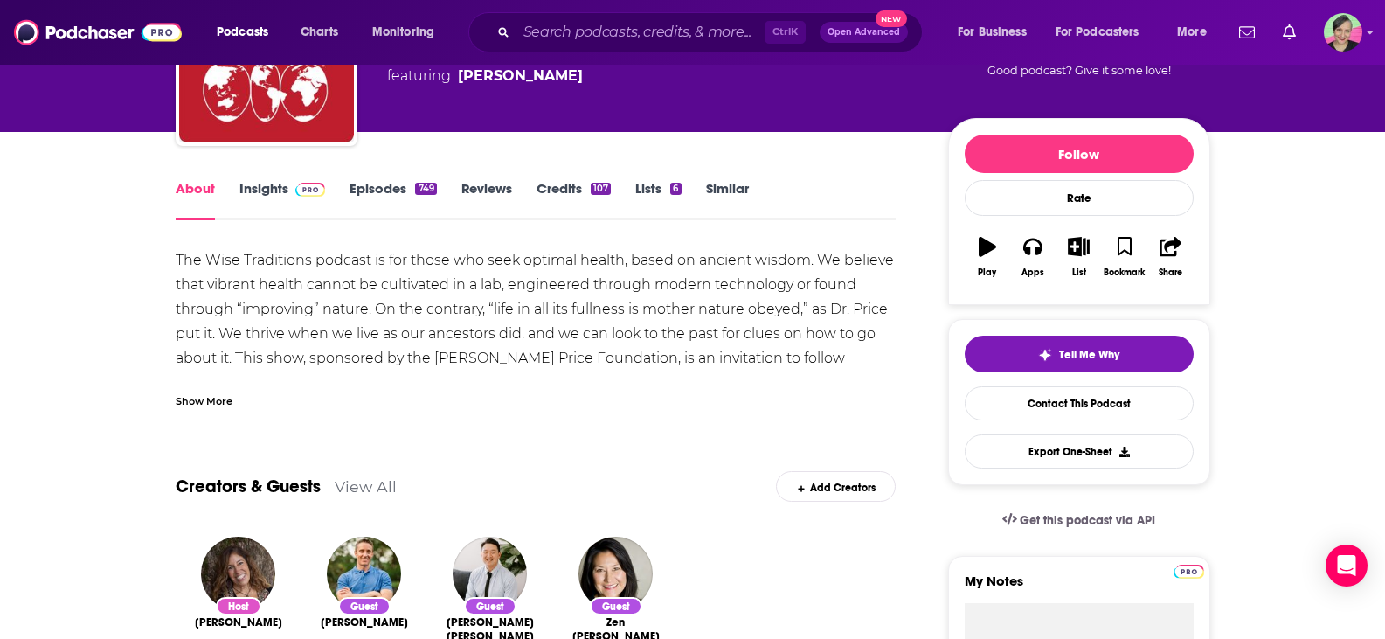
scroll to position [175, 0]
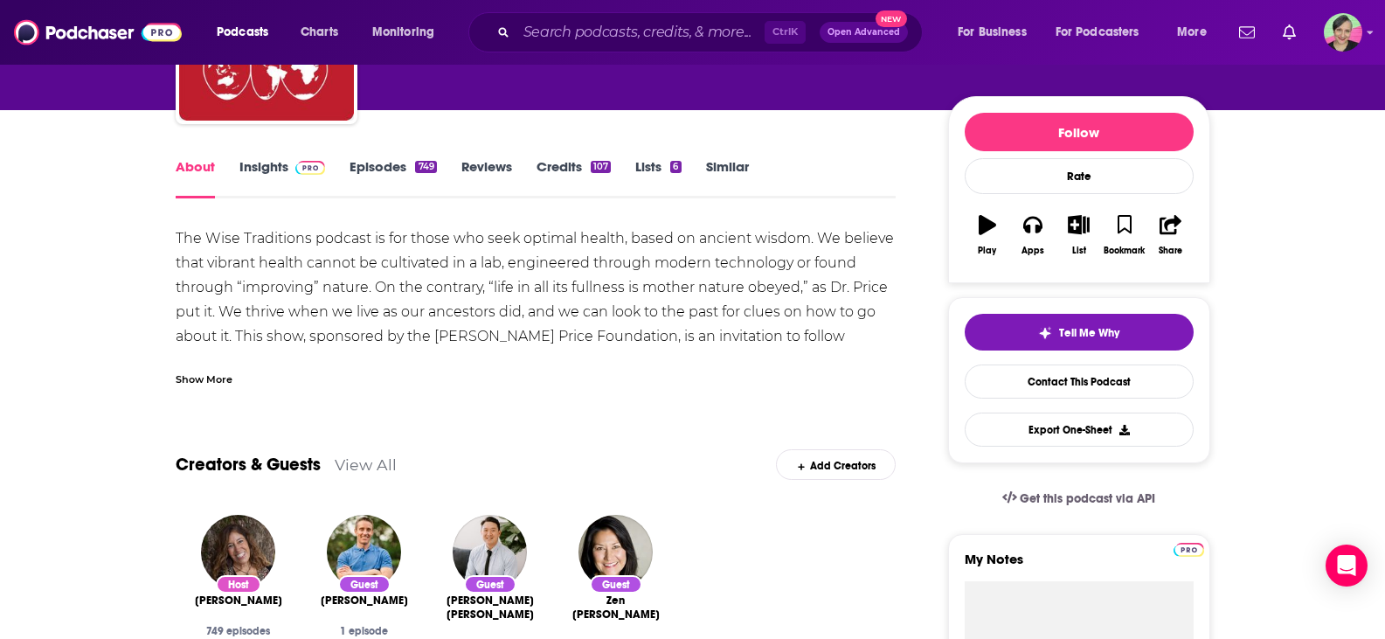
click at [225, 380] on div "Show More" at bounding box center [204, 378] width 57 height 17
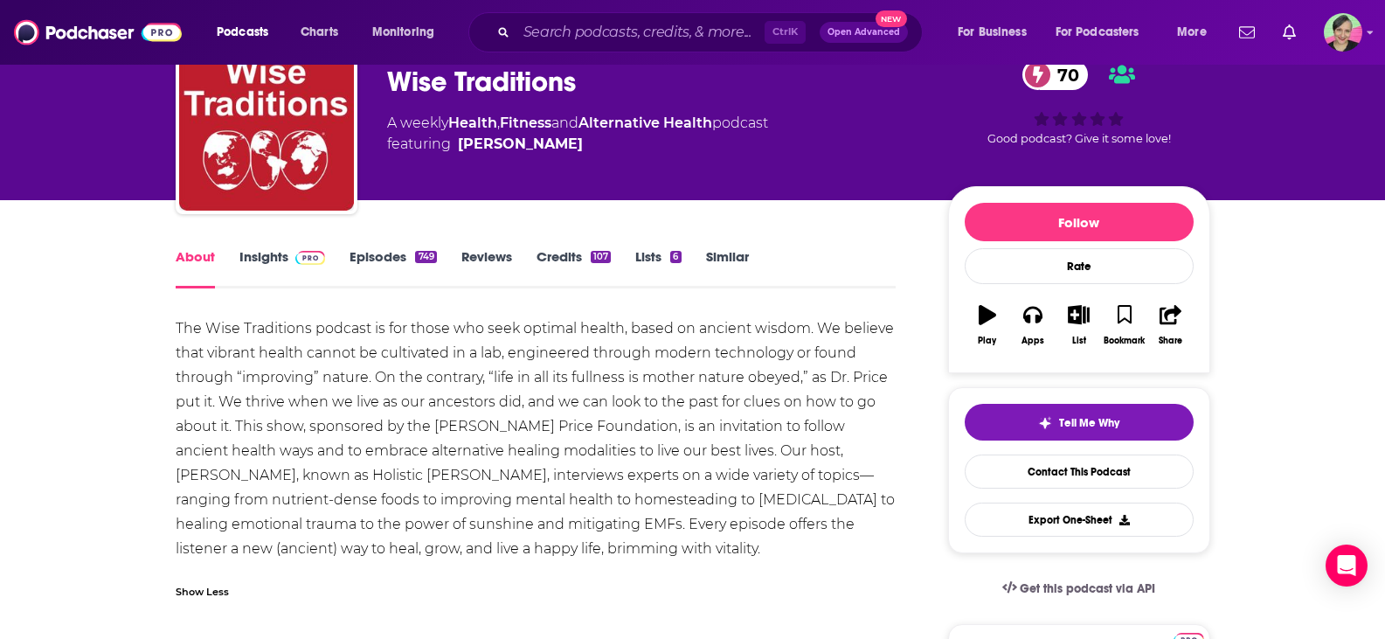
scroll to position [0, 0]
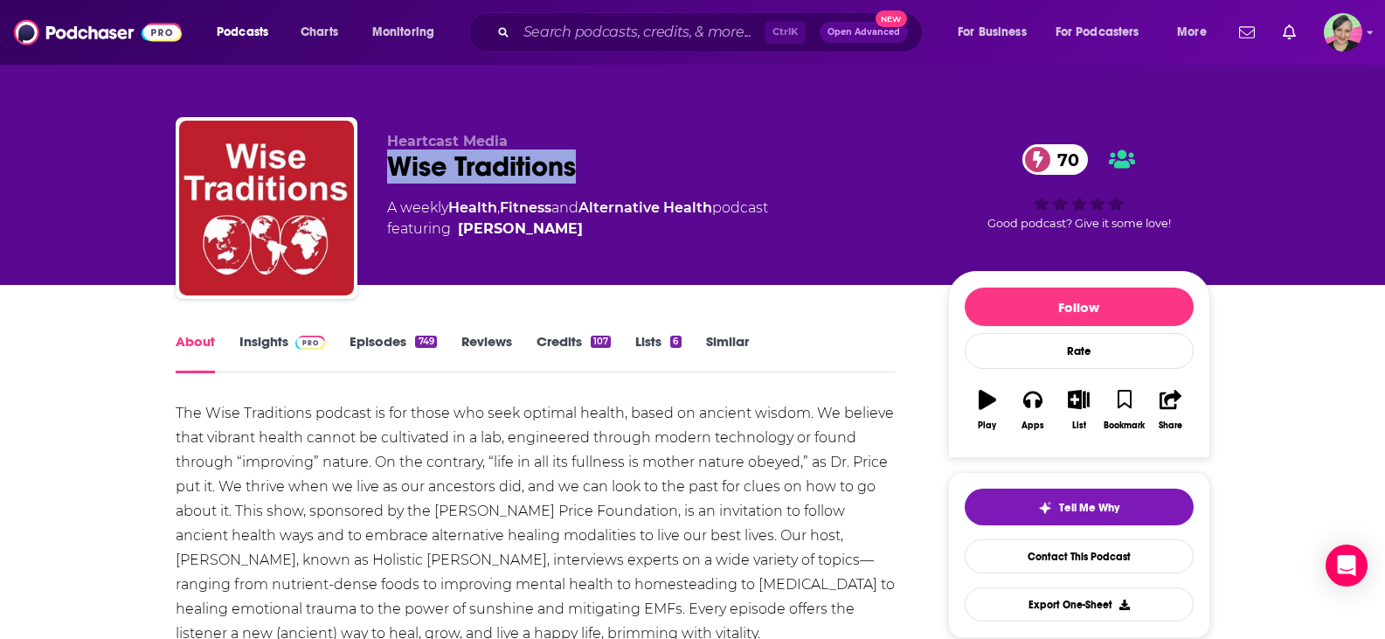
drag, startPoint x: 604, startPoint y: 169, endPoint x: 383, endPoint y: 178, distance: 221.2
click at [383, 178] on div "Heartcast Media Wise Traditions 70 A weekly Health , Fitness and Alternative He…" at bounding box center [693, 211] width 1034 height 189
copy h1 "Wise Traditions"
click at [1114, 557] on link "Contact This Podcast" at bounding box center [1078, 556] width 229 height 34
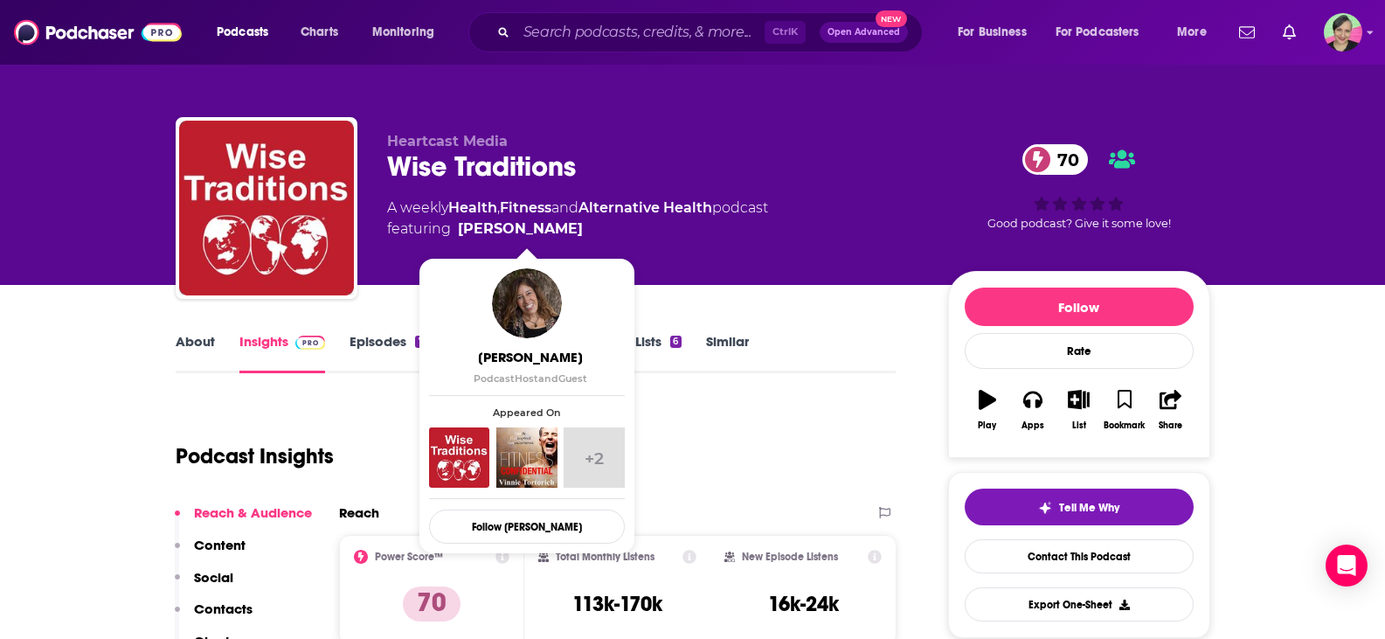
drag, startPoint x: 625, startPoint y: 235, endPoint x: 602, endPoint y: 235, distance: 23.6
click at [597, 234] on span "featuring Hilda Labrada Gore" at bounding box center [577, 228] width 381 height 21
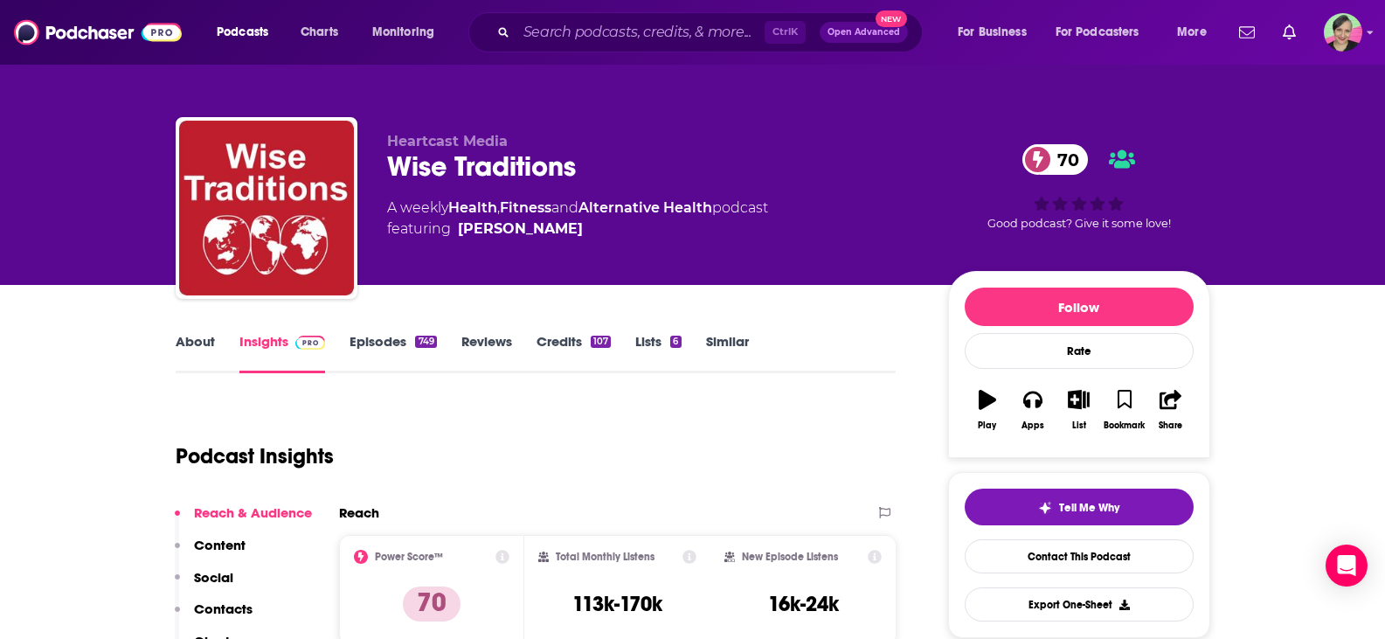
copy span "Hilda Labrada Gore"
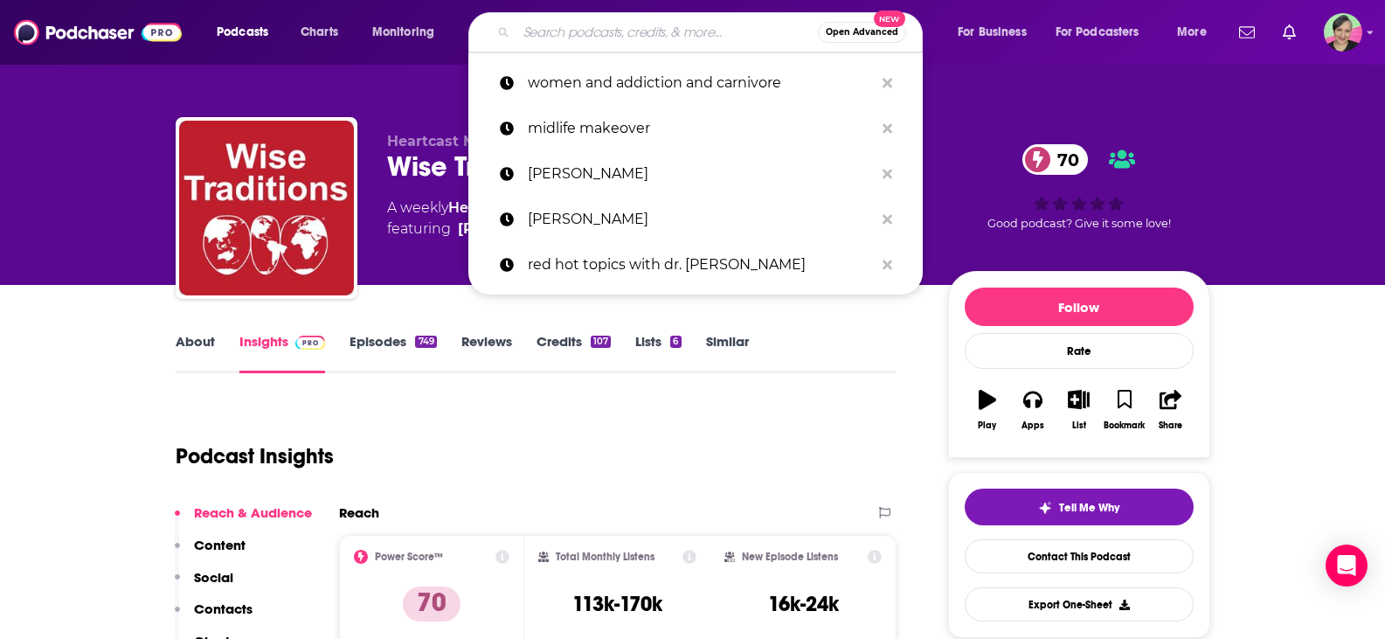
click at [564, 38] on input "Search podcasts, credits, & more..." at bounding box center [666, 32] width 301 height 28
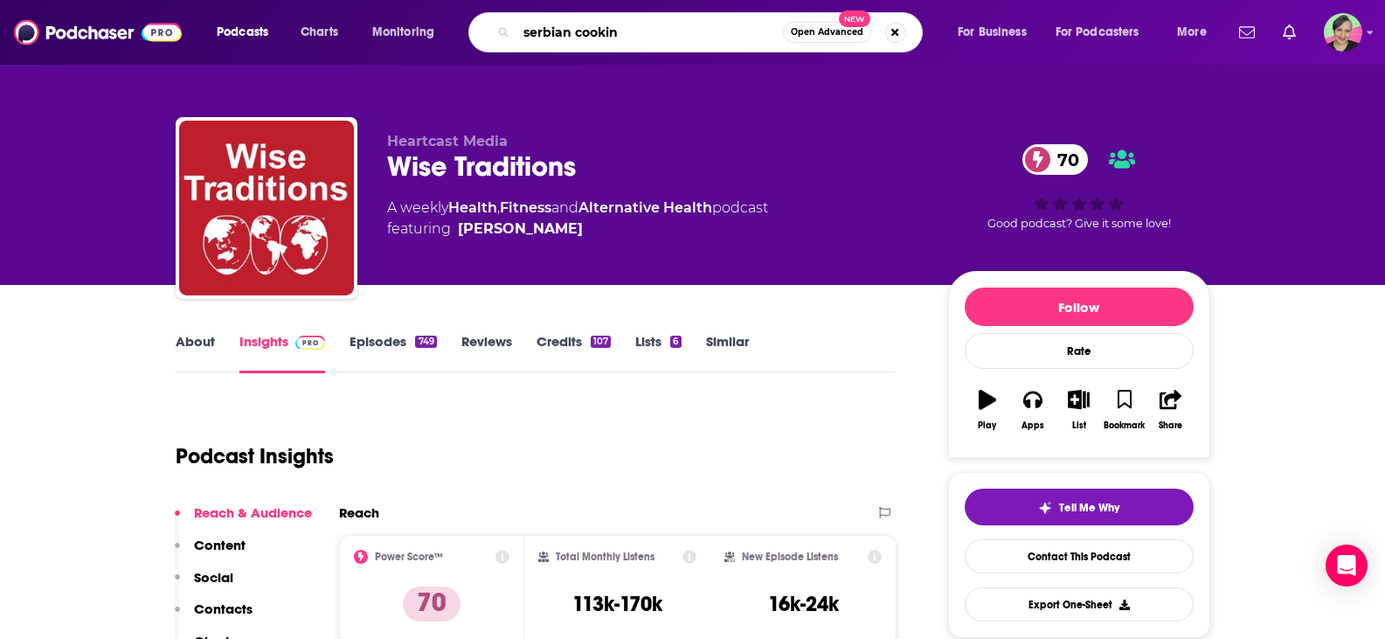
type input "serbian cooking"
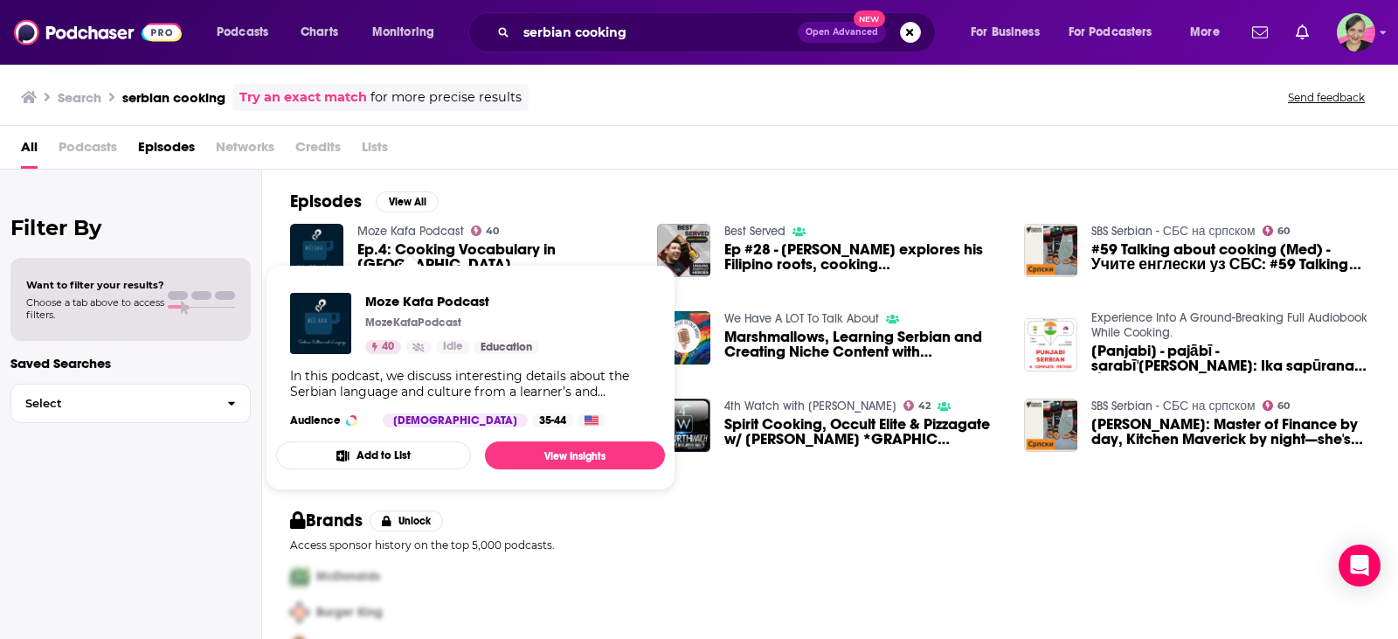
click at [417, 234] on link "Moze Kafa Podcast" at bounding box center [410, 231] width 107 height 15
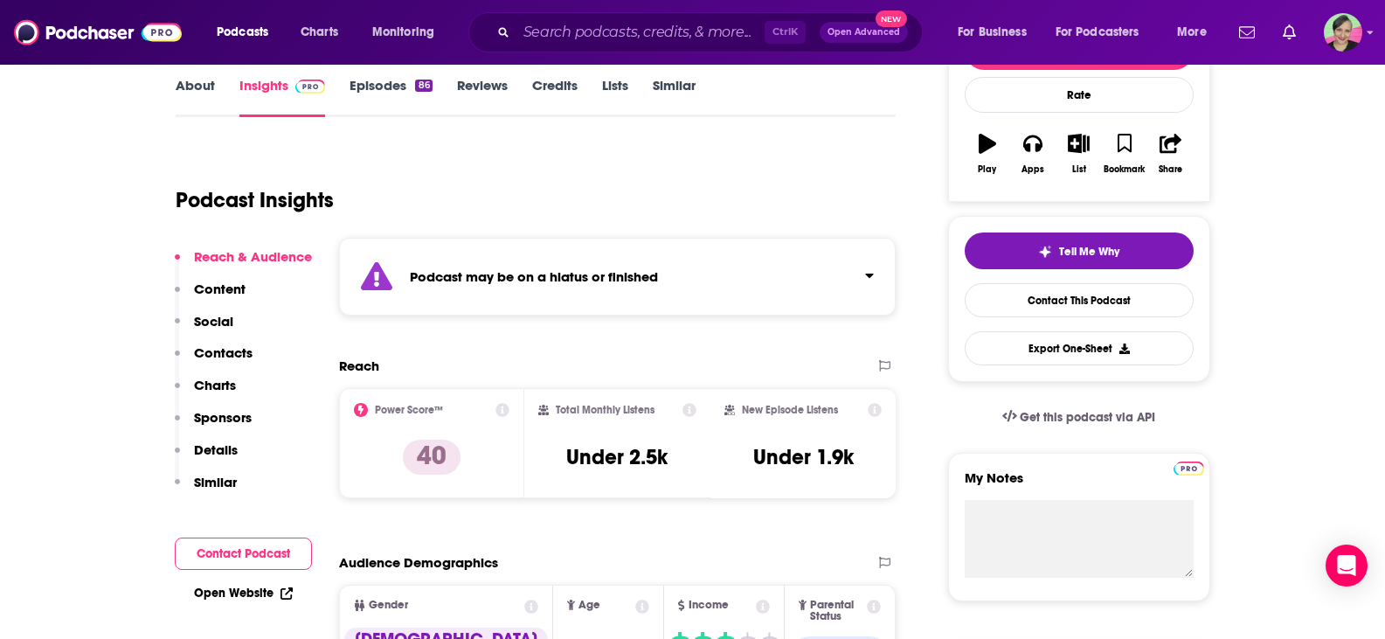
scroll to position [262, 0]
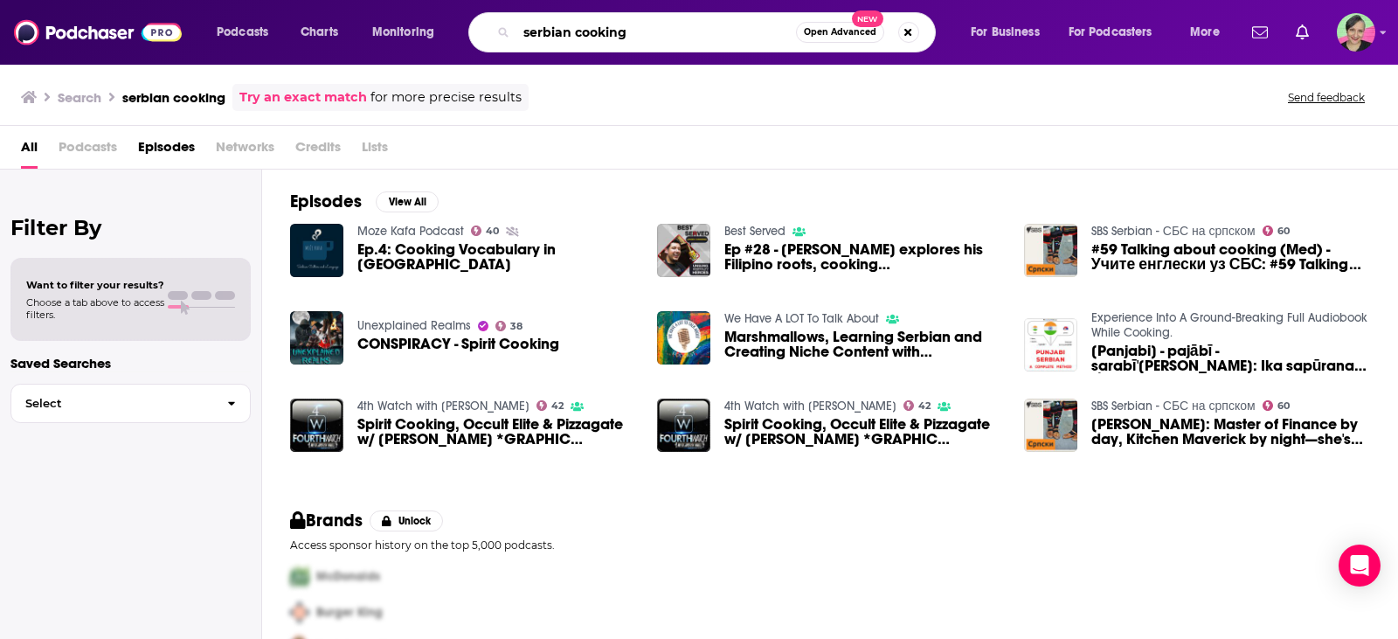
click at [574, 31] on input "serbian cooking" at bounding box center [656, 32] width 280 height 28
drag, startPoint x: 575, startPoint y: 28, endPoint x: 766, endPoint y: 34, distance: 191.4
click at [766, 34] on input "serbian cooking" at bounding box center [656, 32] width 280 height 28
type input "serbian food"
